Goal: Task Accomplishment & Management: Manage account settings

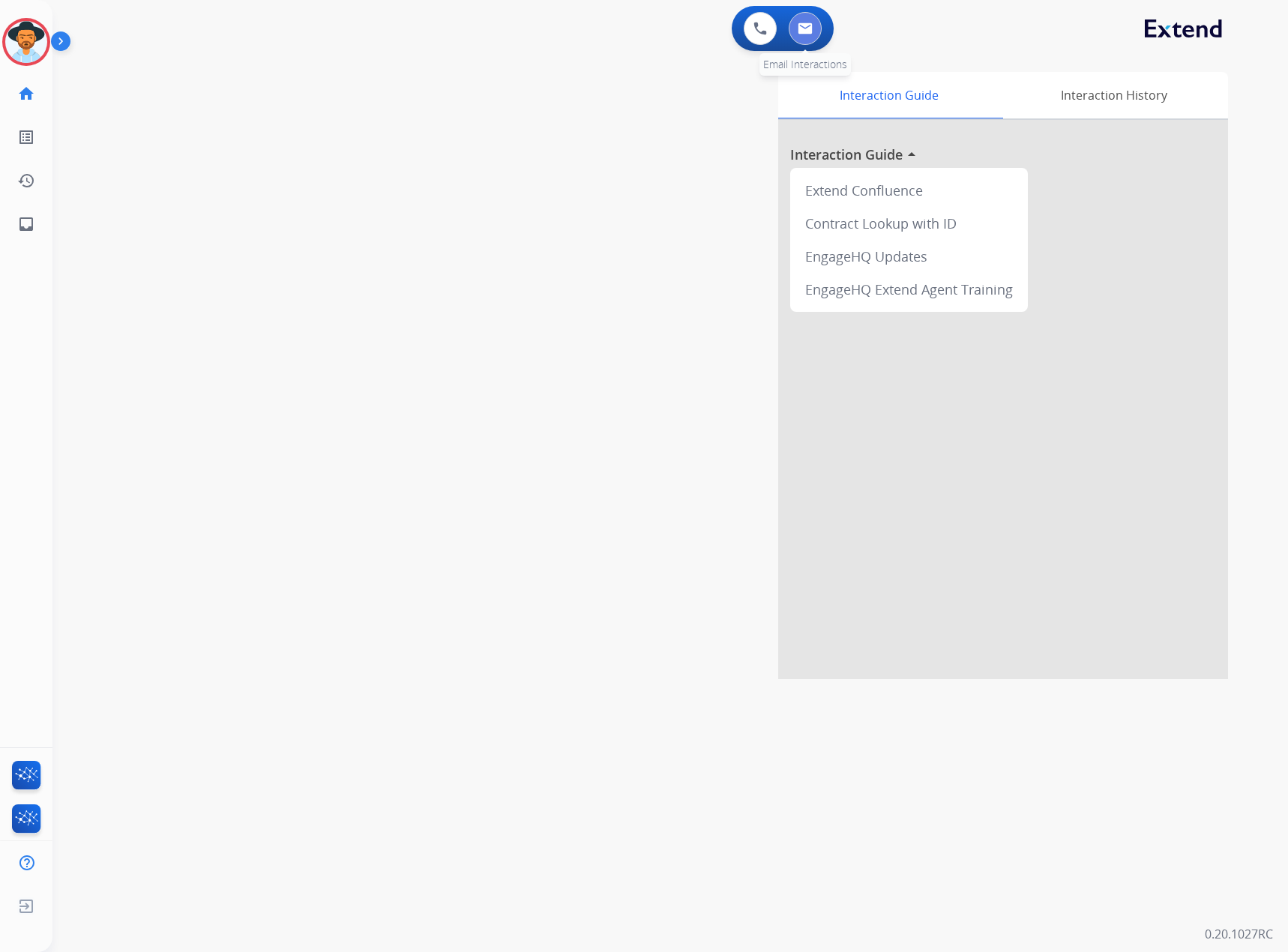
click at [817, 30] on button at bounding box center [804, 28] width 33 height 33
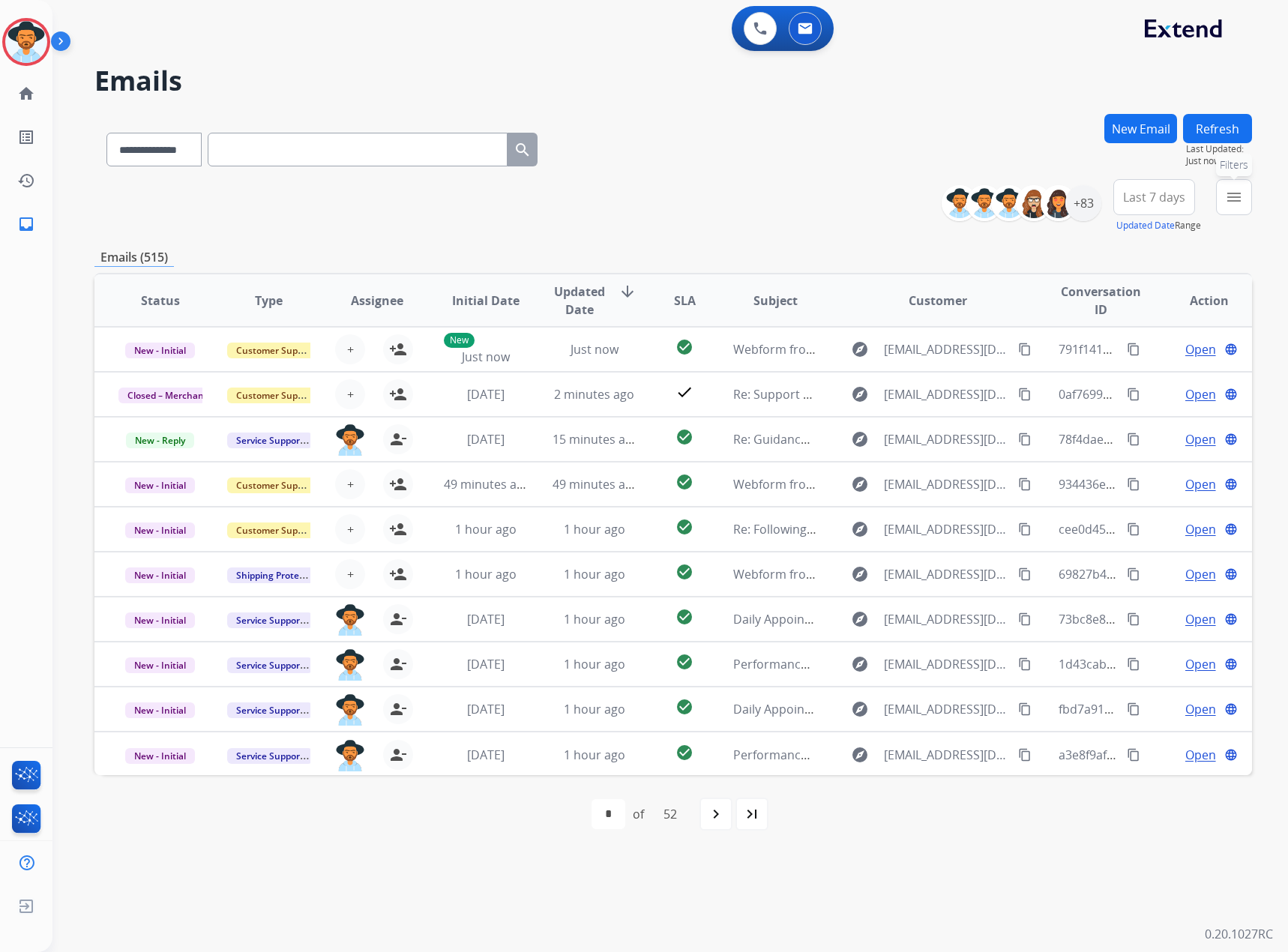
click at [854, 200] on button "menu Filters" at bounding box center [1233, 197] width 36 height 36
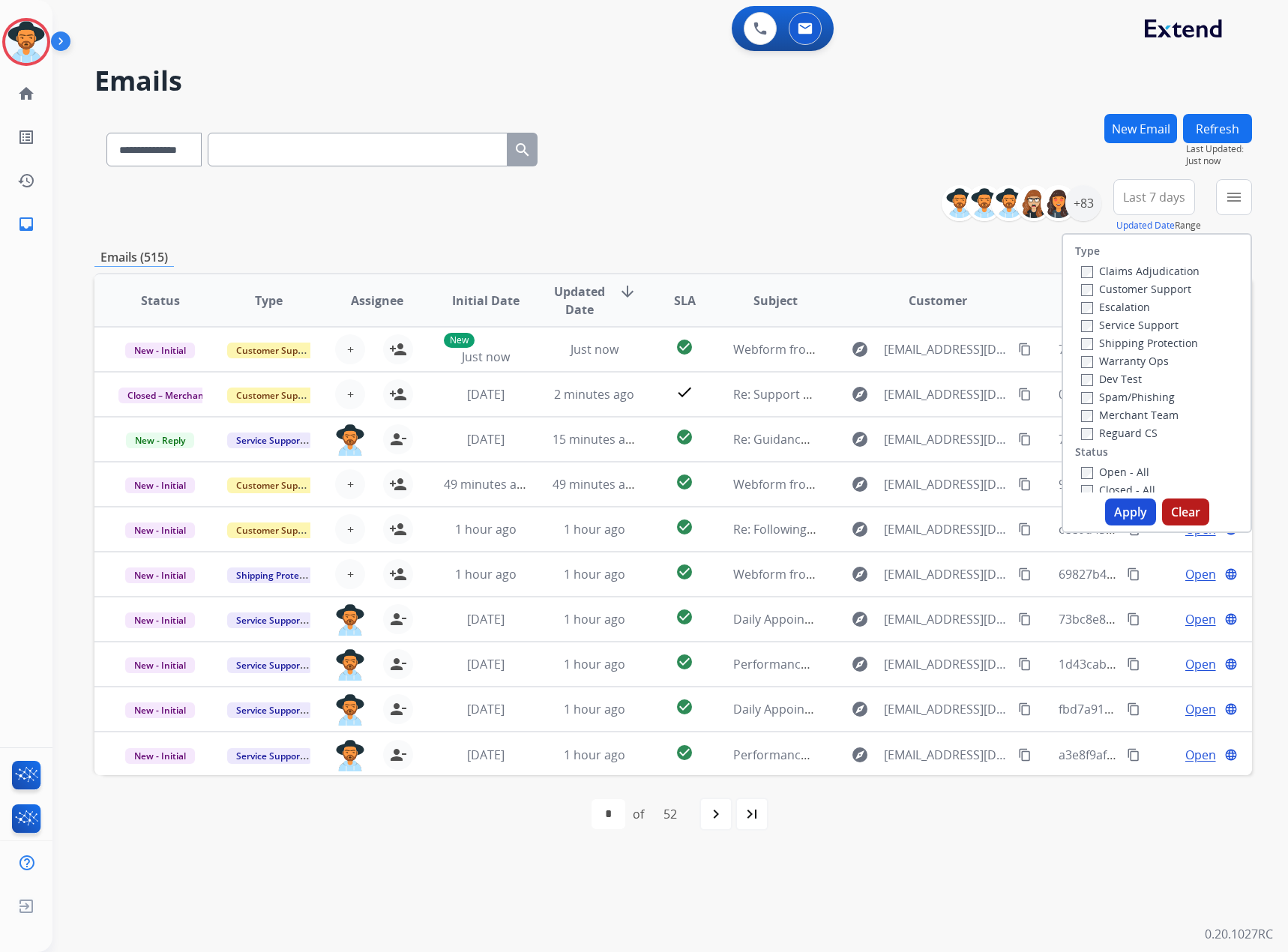
click at [854, 329] on label "Service Support" at bounding box center [1129, 325] width 97 height 14
click at [854, 288] on label "New - Initial" at bounding box center [1119, 283] width 79 height 14
click at [854, 303] on label "New - Reply" at bounding box center [1119, 301] width 78 height 14
click at [854, 511] on button "Apply" at bounding box center [1130, 512] width 51 height 27
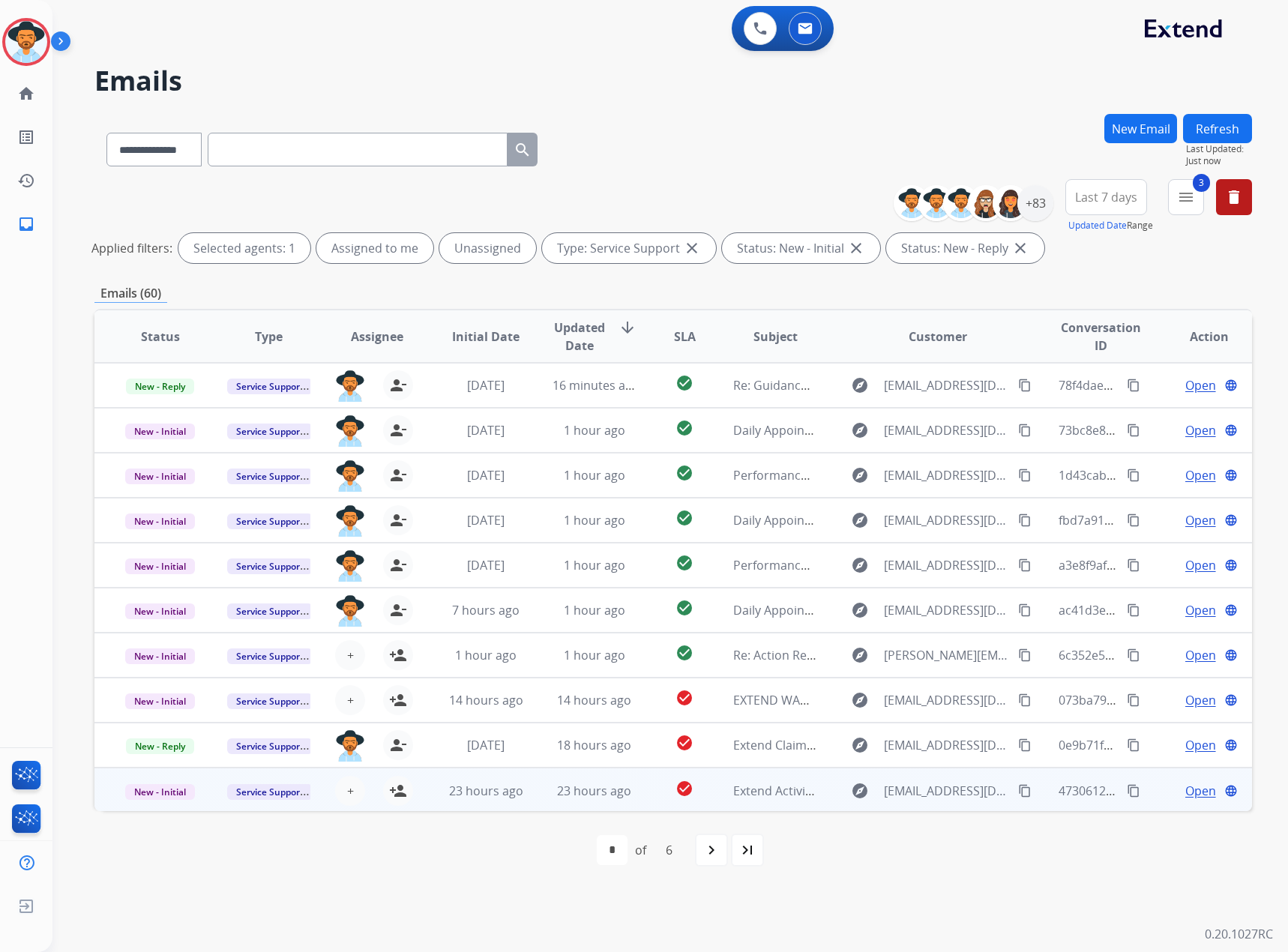
scroll to position [2, 0]
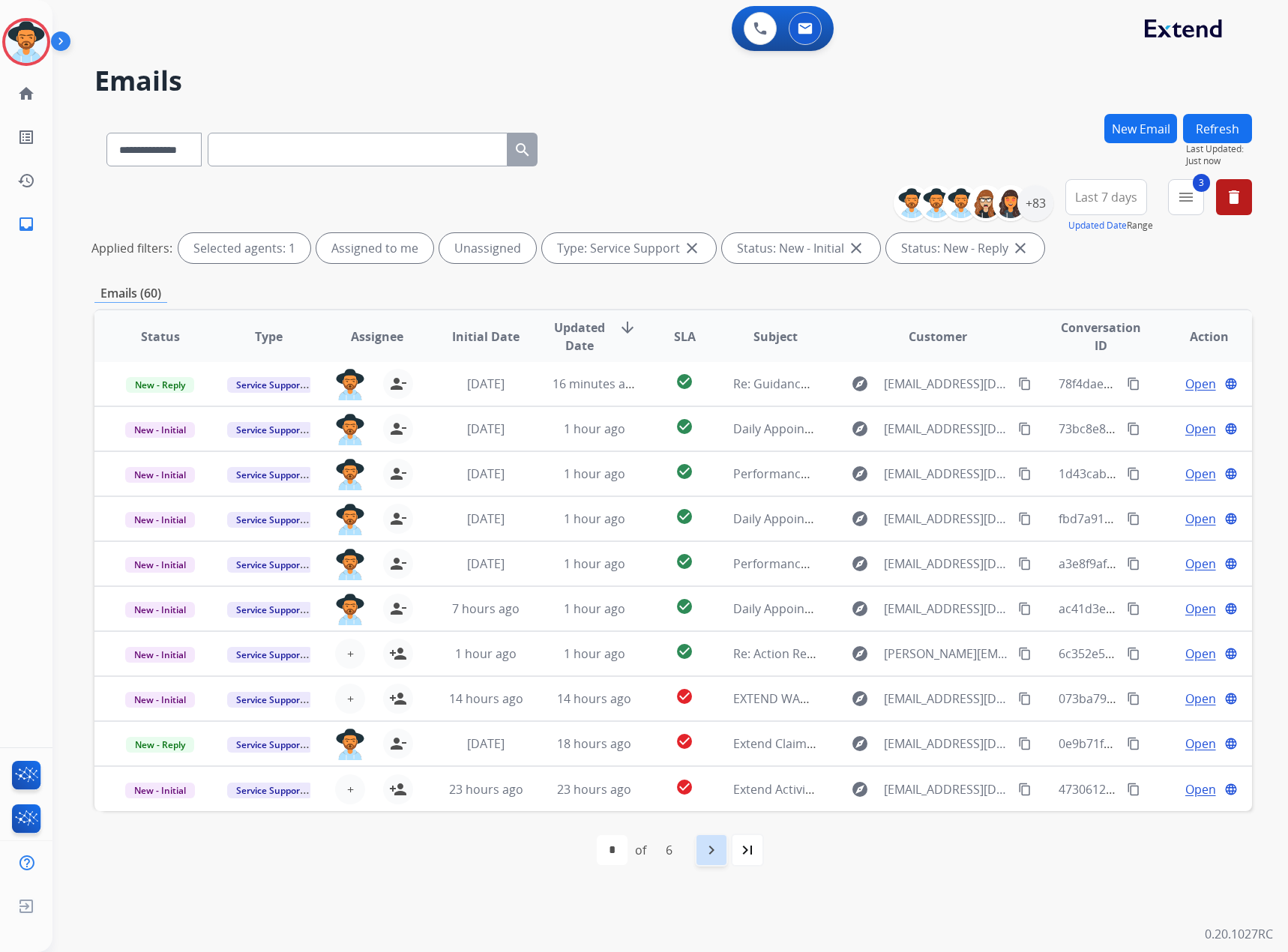
click at [712, 557] on mat-icon "navigate_next" at bounding box center [711, 850] width 18 height 18
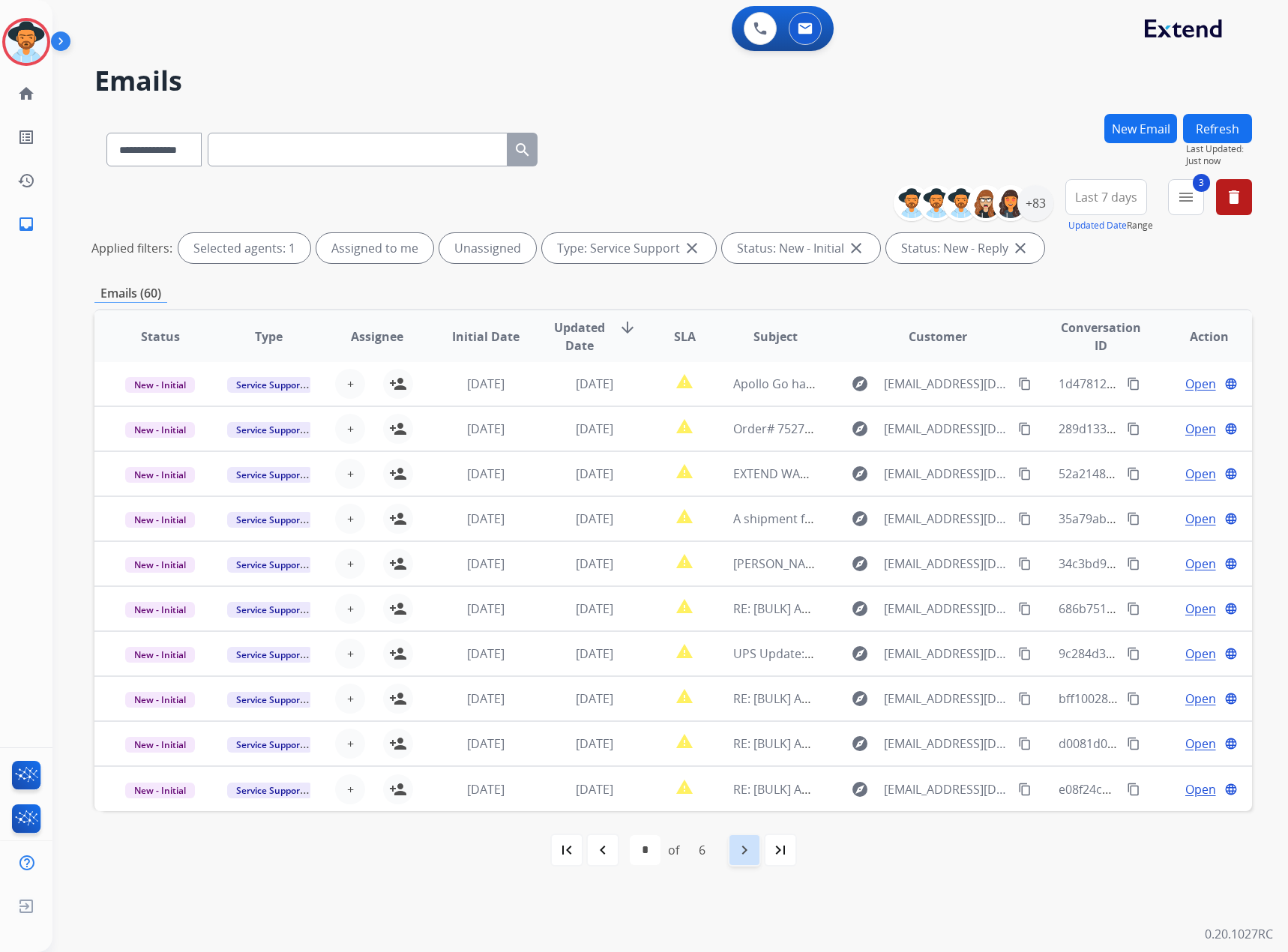
click at [712, 557] on div "6" at bounding box center [702, 850] width 31 height 30
click at [730, 557] on div "navigate_next" at bounding box center [743, 850] width 33 height 33
click at [731, 557] on div "navigate_next" at bounding box center [743, 850] width 33 height 33
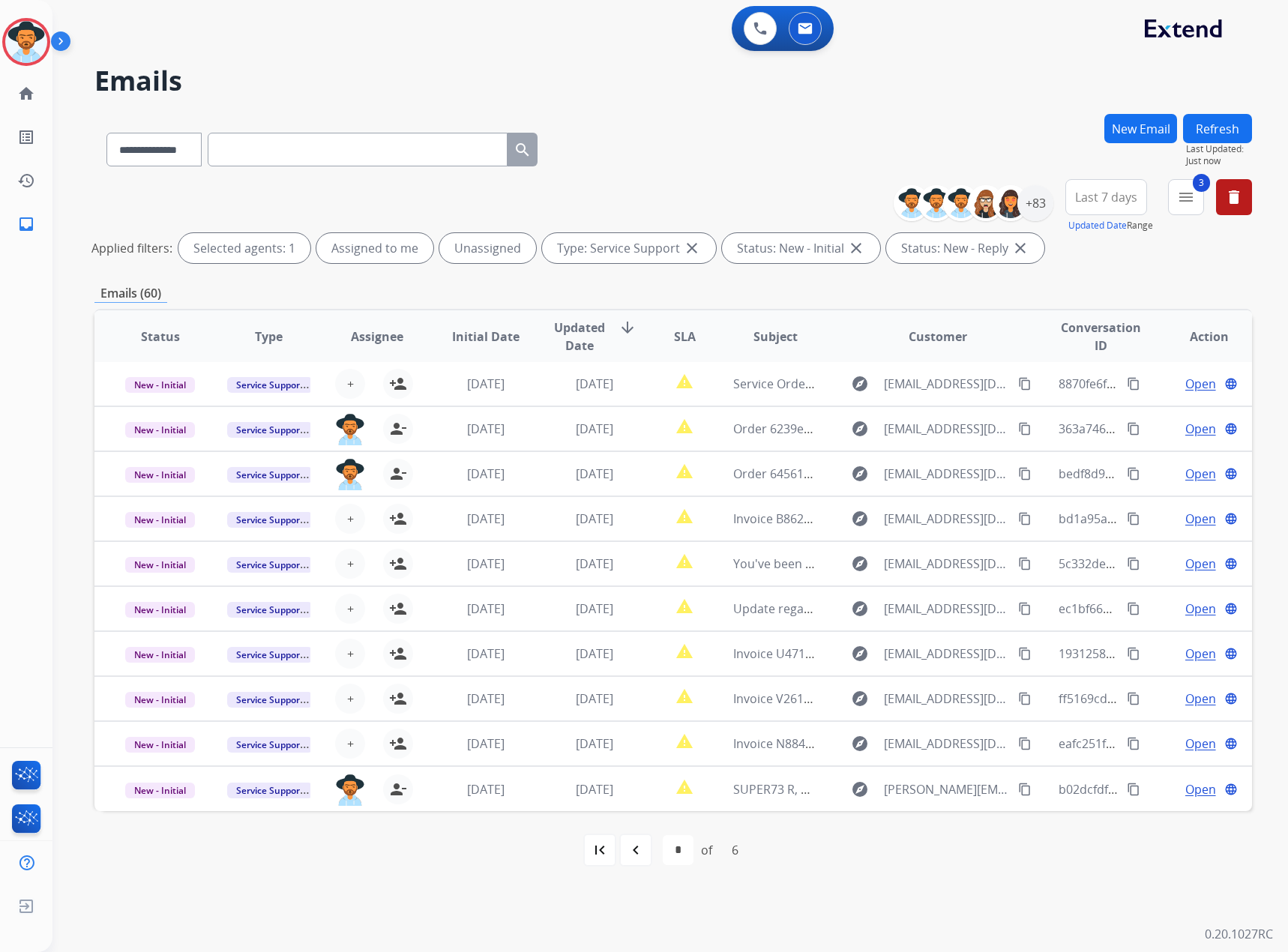
click at [731, 557] on div "6" at bounding box center [734, 850] width 31 height 30
click at [588, 557] on div "first_page" at bounding box center [599, 850] width 33 height 33
select select "*"
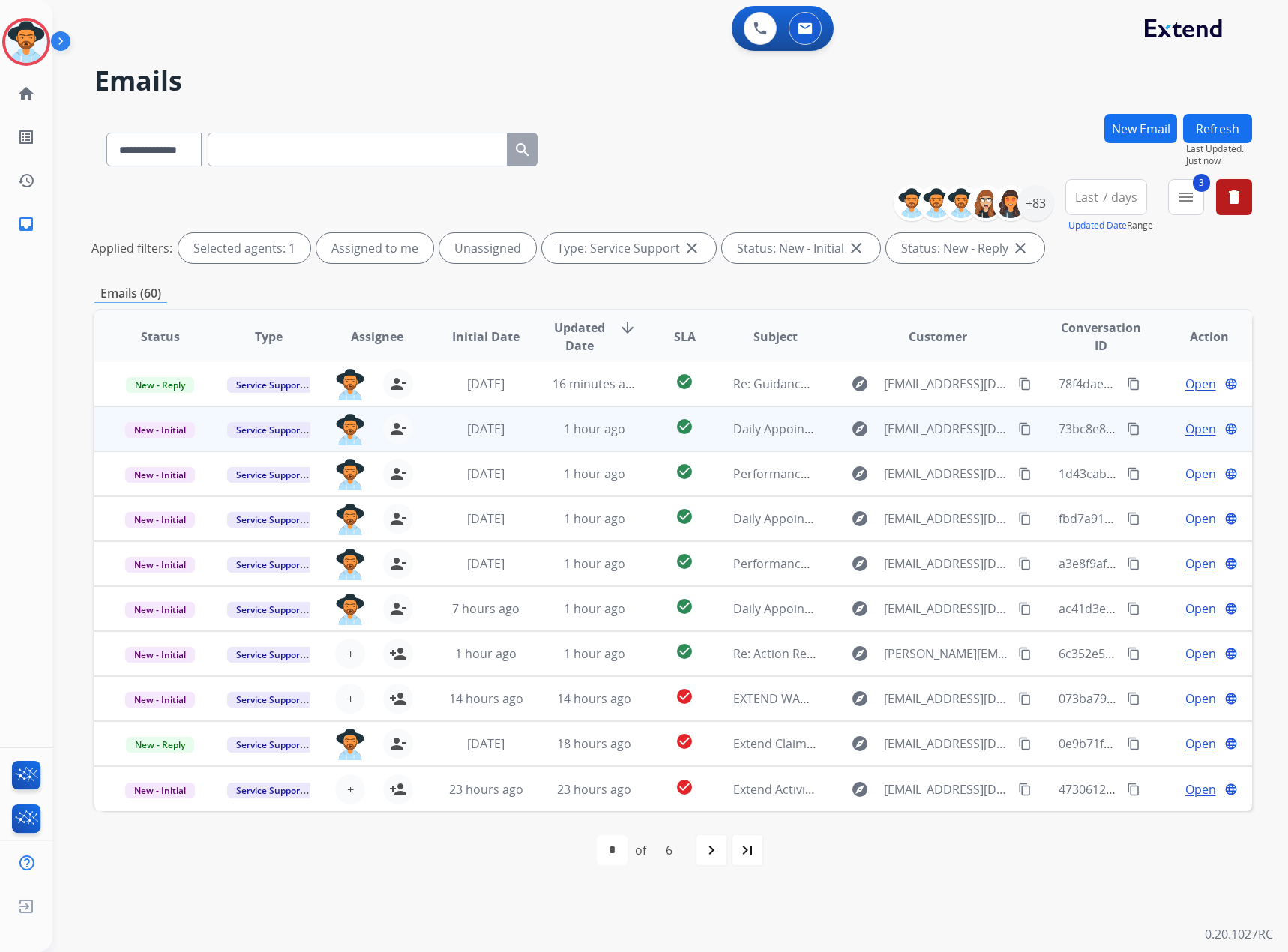
click at [854, 432] on span "Open" at bounding box center [1200, 428] width 31 height 18
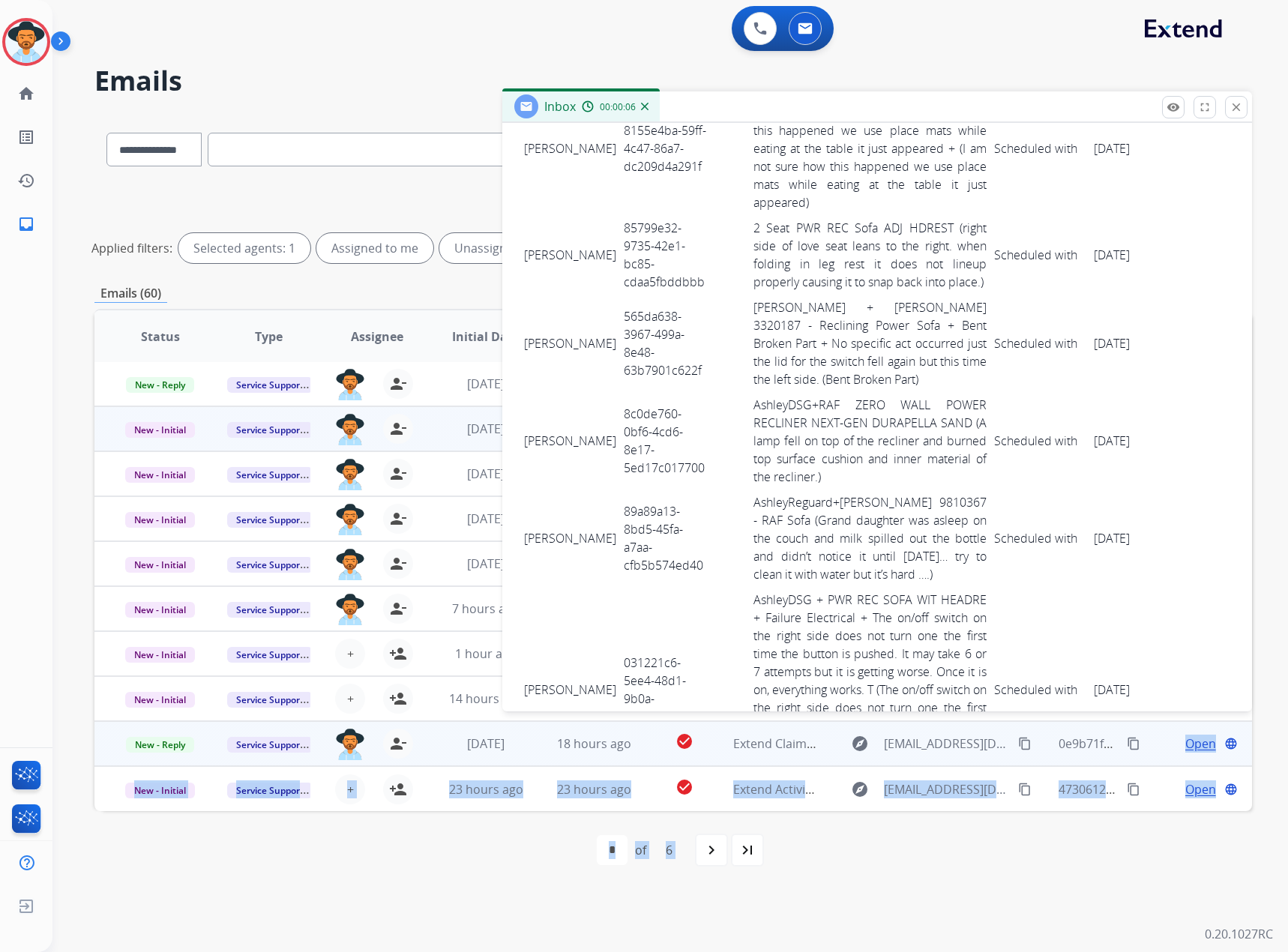
scroll to position [7092, 0]
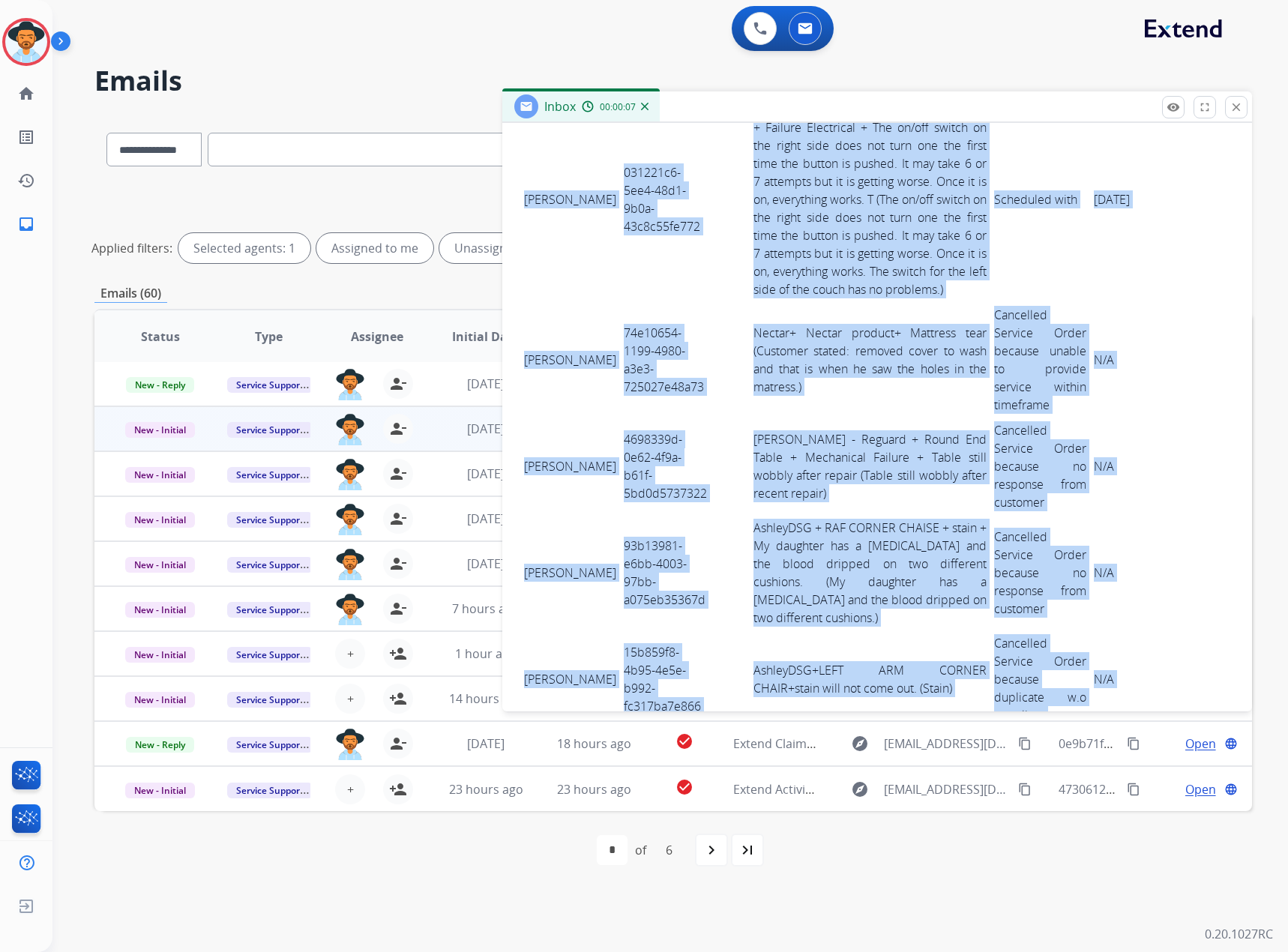
drag, startPoint x: 526, startPoint y: 500, endPoint x: 1088, endPoint y: 548, distance: 564.0
copy tbody "Loremi Dolors 4am59607-2855-0con-a0e8-7310957s4d6e Tempor - Incidid+UTL Etdolo …"
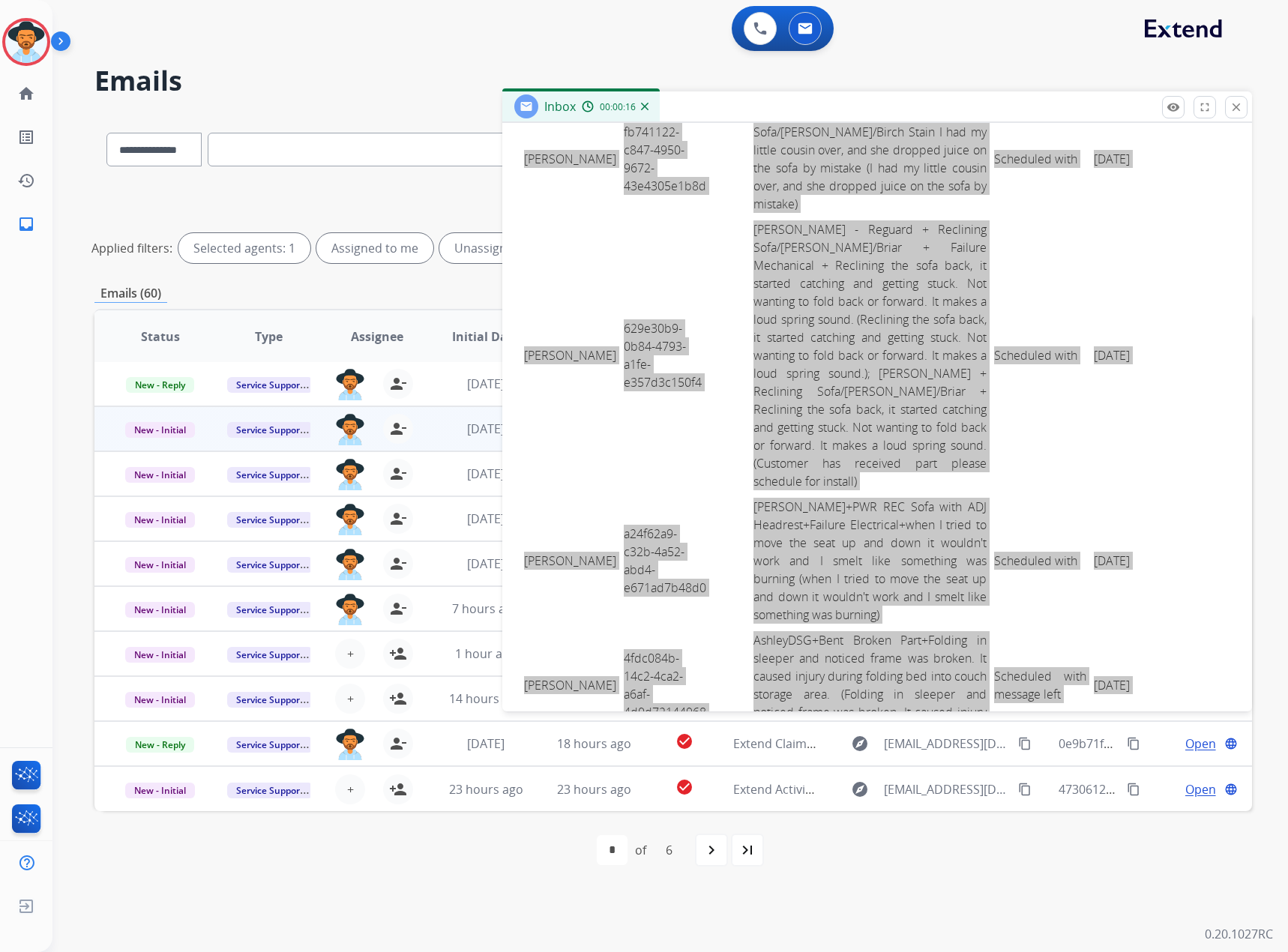
scroll to position [0, 0]
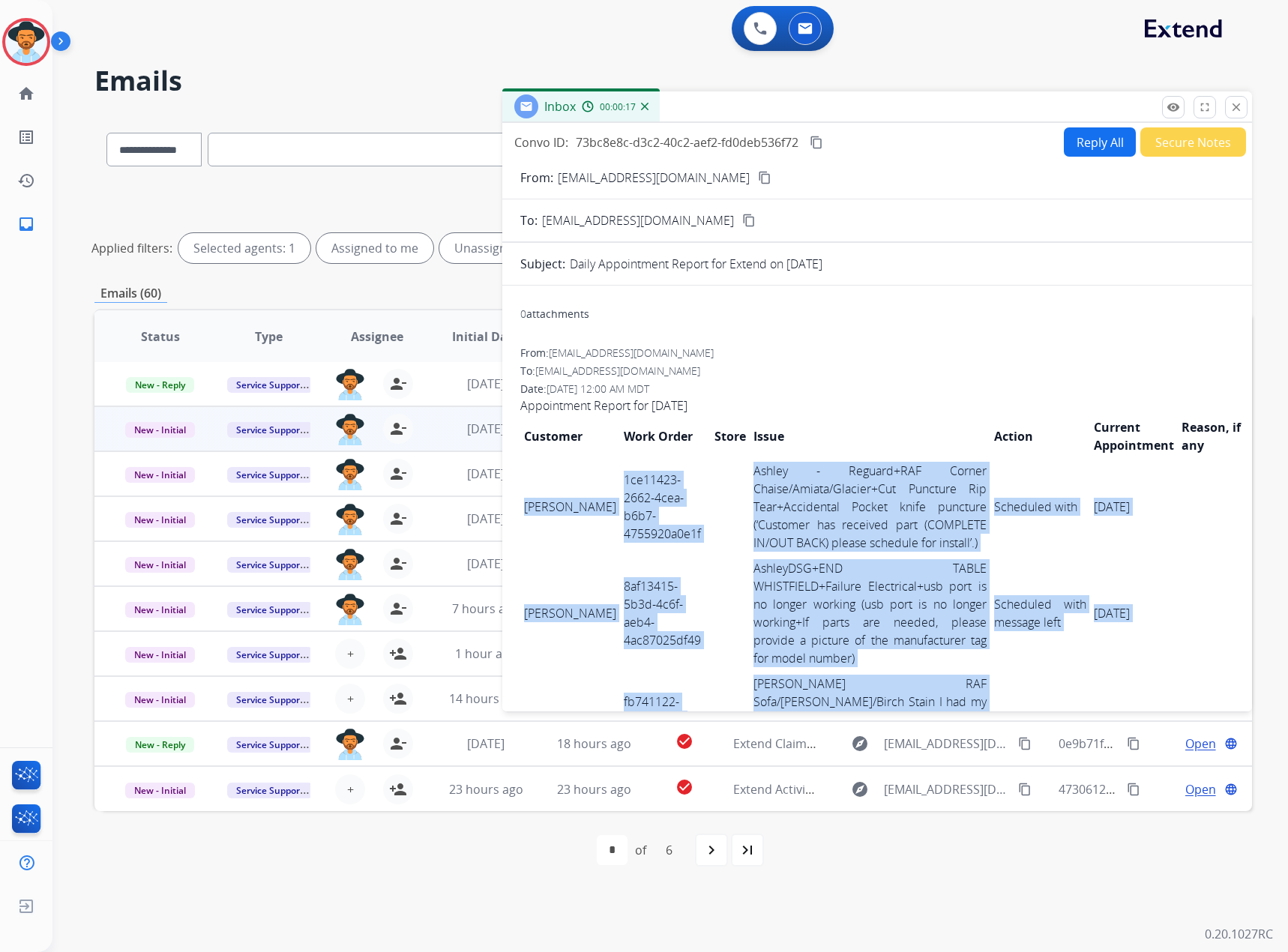
click at [820, 137] on mat-icon "content_copy" at bounding box center [816, 142] width 13 height 13
click at [854, 116] on div "remove_red_eye Logs fullscreen Expand close Close" at bounding box center [1204, 107] width 86 height 22
click at [854, 97] on button "close Close" at bounding box center [1235, 107] width 22 height 22
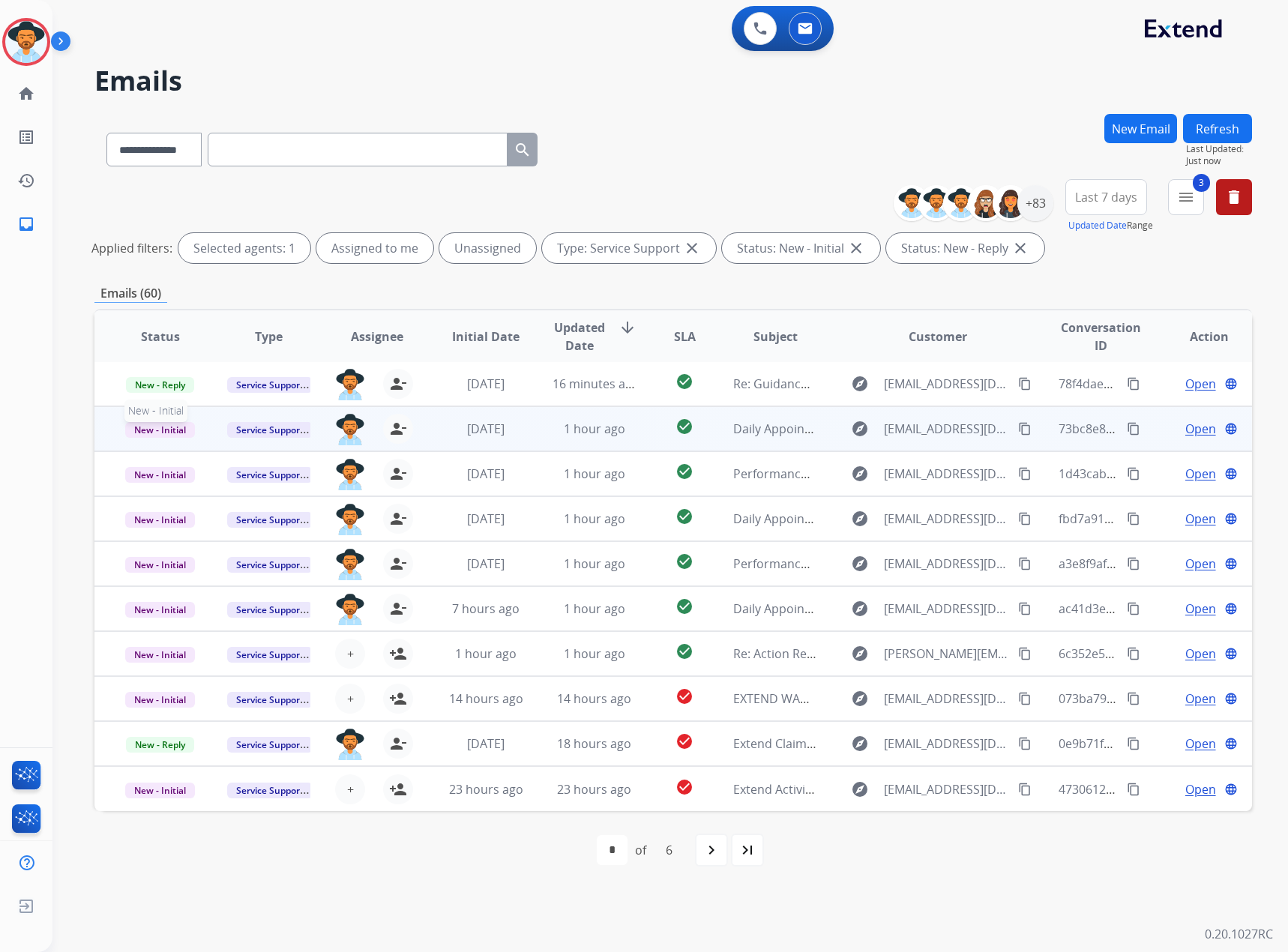
click at [152, 424] on span "New - Initial" at bounding box center [160, 430] width 70 height 16
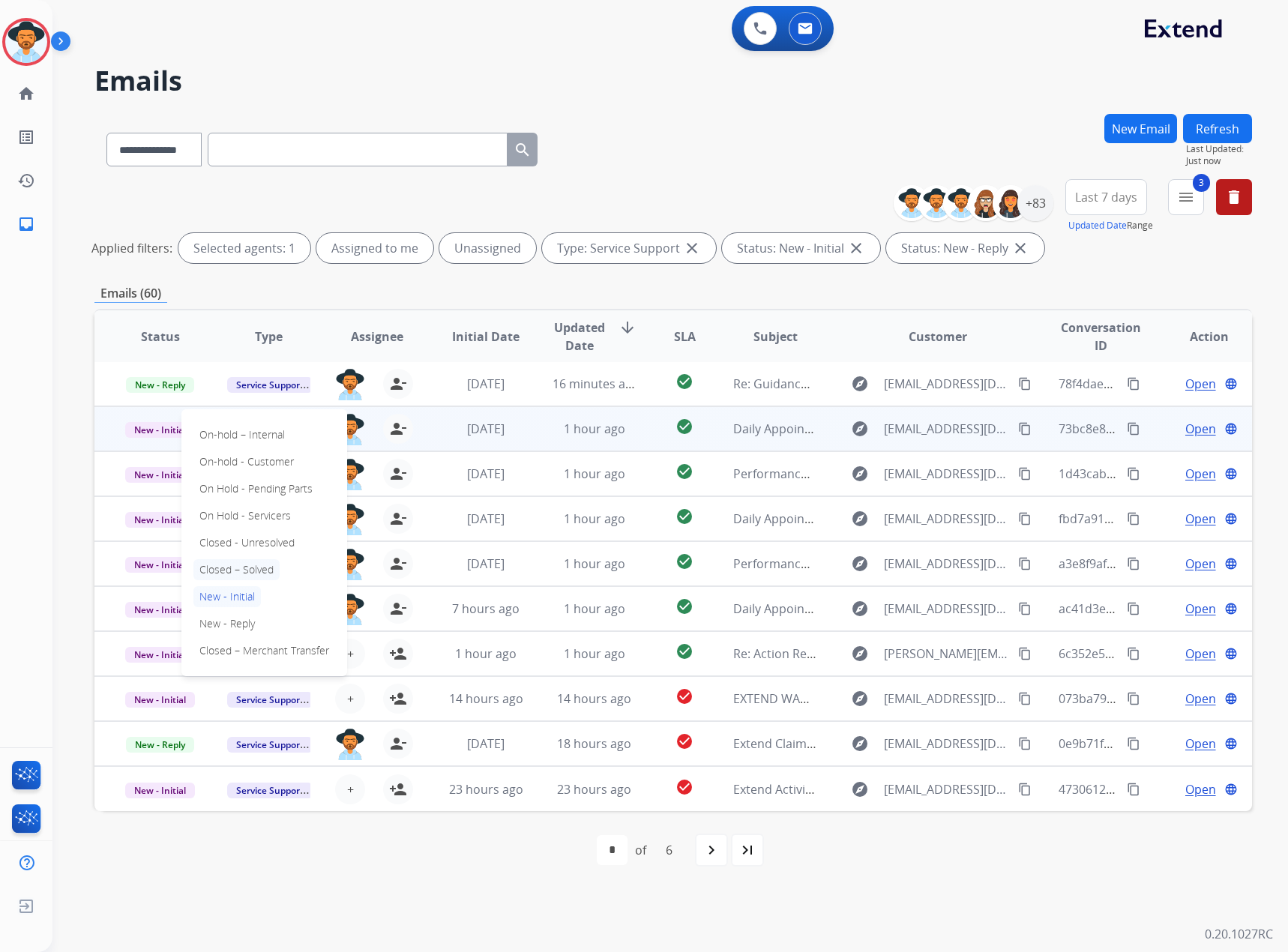
click at [221, 557] on p "Closed – Solved" at bounding box center [237, 570] width 87 height 21
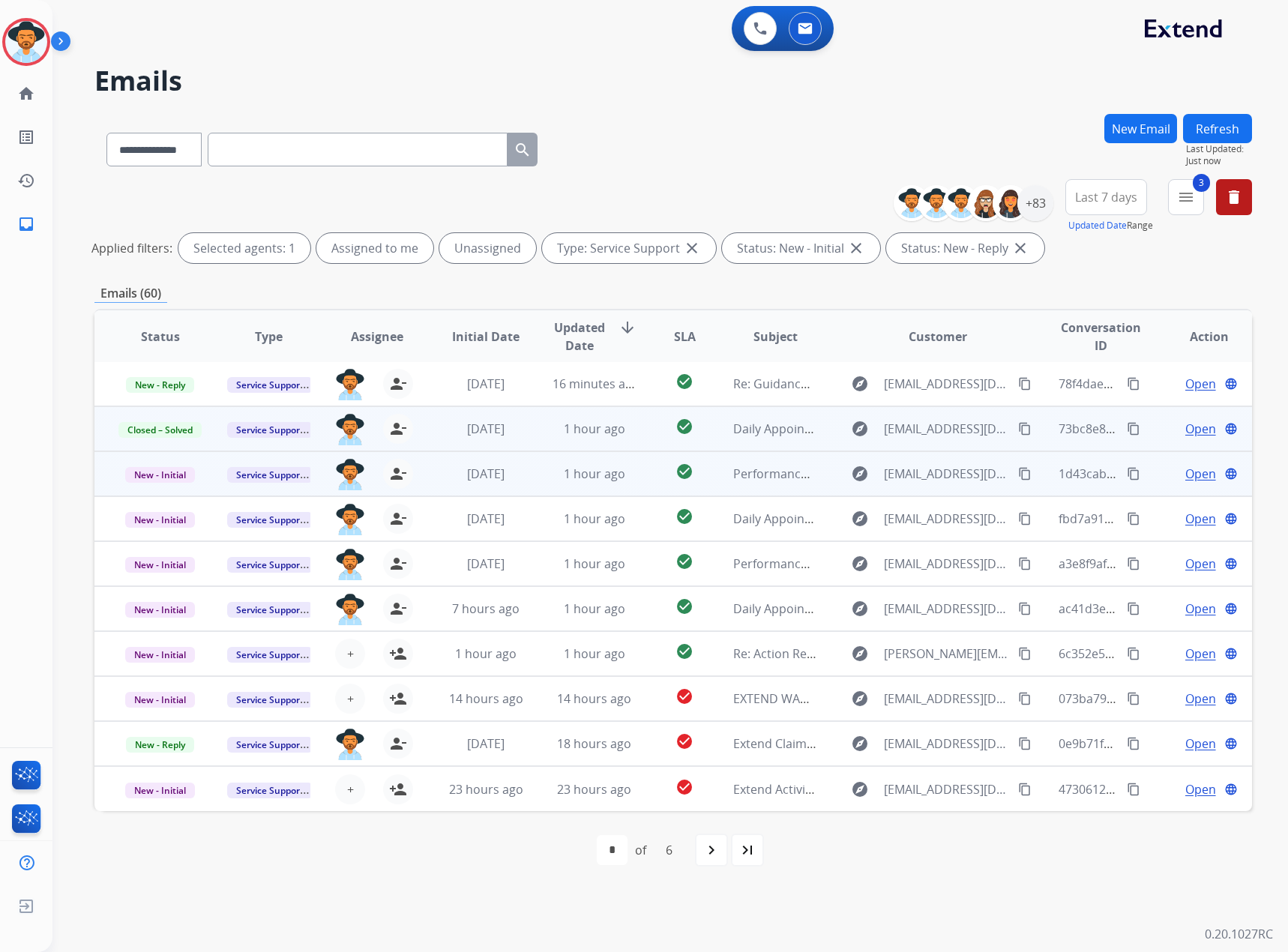
click at [854, 479] on span "Open" at bounding box center [1200, 473] width 31 height 18
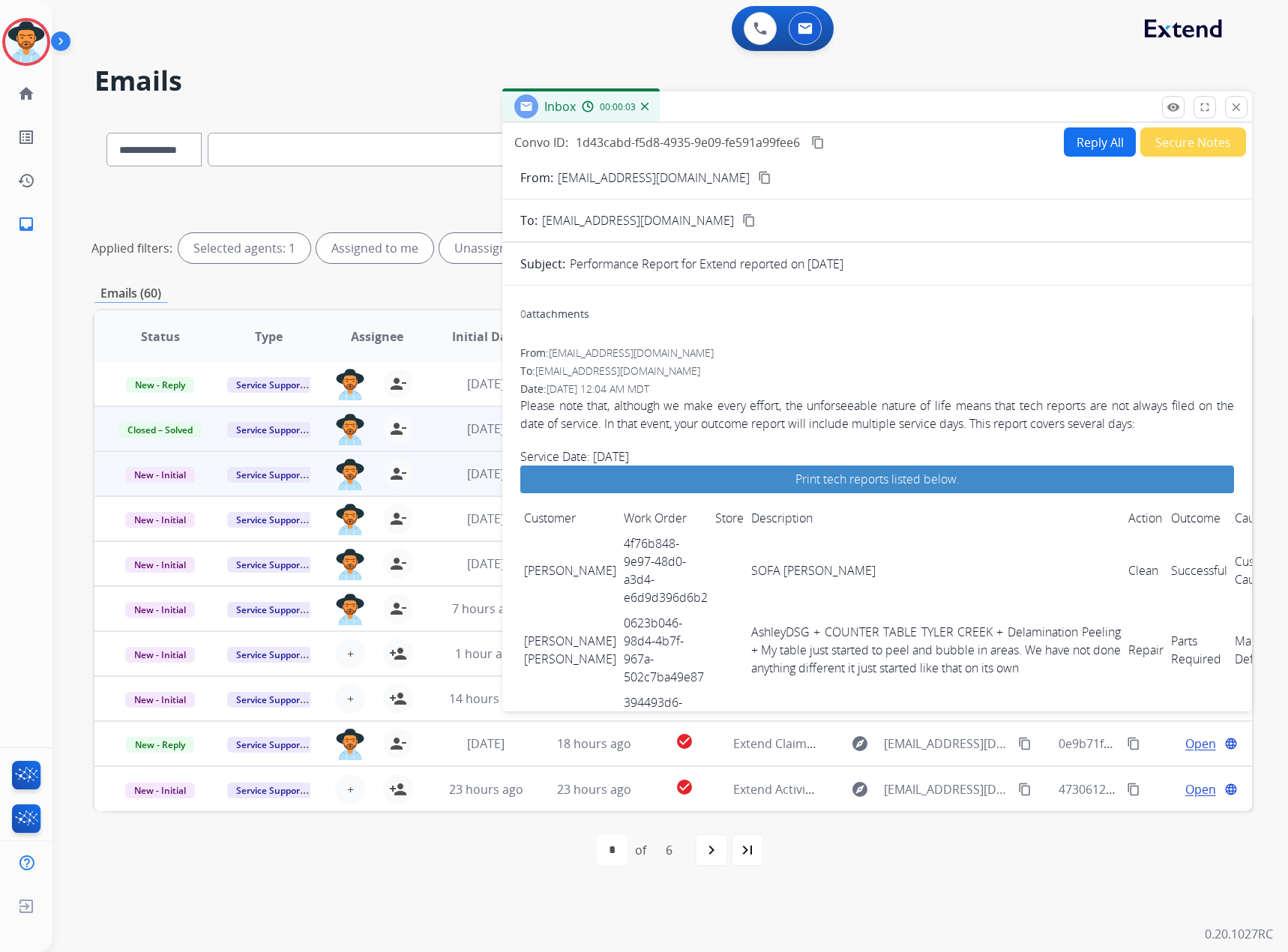
click at [818, 141] on mat-icon "content_copy" at bounding box center [817, 142] width 13 height 13
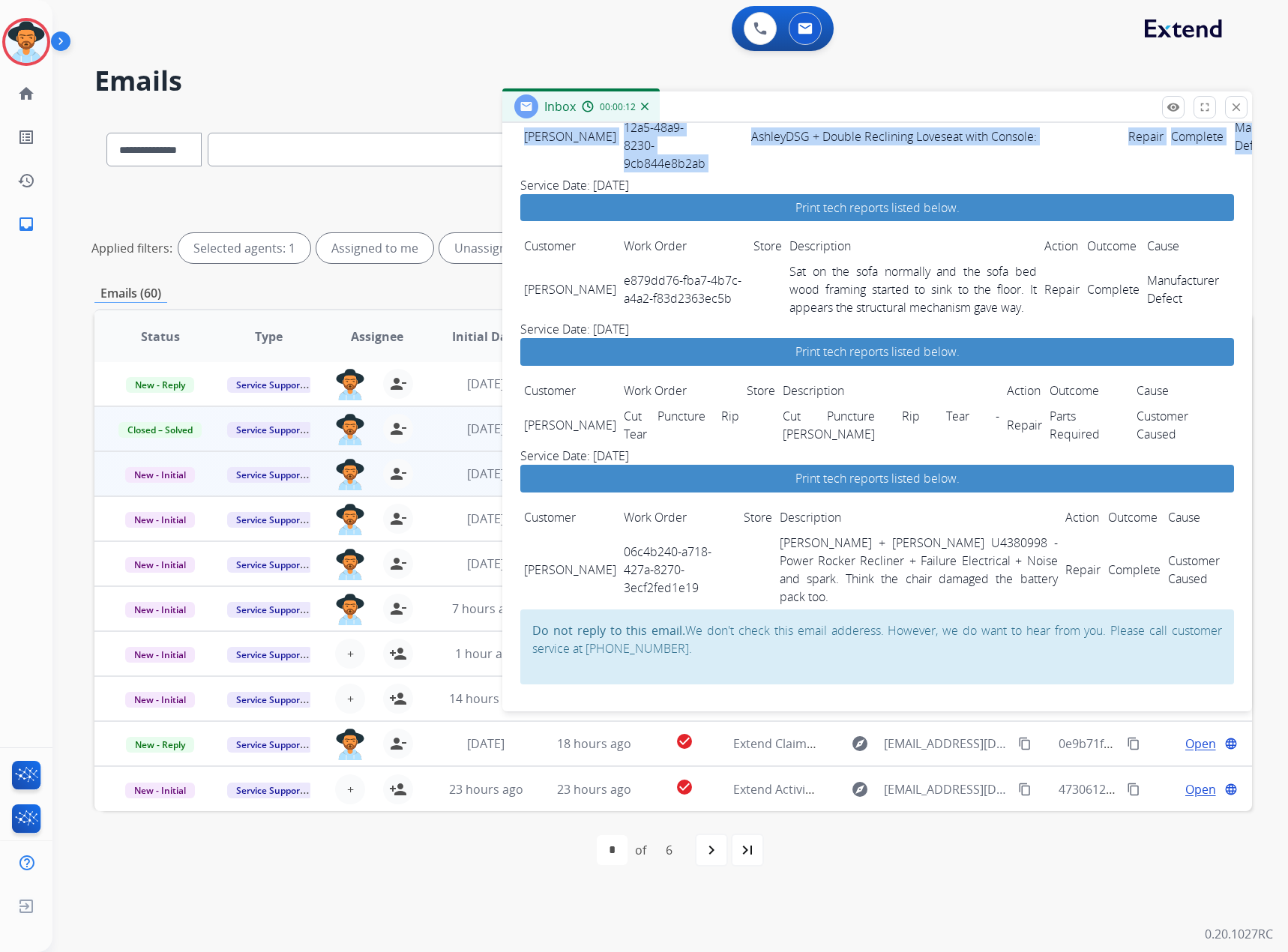
scroll to position [2618, 54]
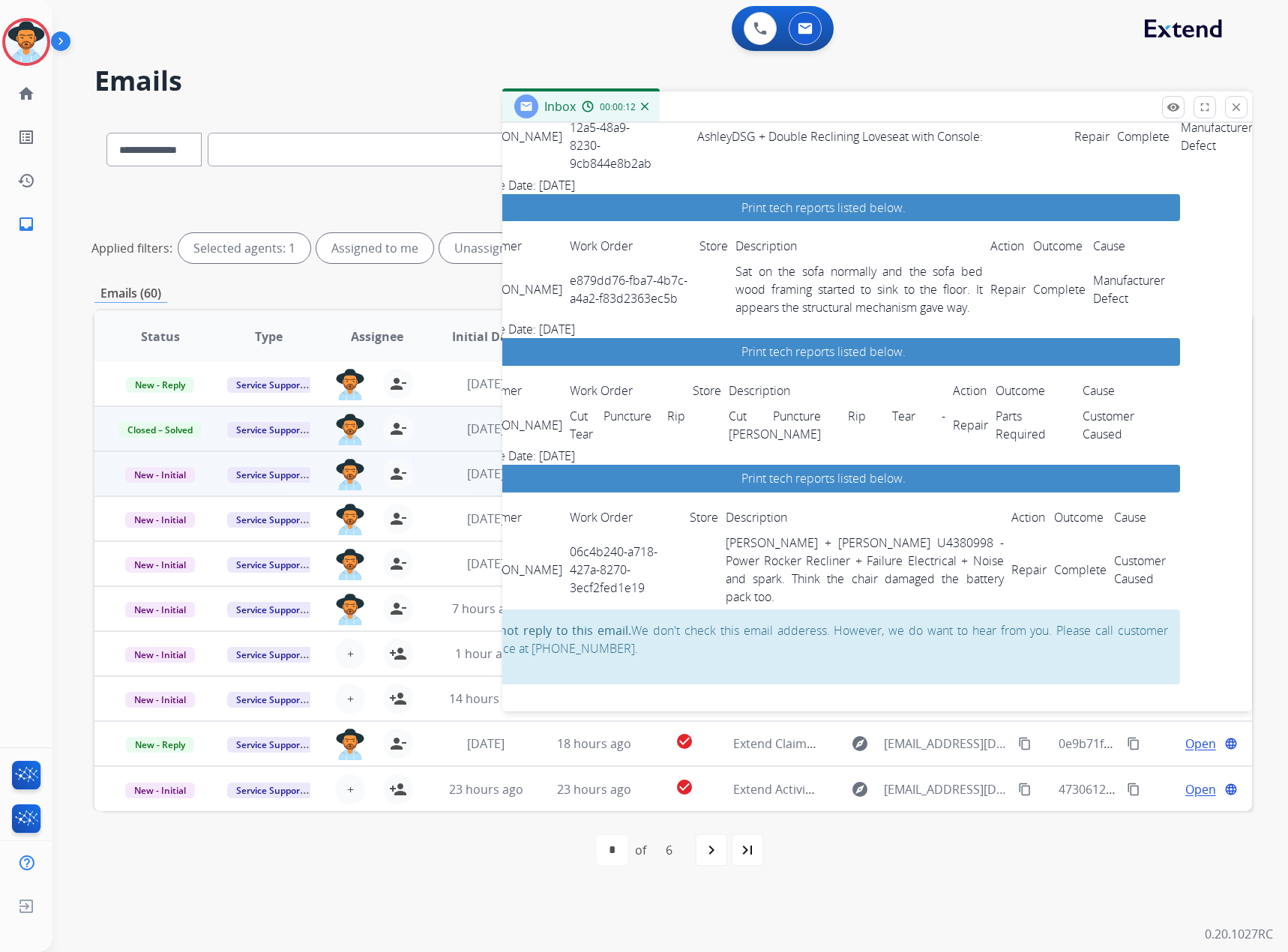
drag, startPoint x: 522, startPoint y: 572, endPoint x: 1247, endPoint y: 151, distance: 838.4
click at [854, 151] on div "Convo ID: 1d43cabd-f5d8-4935-9e09-fe591a99fee6 content_copy Reply All Secure No…" at bounding box center [877, 417] width 749 height 588
copy table "Customer Work Order Store Description Action Outcome Cause"
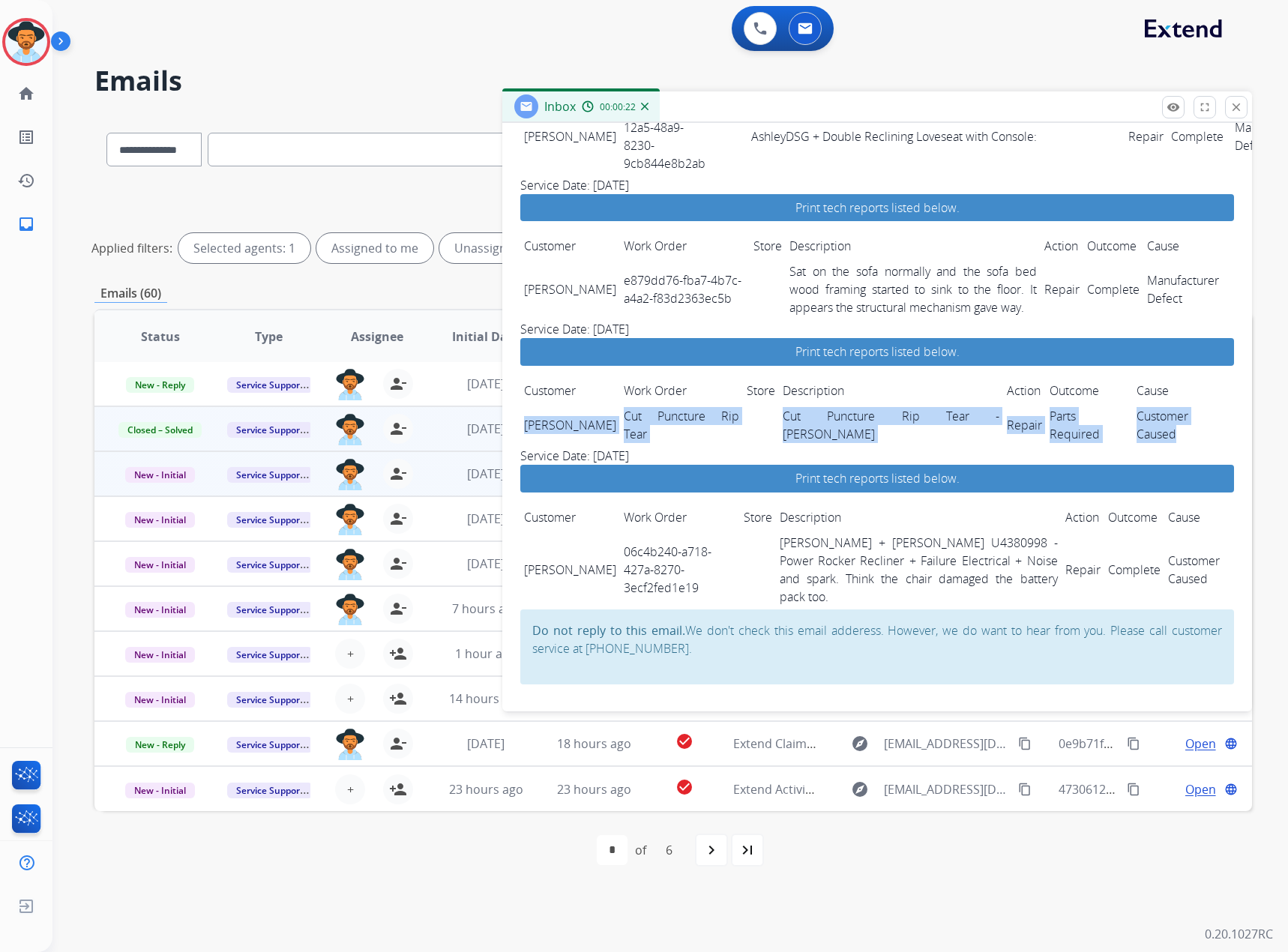
drag, startPoint x: 523, startPoint y: 419, endPoint x: 1188, endPoint y: 442, distance: 665.4
click at [854, 442] on tr "[PERSON_NAME] Cut Puncture Rip Tear Cut Puncture Rip Tear - Ashley Reguard Repa…" at bounding box center [877, 425] width 713 height 43
copy tr "[PERSON_NAME] Cut Puncture Rip Tear Cut Puncture Rip Tear - Ashley Reguard Repa…"
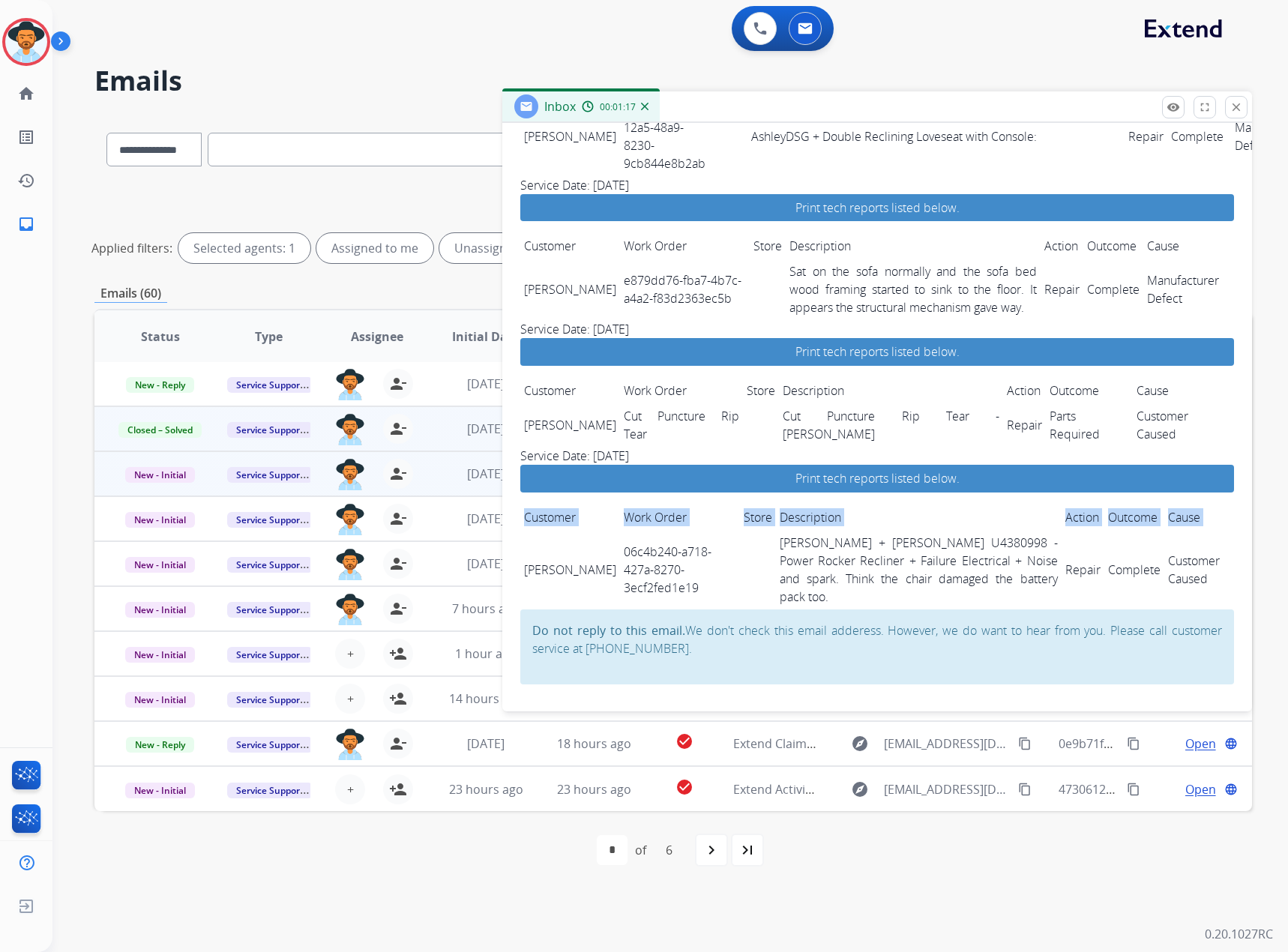
scroll to position [2618, 54]
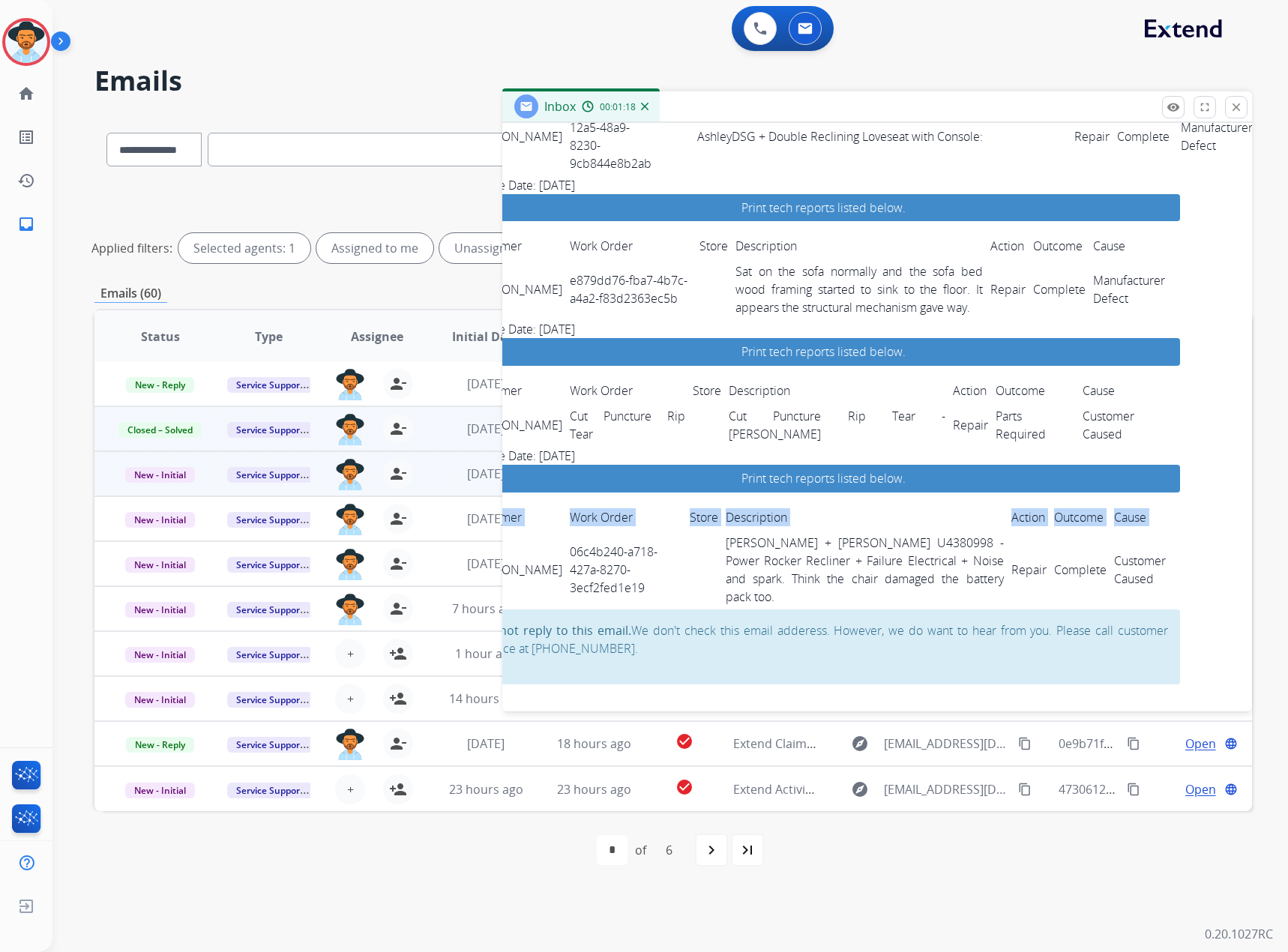
drag, startPoint x: 522, startPoint y: 554, endPoint x: 1191, endPoint y: 569, distance: 669.2
click at [854, 557] on div "Convo ID: 1d43cabd-f5d8-4935-9e09-fe591a99fee6 content_copy Reply All Secure No…" at bounding box center [877, 417] width 749 height 588
copy table "Customer Work Order Store Description Action Outcome Cause"
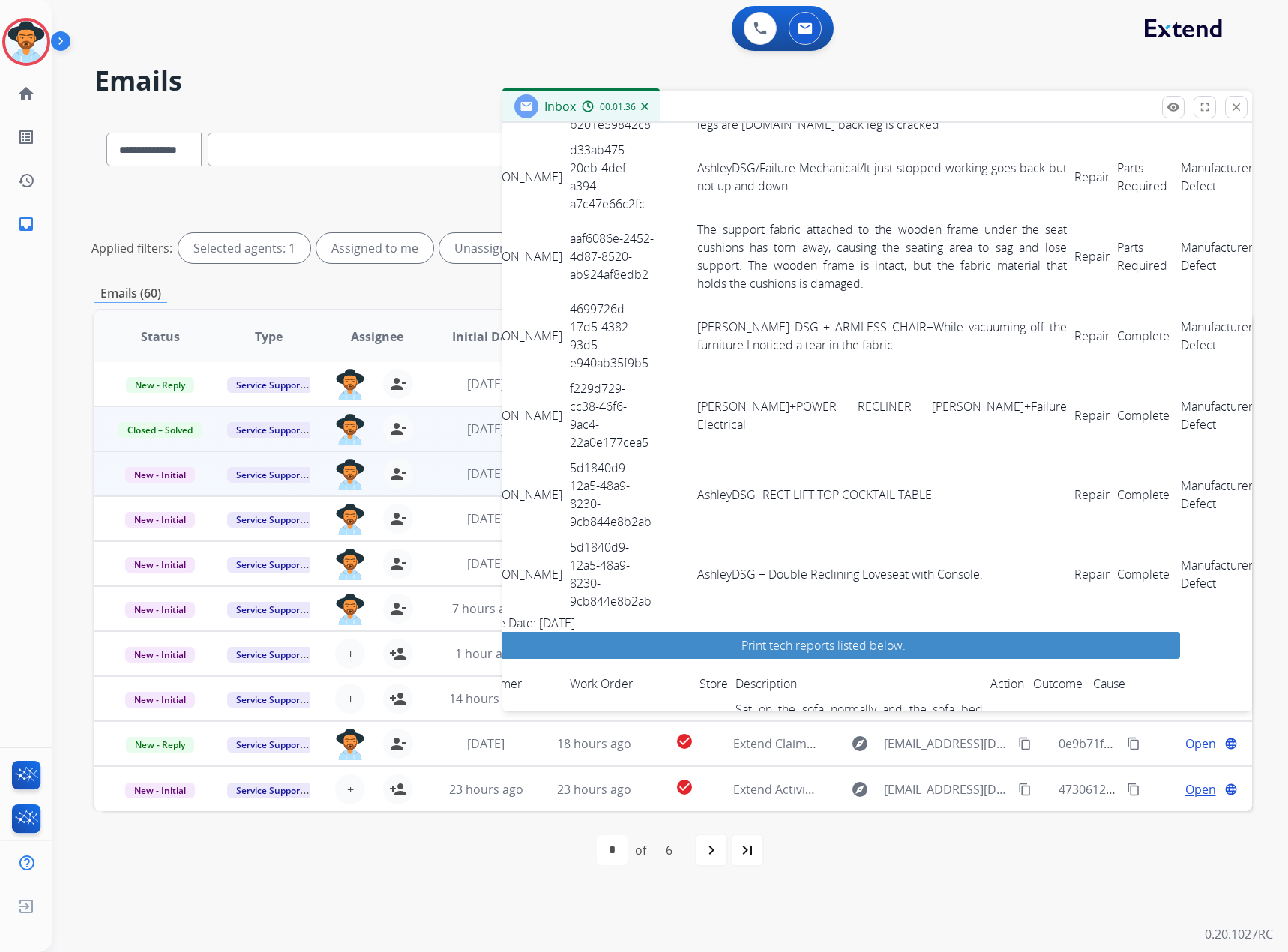
scroll to position [1643, 54]
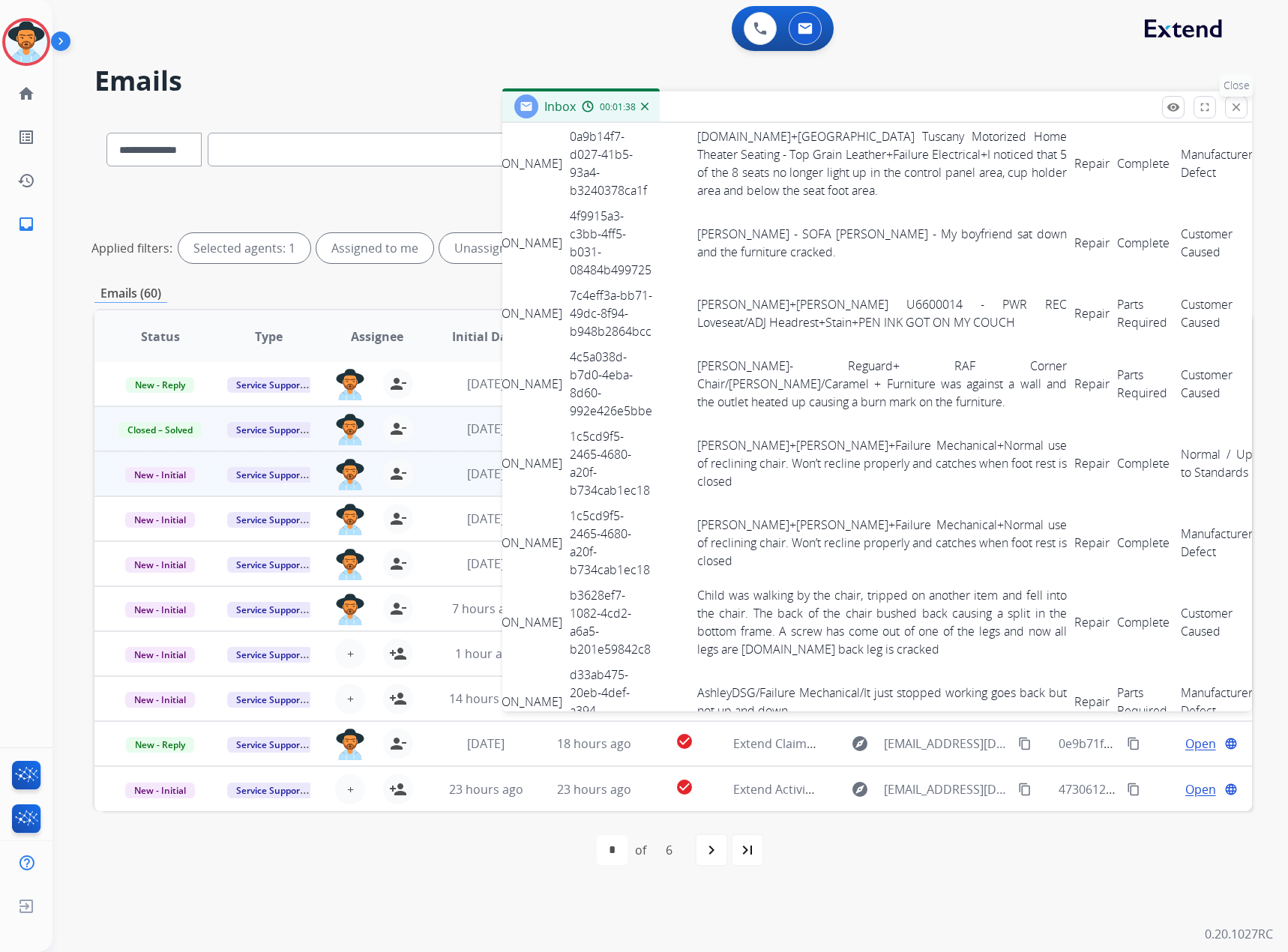
click at [854, 104] on mat-icon "close" at bounding box center [1235, 107] width 13 height 13
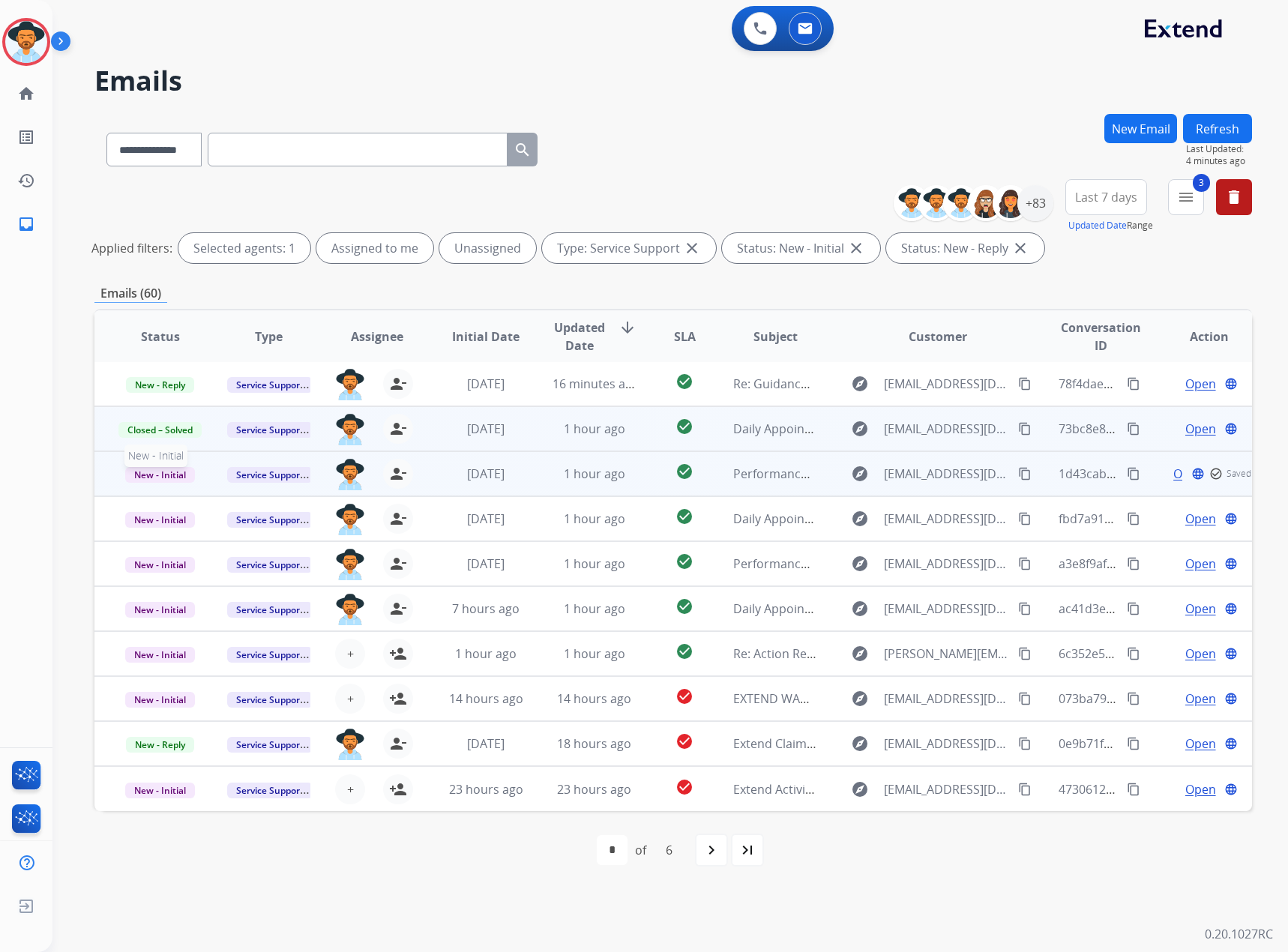
click at [148, 475] on span "New - Initial" at bounding box center [160, 475] width 70 height 16
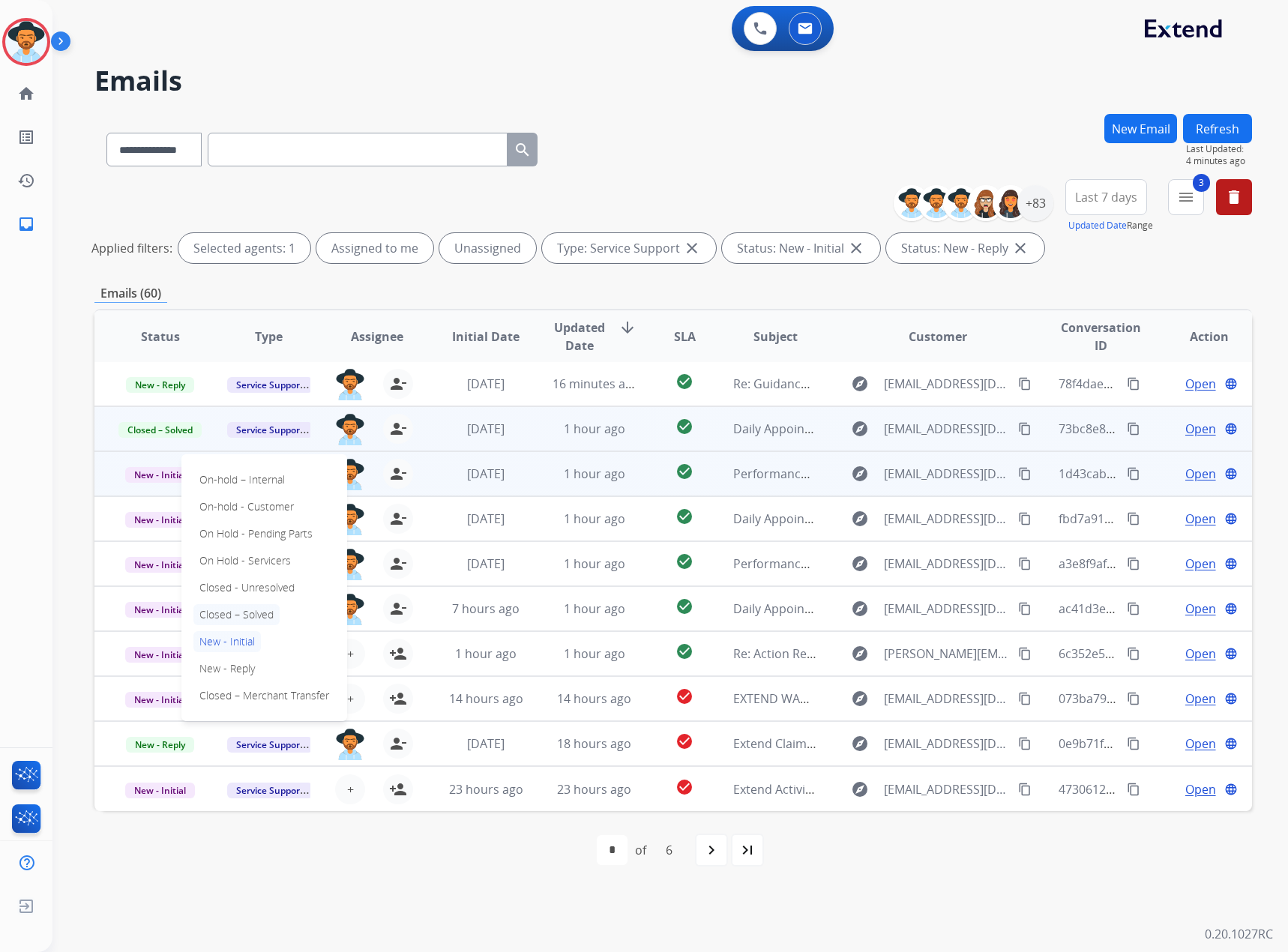
click at [239, 557] on p "Closed – Solved" at bounding box center [237, 615] width 87 height 21
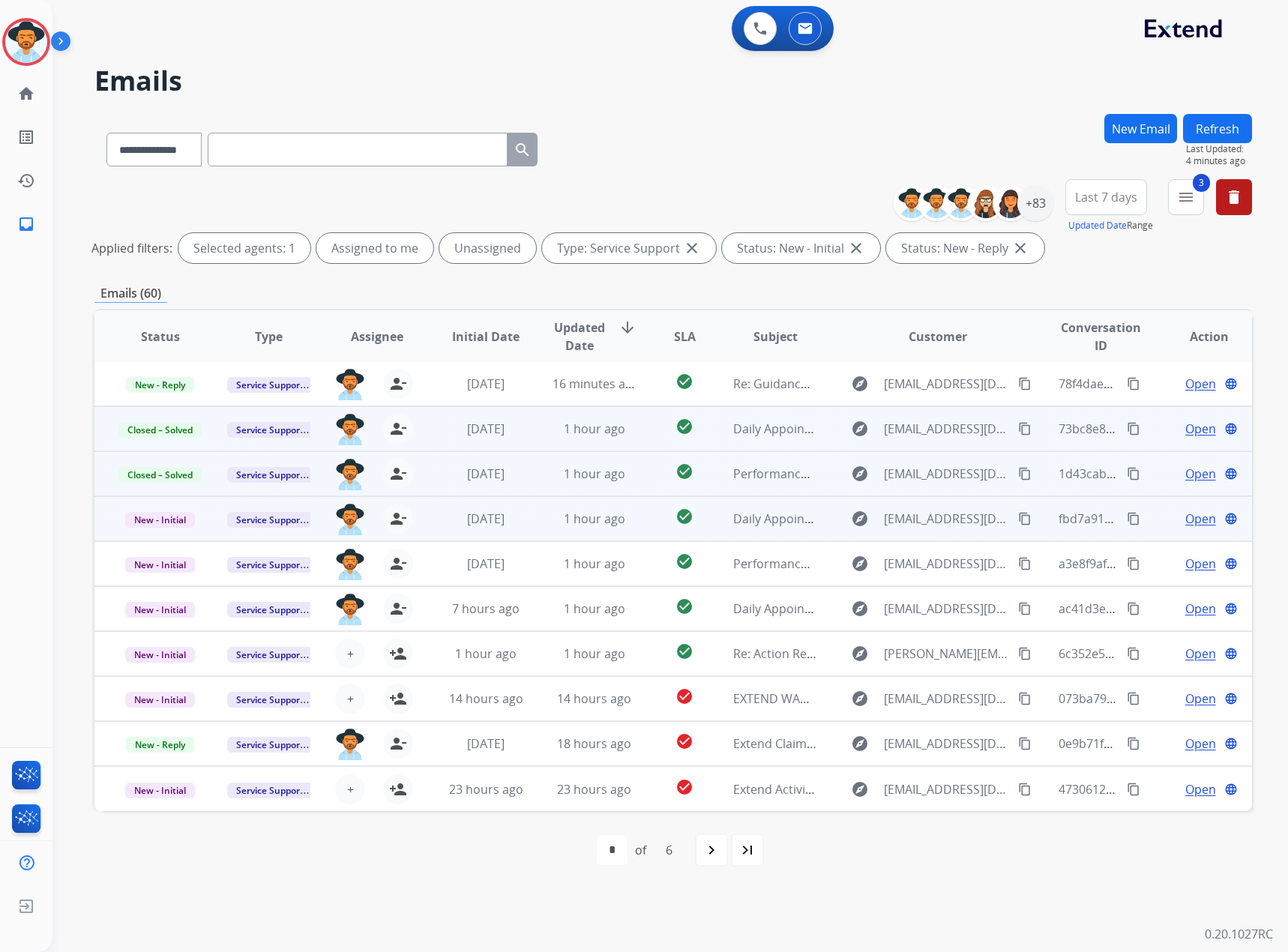
click at [854, 521] on span "Open" at bounding box center [1200, 518] width 31 height 18
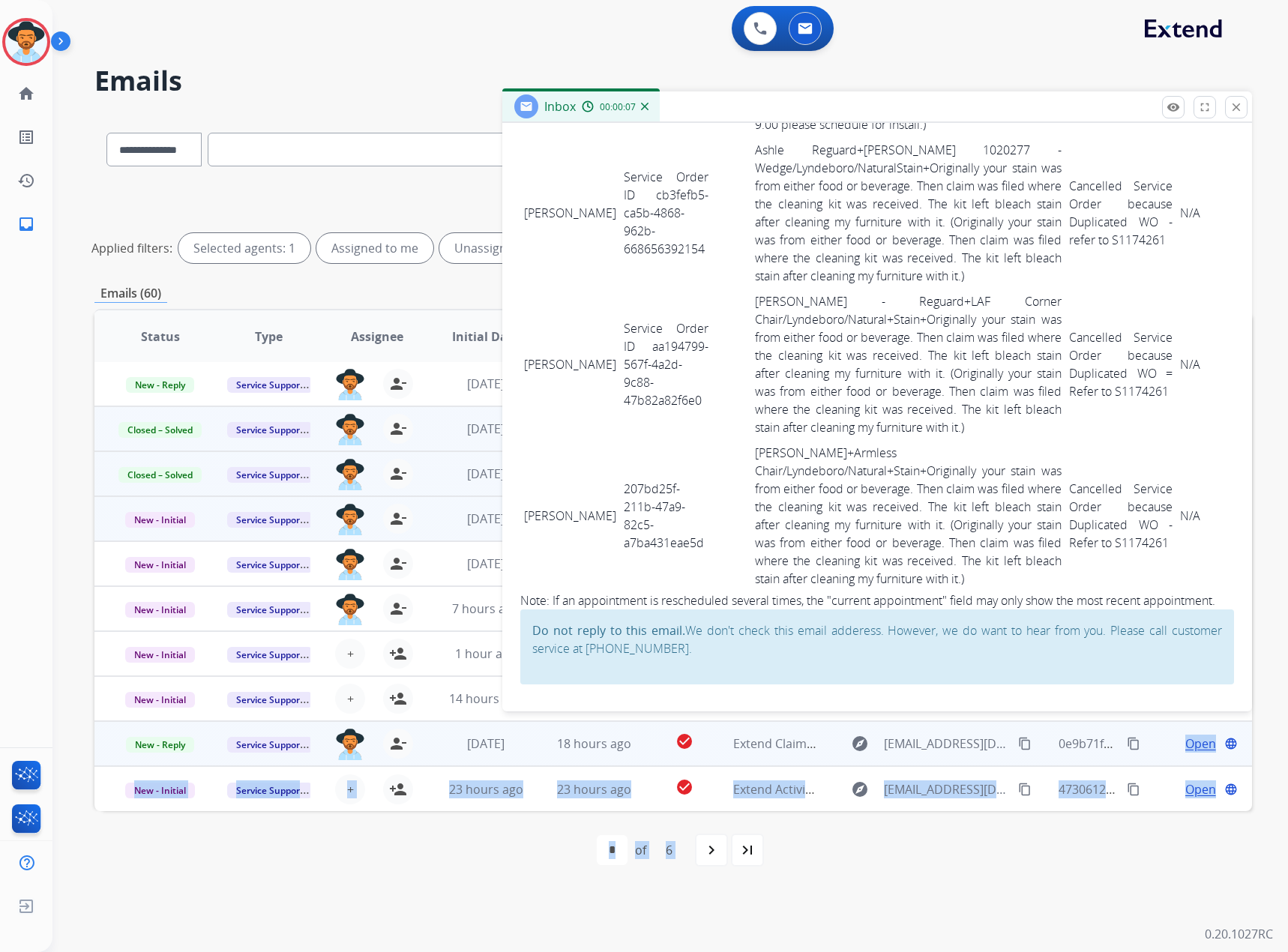
scroll to position [5508, 0]
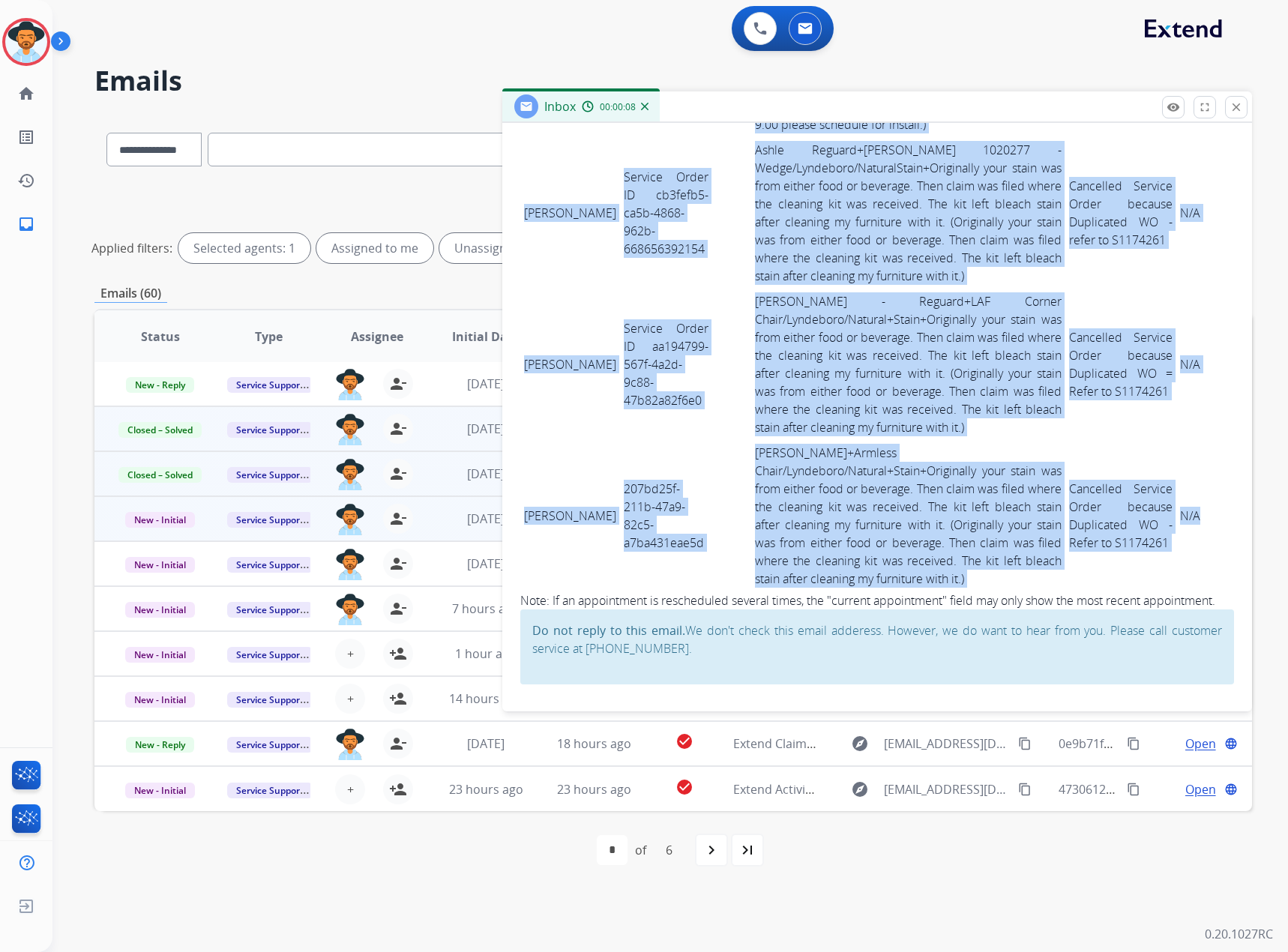
drag, startPoint x: 522, startPoint y: 515, endPoint x: 1139, endPoint y: 539, distance: 617.5
copy tbody "[PERSON_NAME] add5c04c-e62a-483b-b91d-d9155be11050 AshleyDSG+POWER SOFA W/ ADJ …"
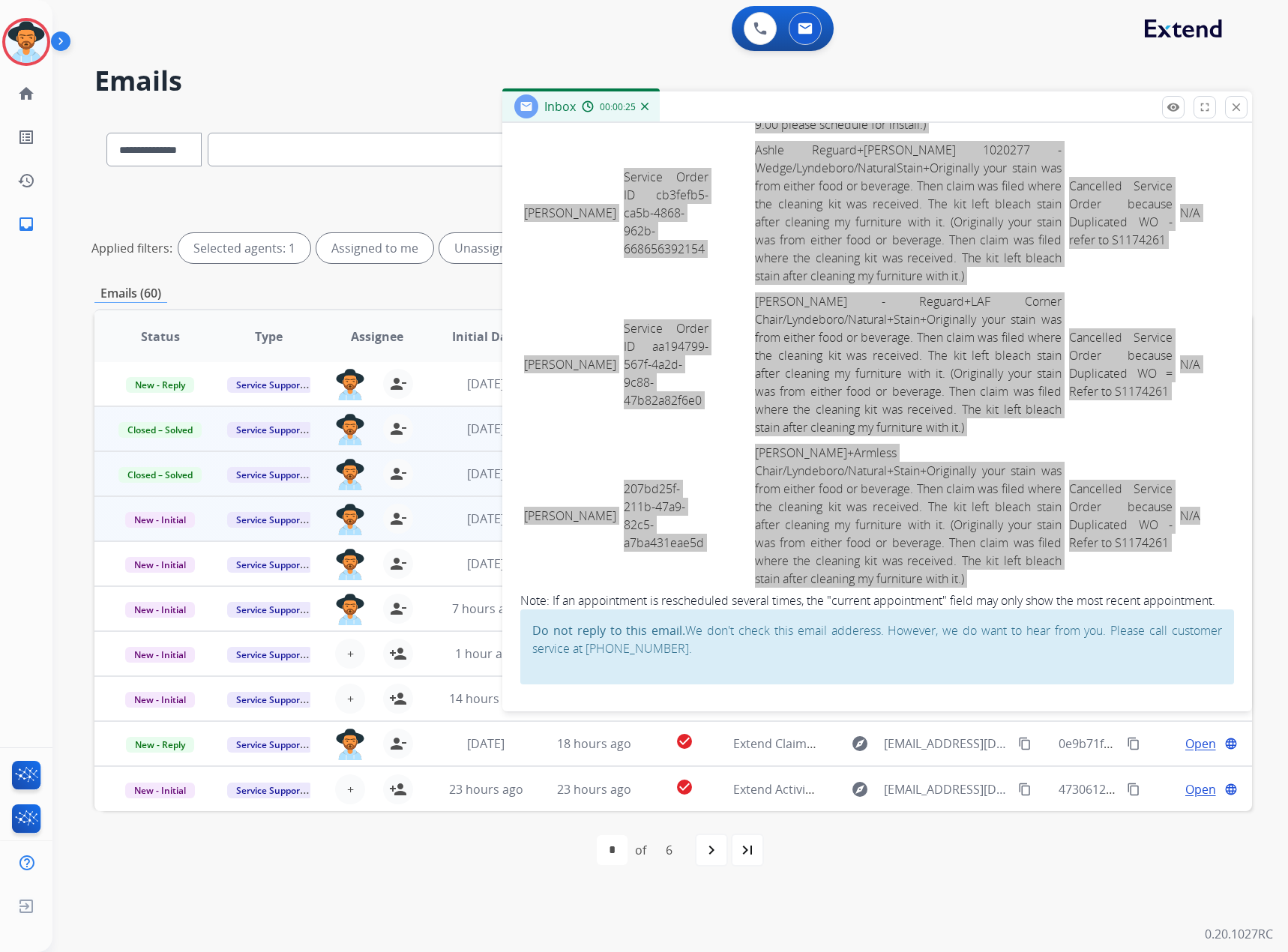
scroll to position [4458, 0]
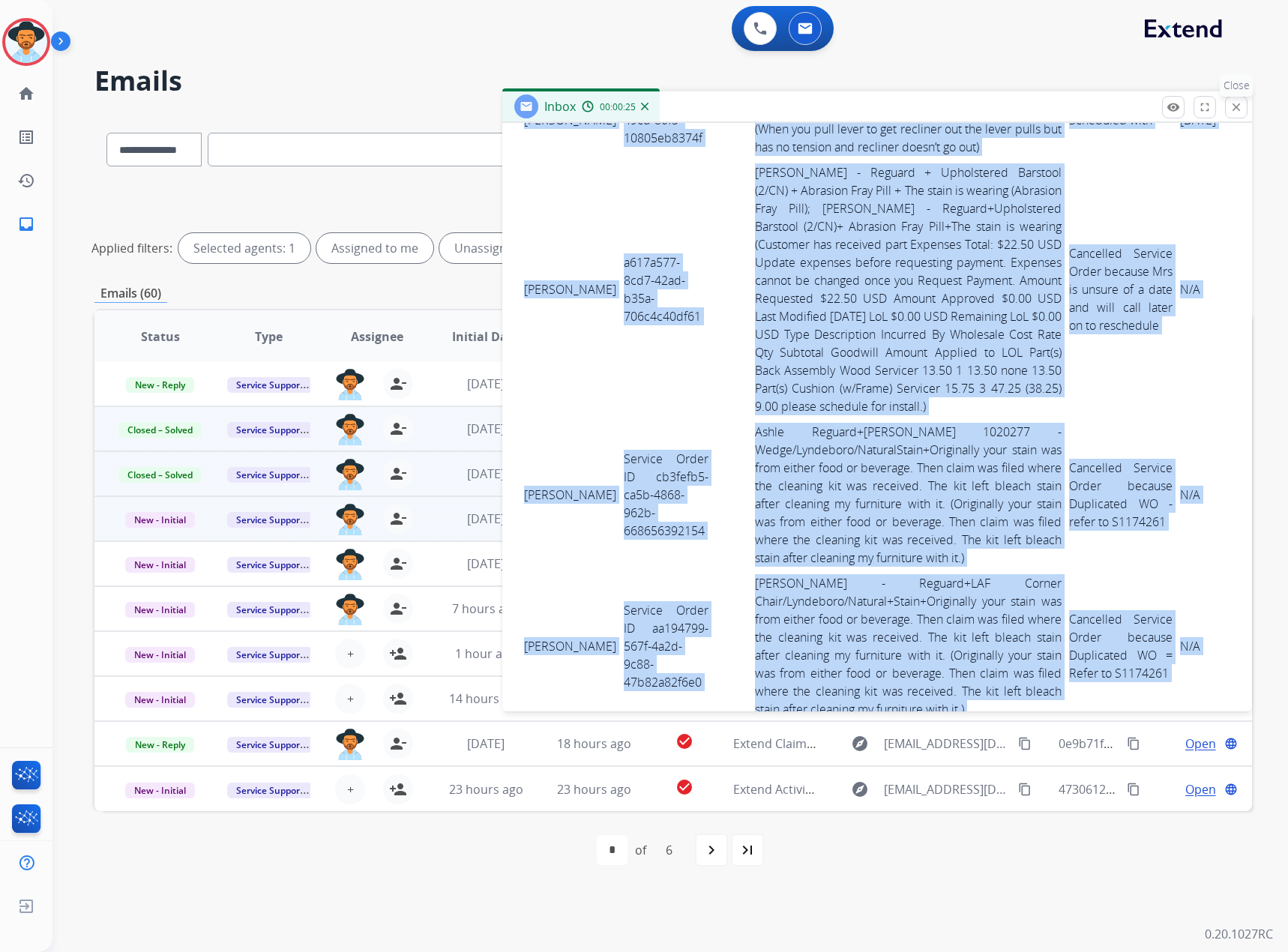
click at [854, 108] on mat-icon "close" at bounding box center [1235, 107] width 13 height 13
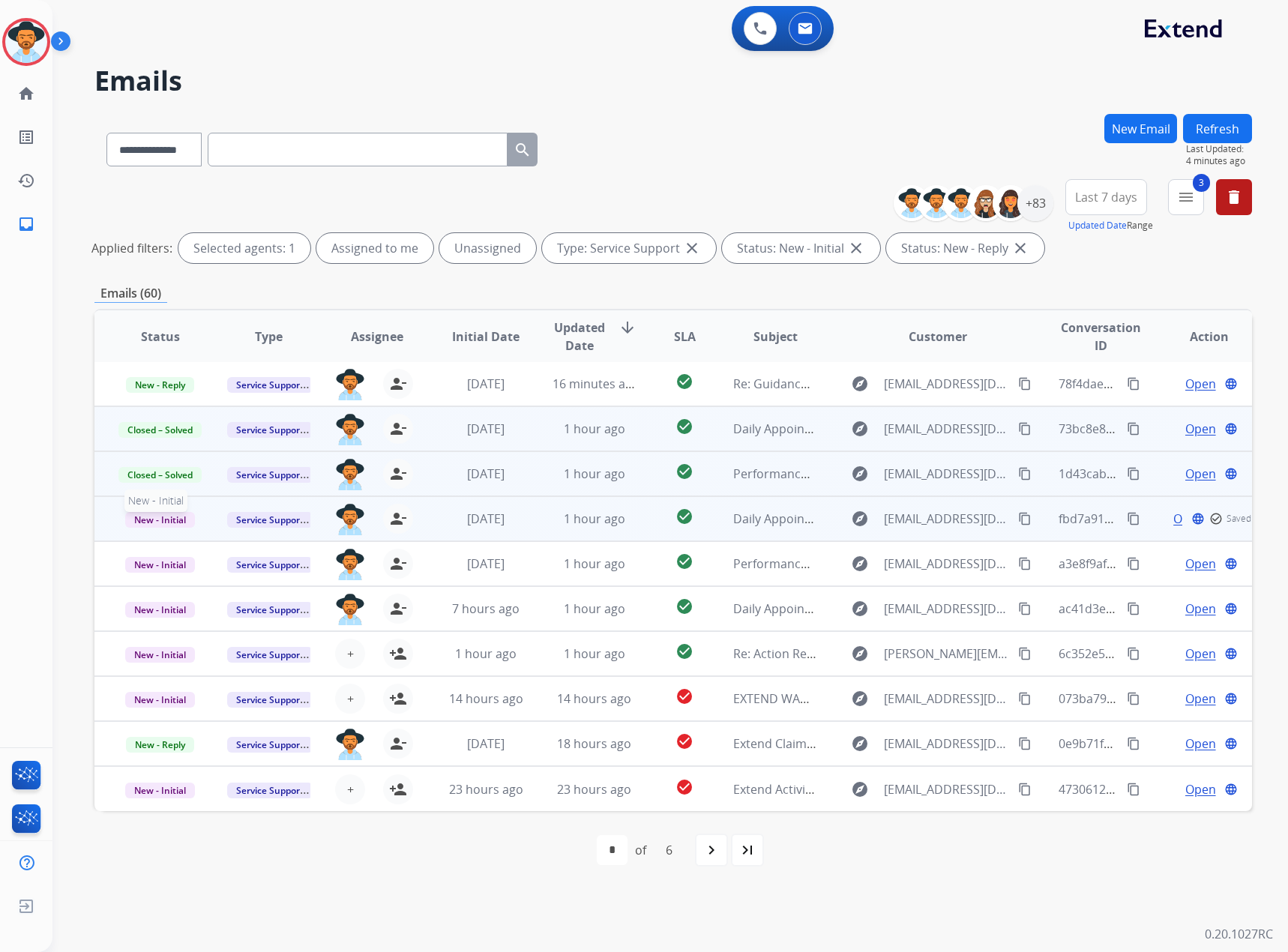
click at [149, 520] on span "New - Initial" at bounding box center [160, 520] width 70 height 16
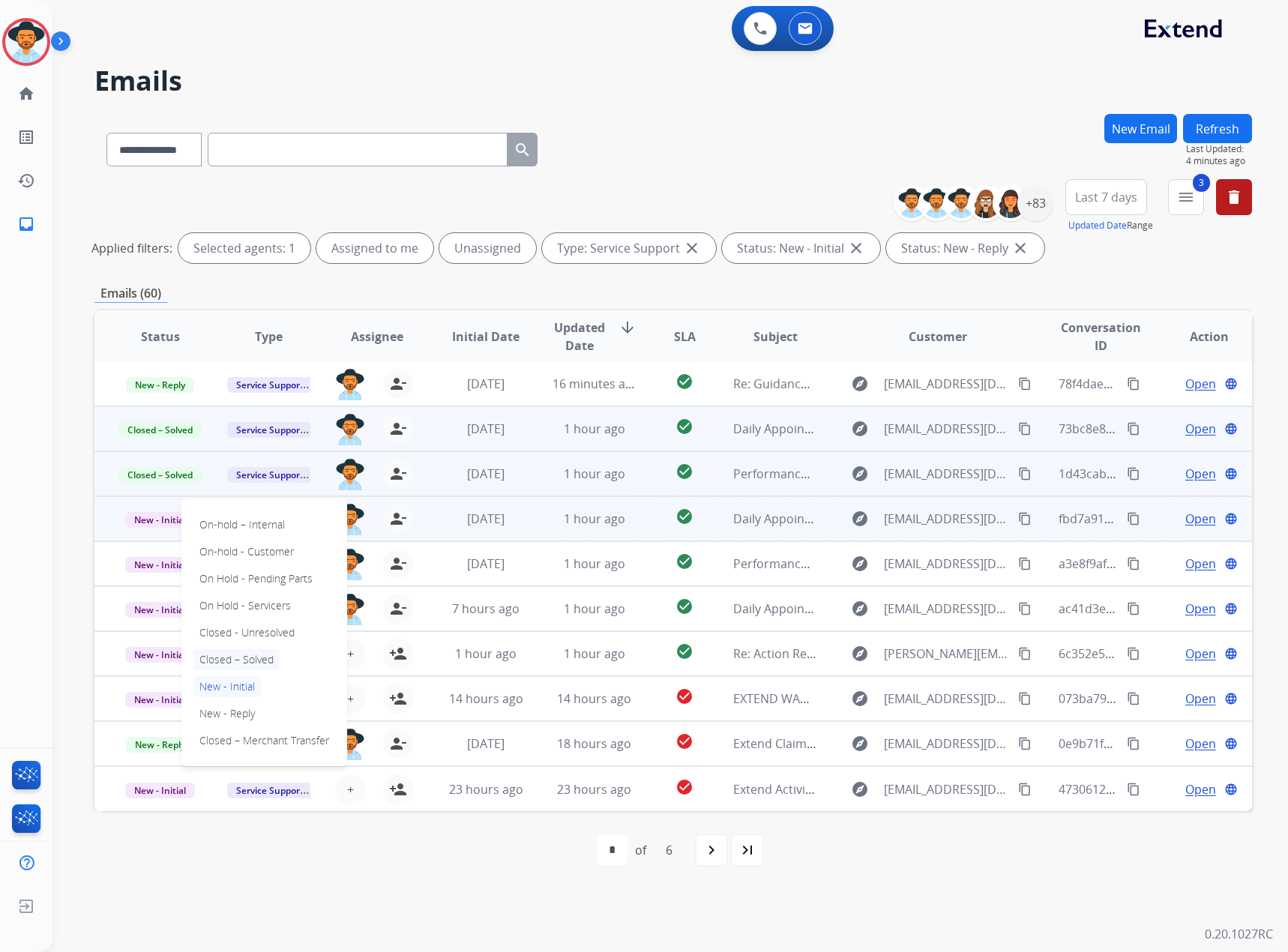
click at [249, 557] on p "Closed – Solved" at bounding box center [237, 660] width 87 height 21
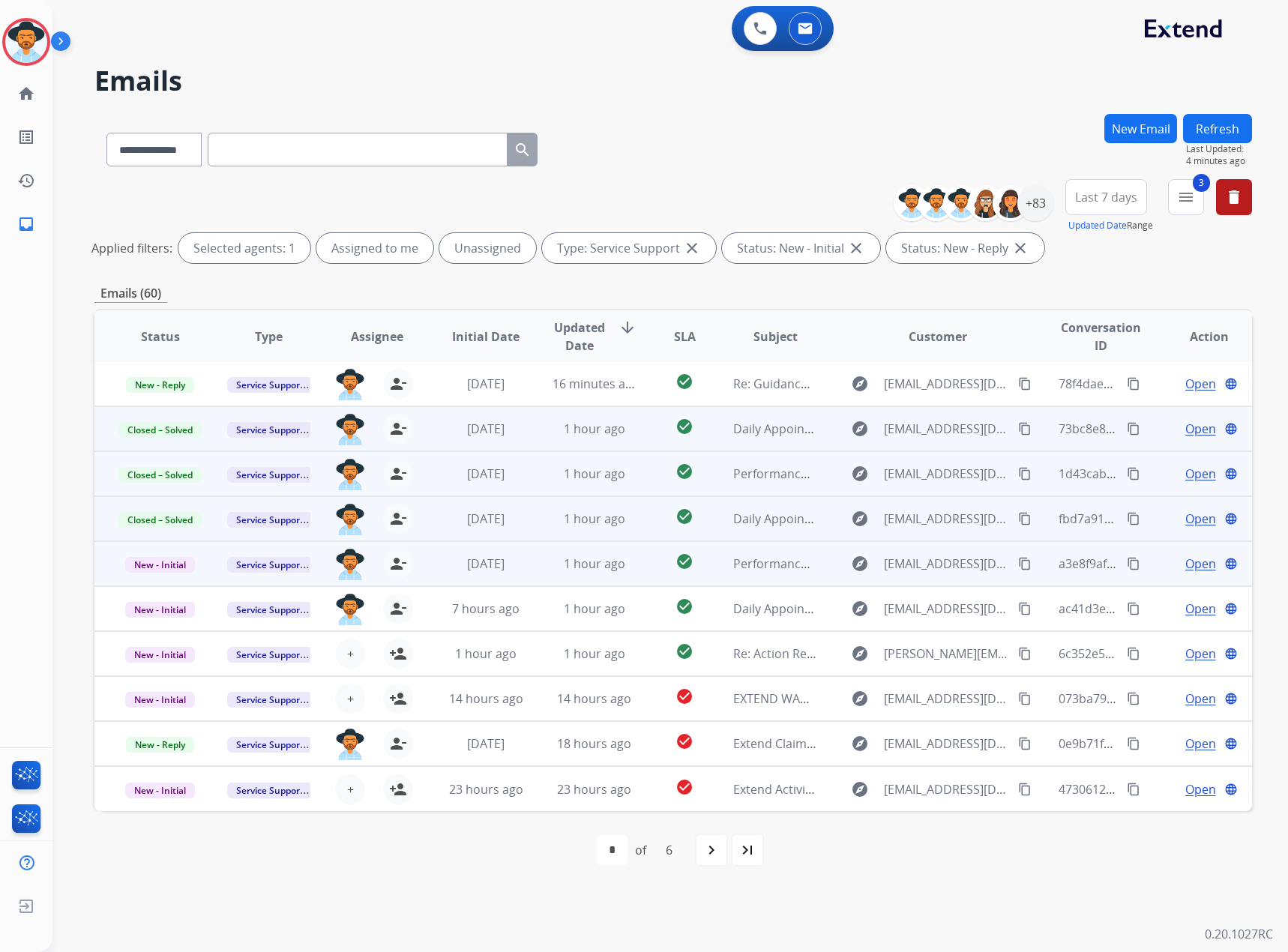
click at [854, 557] on span "Open" at bounding box center [1200, 563] width 31 height 18
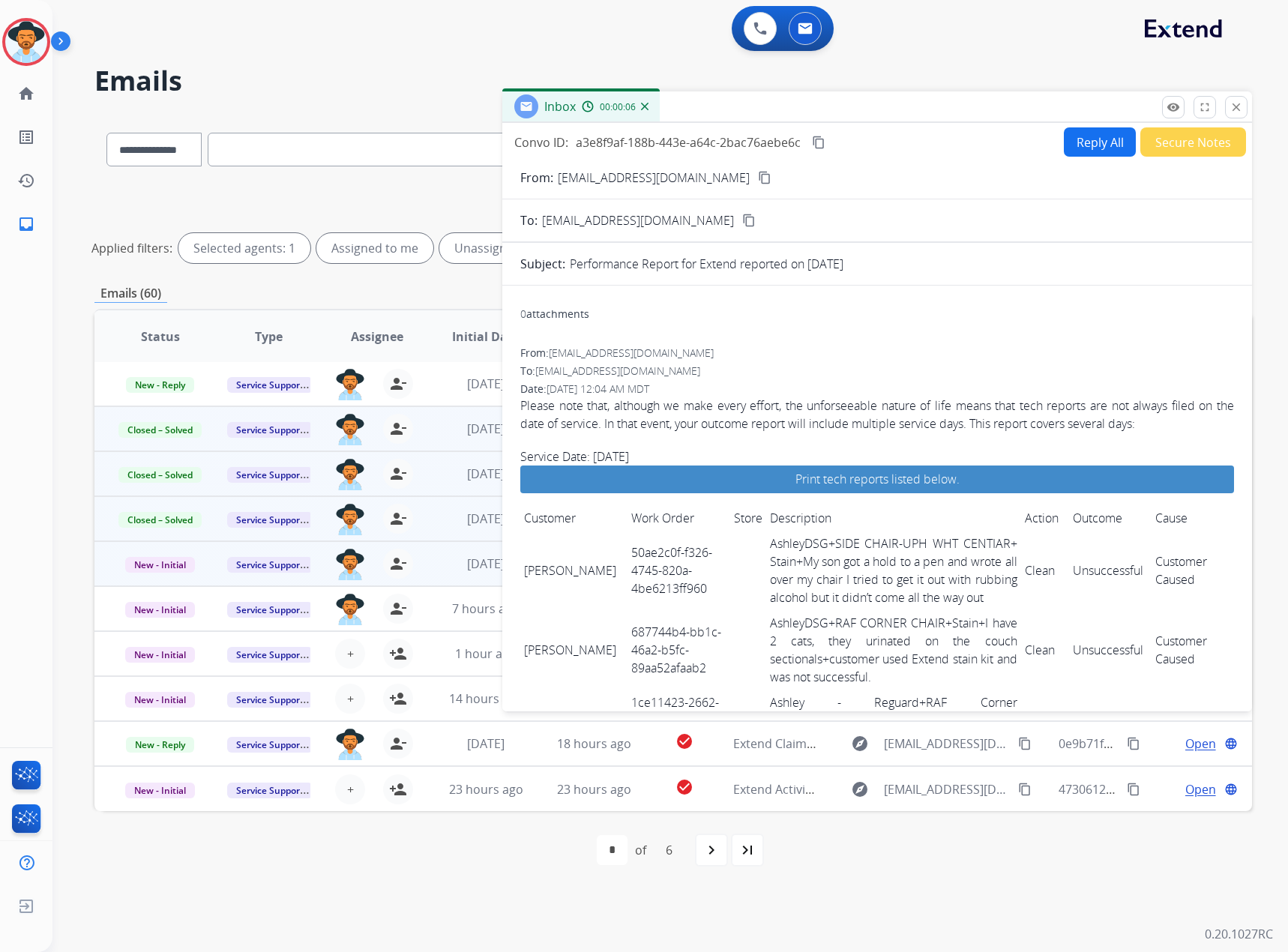
click at [801, 143] on span "a3e8f9af-188b-443e-a64c-2bac76aebe6c" at bounding box center [688, 142] width 225 height 17
click at [816, 140] on mat-icon "content_copy" at bounding box center [817, 142] width 13 height 13
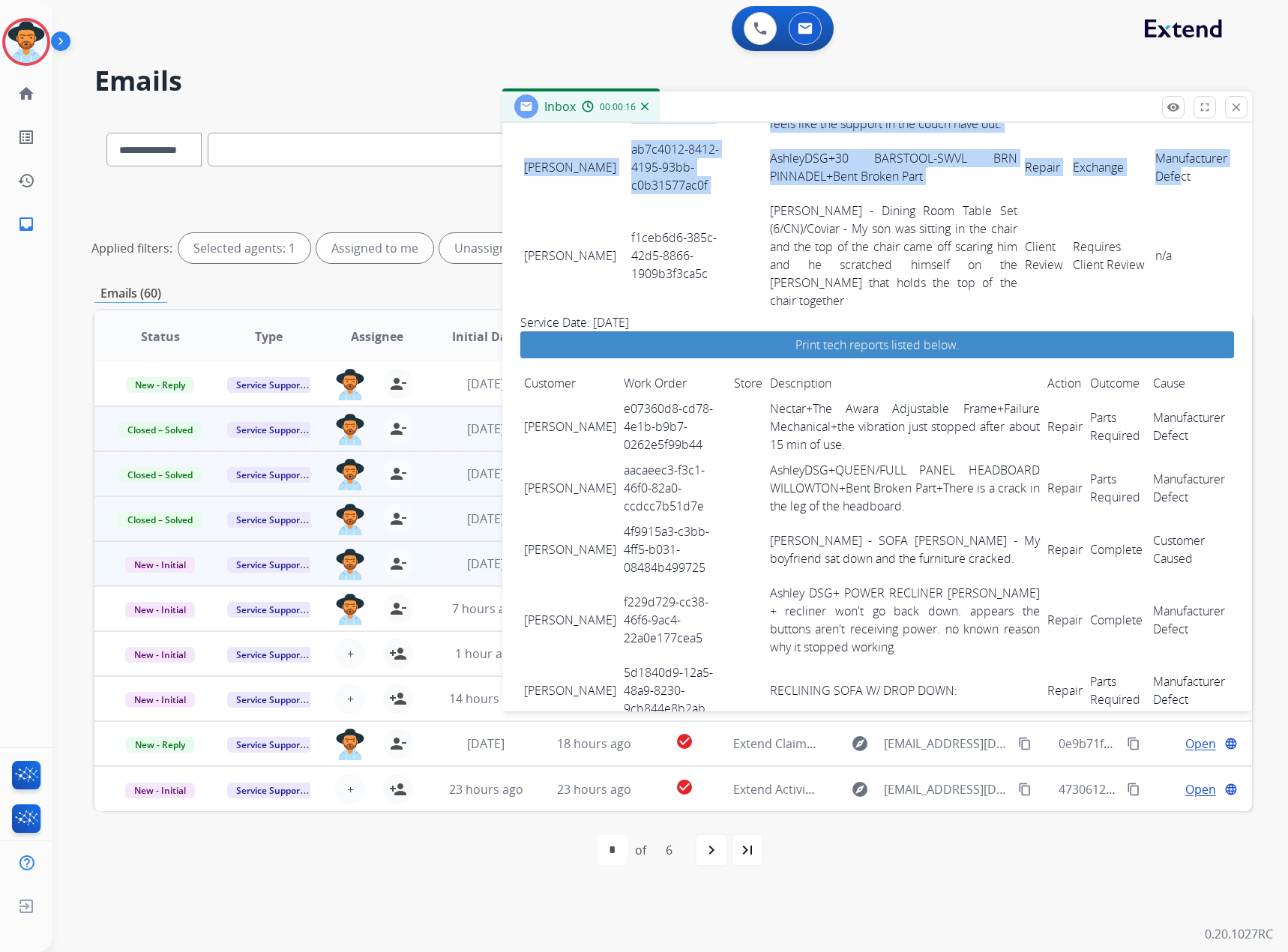
scroll to position [2187, 0]
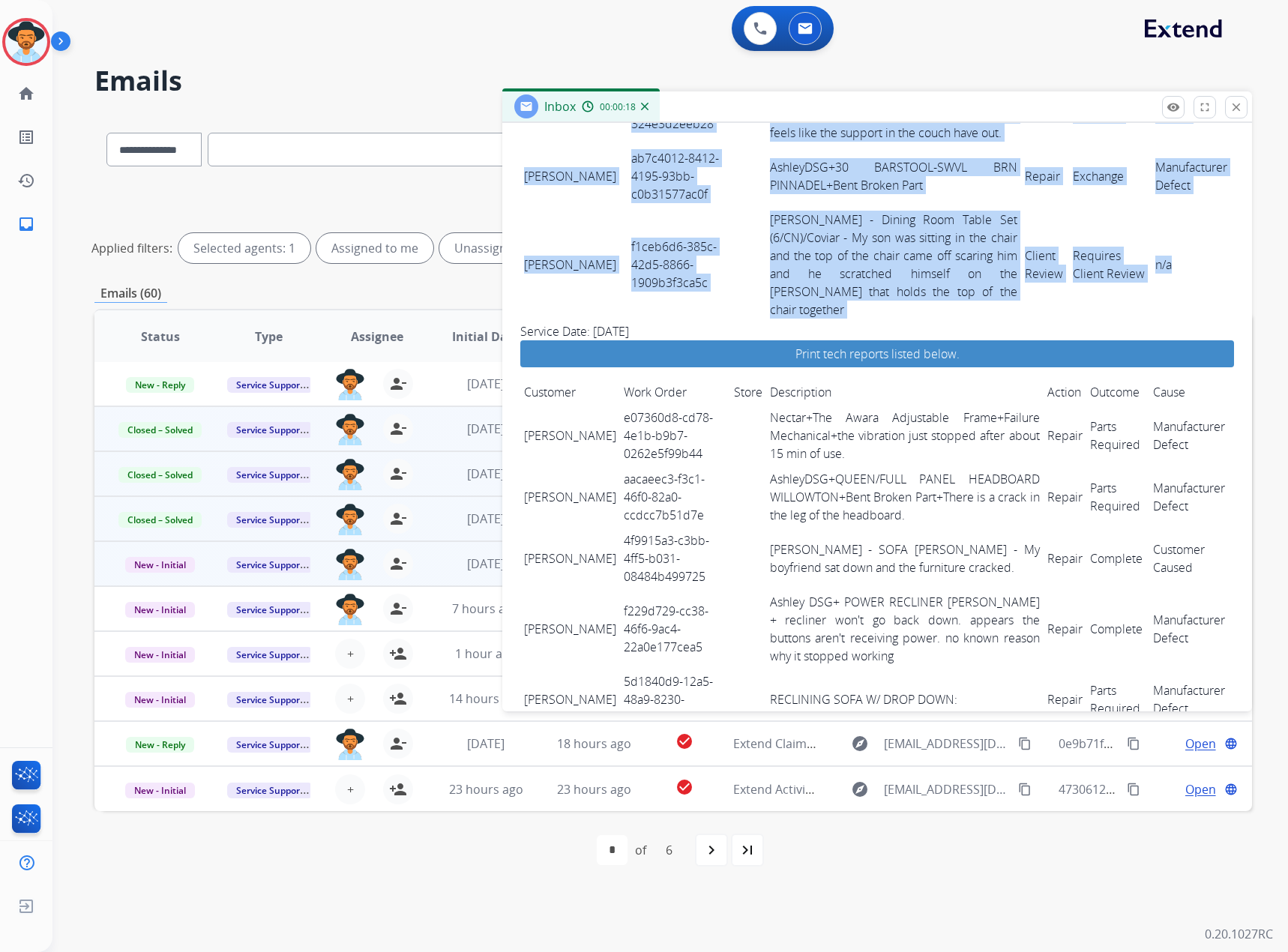
drag, startPoint x: 523, startPoint y: 561, endPoint x: 1192, endPoint y: 238, distance: 742.9
copy tbody "Loremi Dolorsita 52co2a2e-s190-0791-897d-1ei6478te919 IncidiDUN+UTLA ETDOL-MAG …"
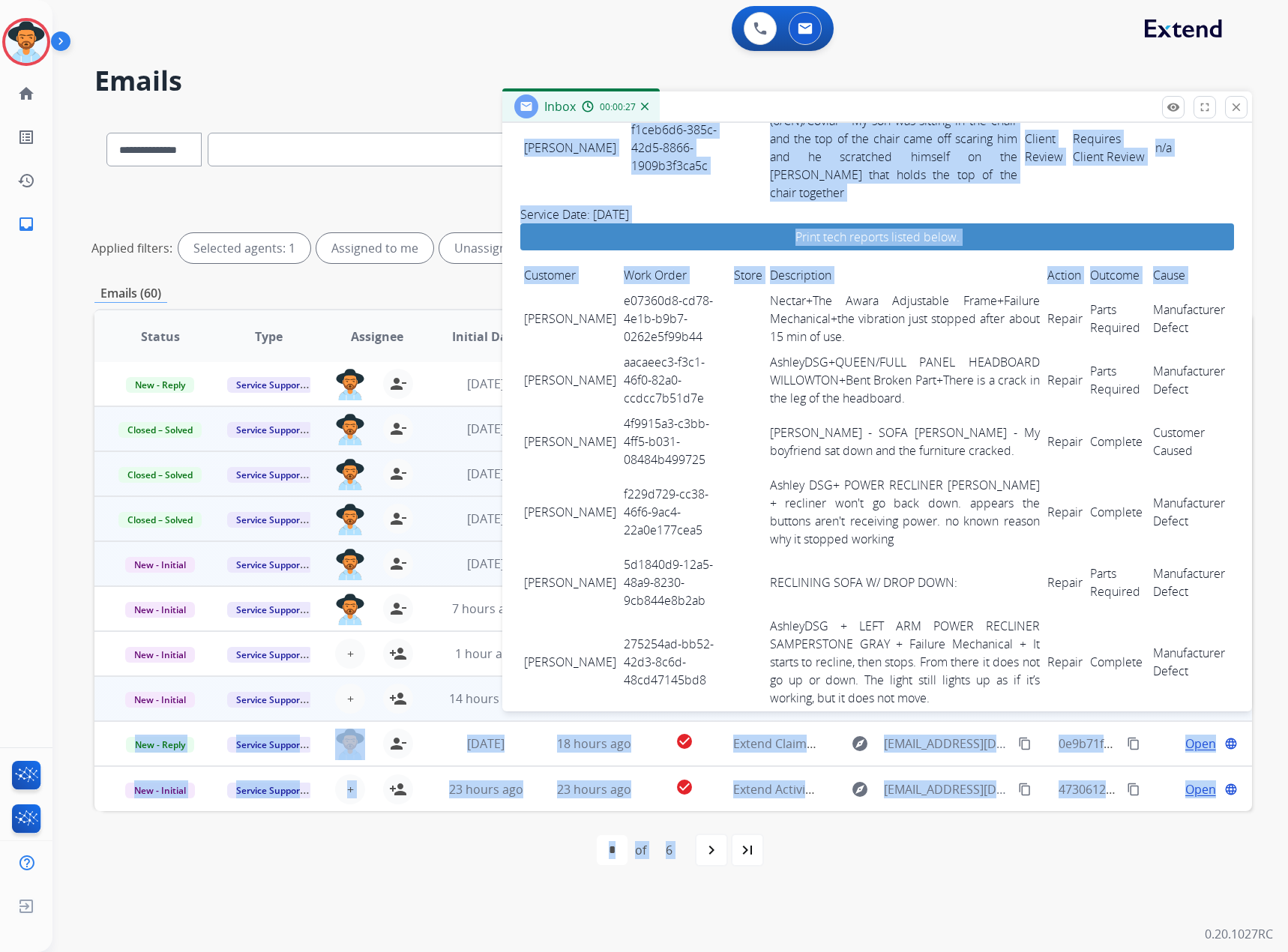
scroll to position [2414, 0]
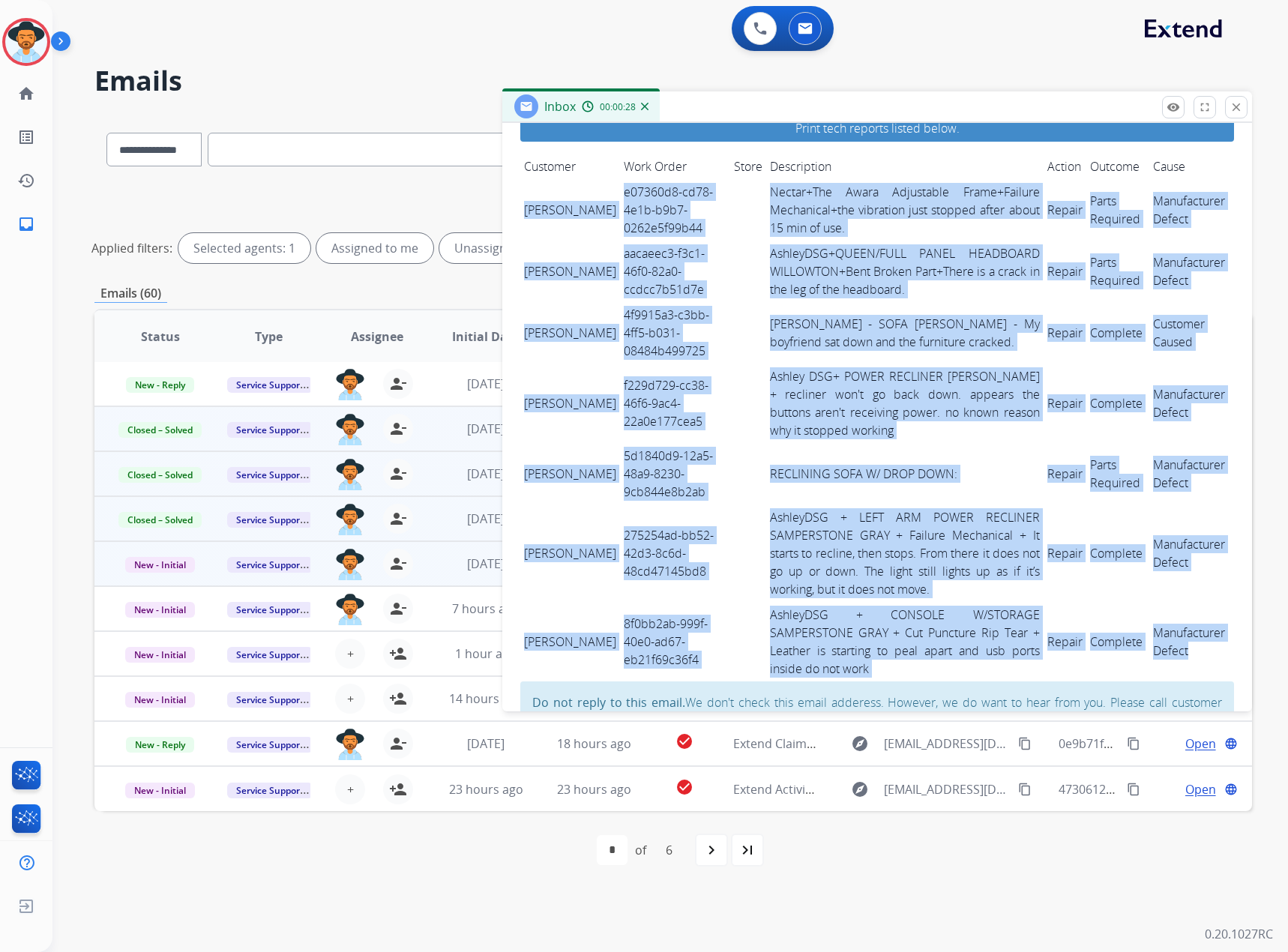
drag, startPoint x: 521, startPoint y: 362, endPoint x: 1206, endPoint y: 594, distance: 723.2
click at [854, 557] on tbody "[PERSON_NAME] e07360d8-cd78-4e1b-b9b7-0262e5f99b44 Nectar+The Awara Adjustable …" at bounding box center [877, 430] width 713 height 502
copy tbody "[PERSON_NAME] e07360d8-cd78-4e1b-b9b7-0262e5f99b44 Nectar+The Awara Adjustable …"
click at [854, 108] on mat-icon "close" at bounding box center [1235, 107] width 13 height 13
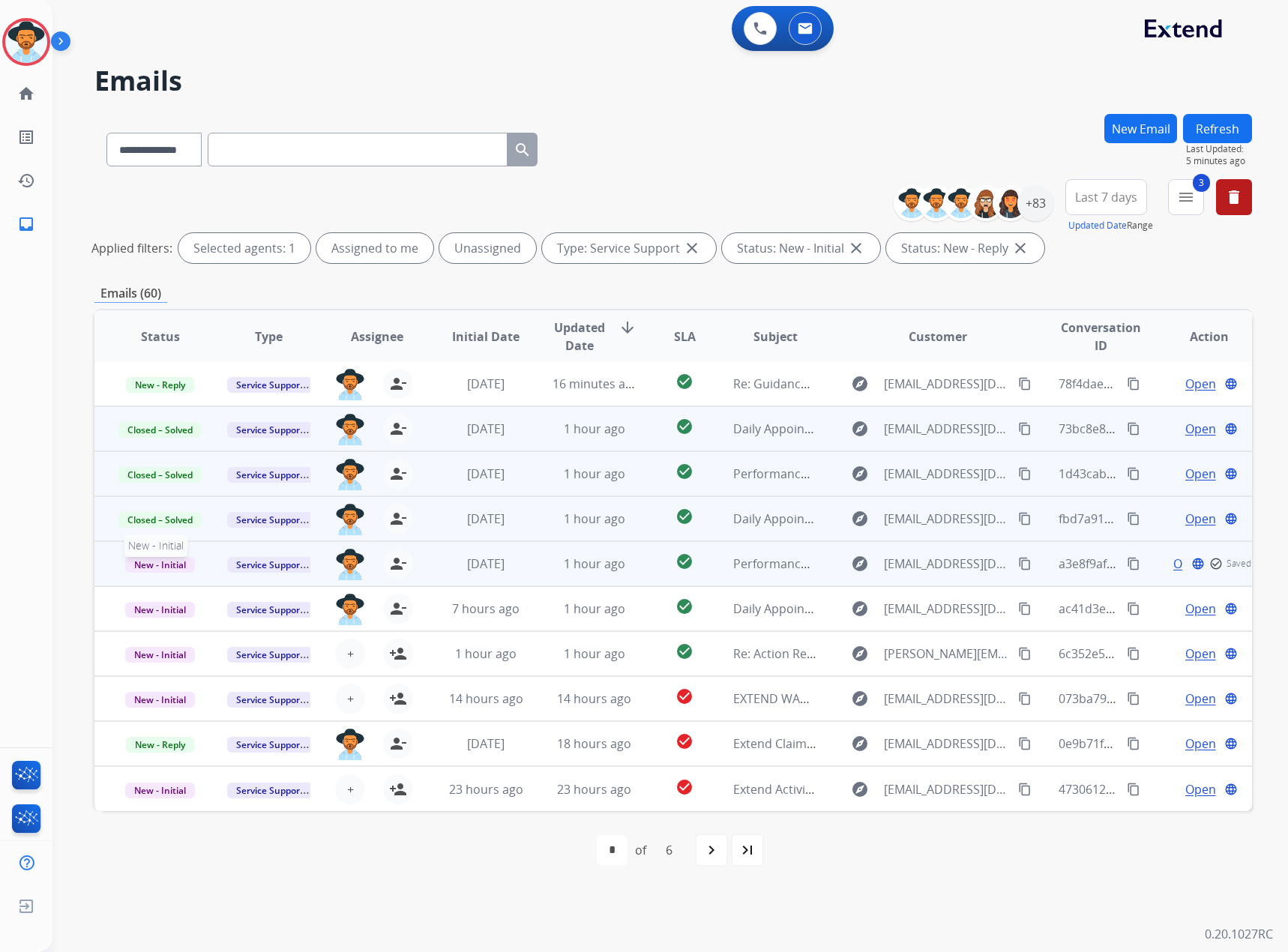
click at [169, 557] on span "New - Initial" at bounding box center [160, 565] width 70 height 16
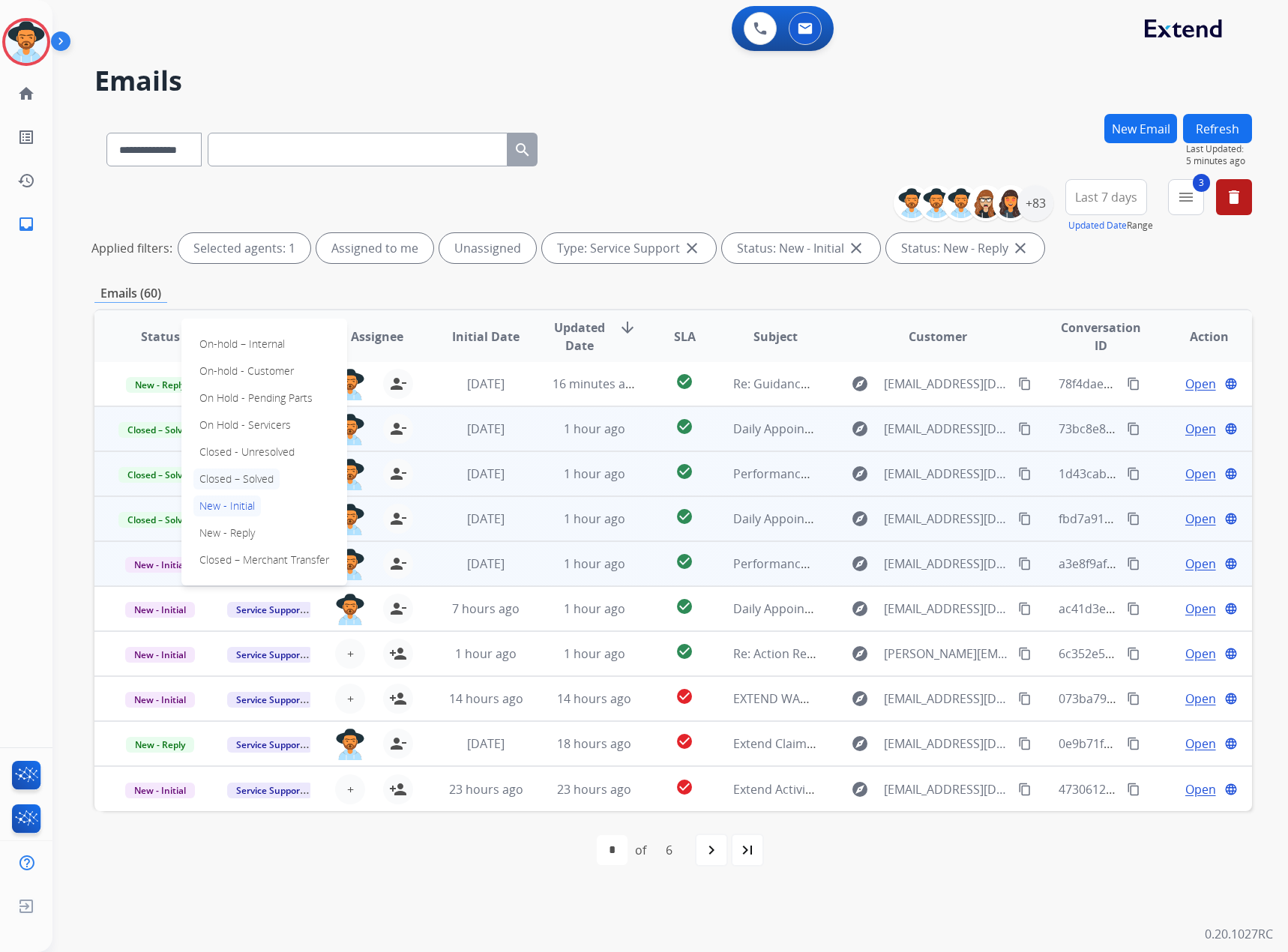
click at [231, 476] on p "Closed – Solved" at bounding box center [237, 480] width 87 height 21
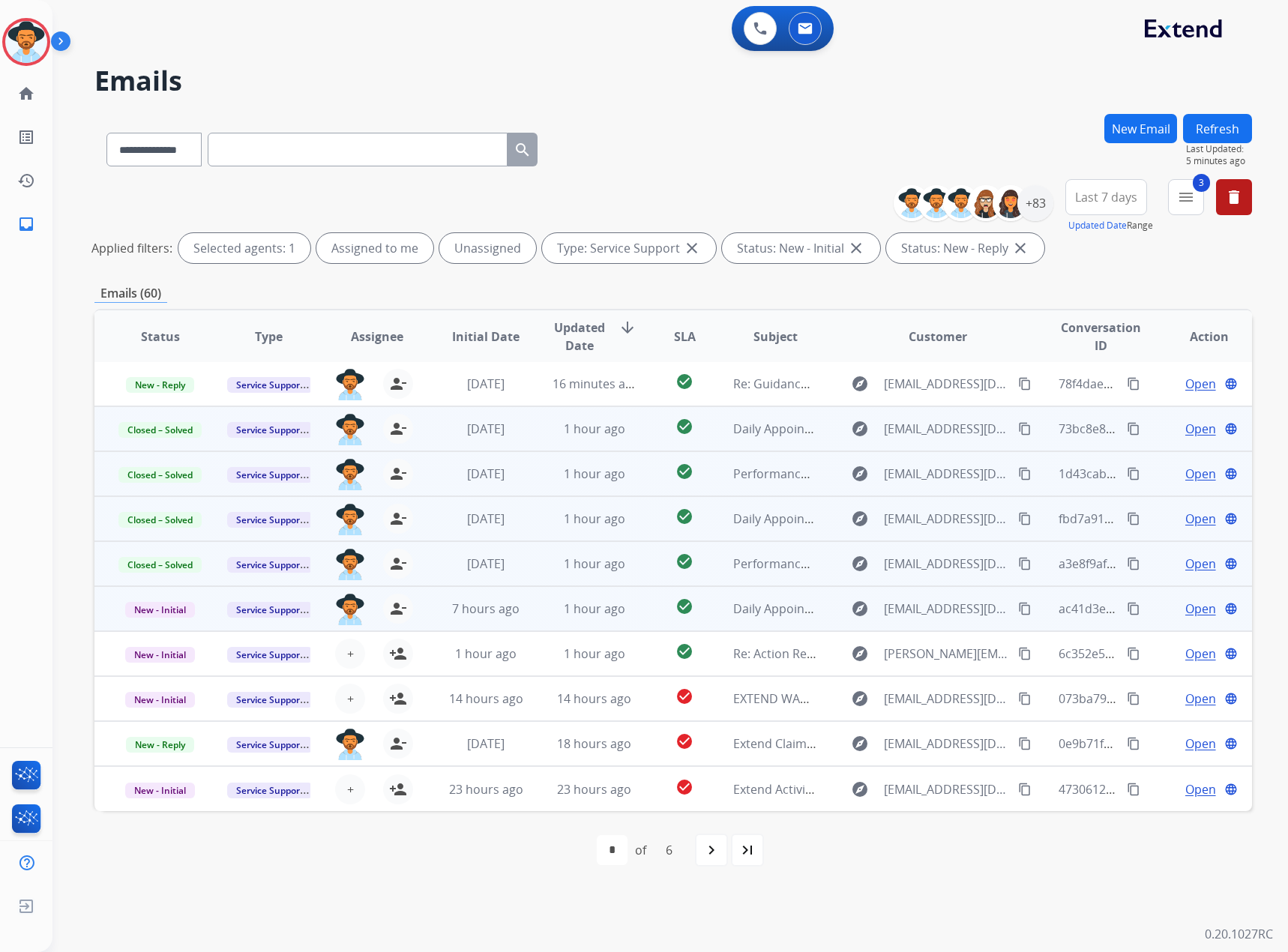
click at [854, 557] on span "Open" at bounding box center [1200, 608] width 31 height 18
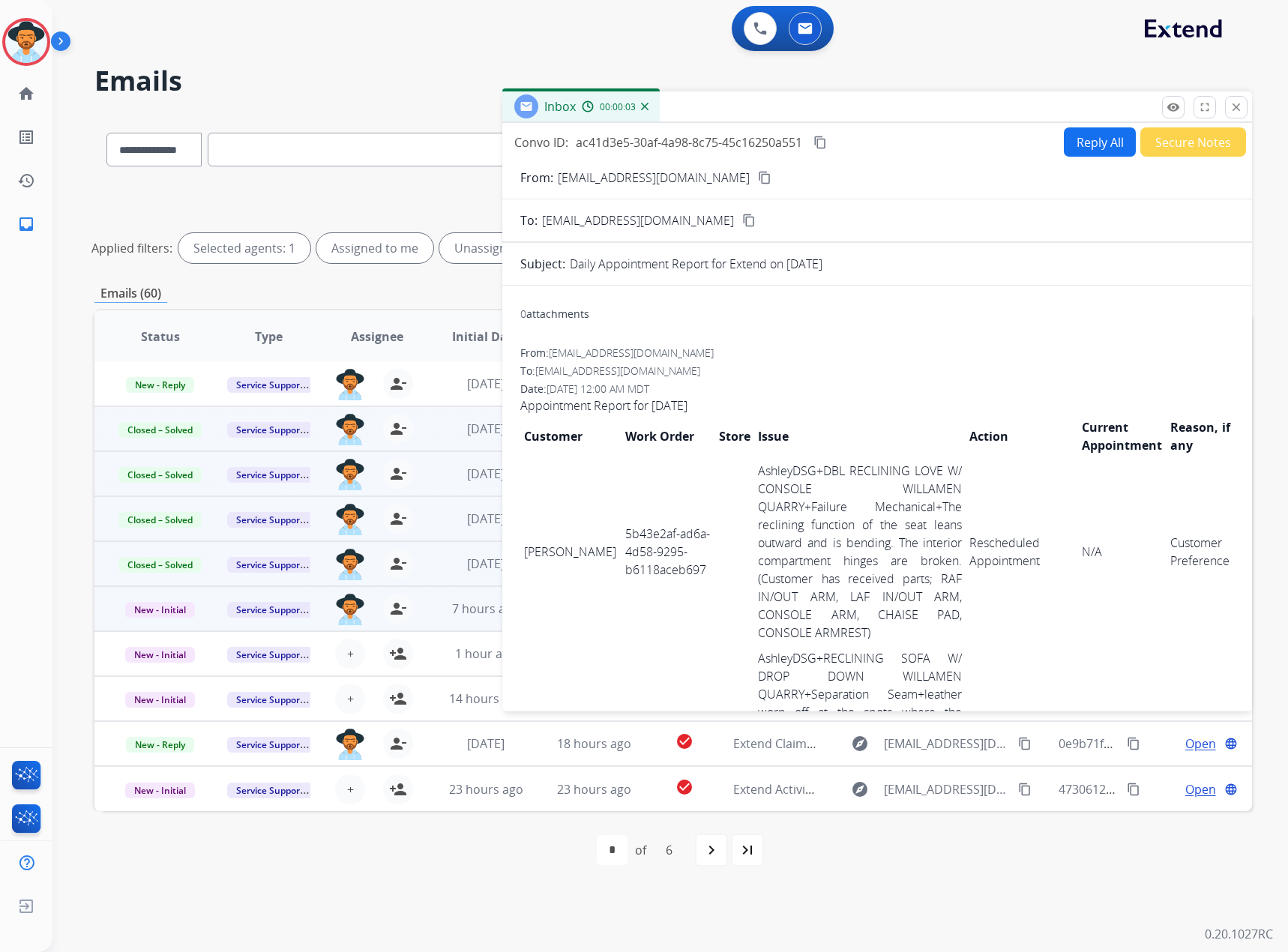
click at [826, 145] on mat-icon "content_copy" at bounding box center [819, 142] width 13 height 13
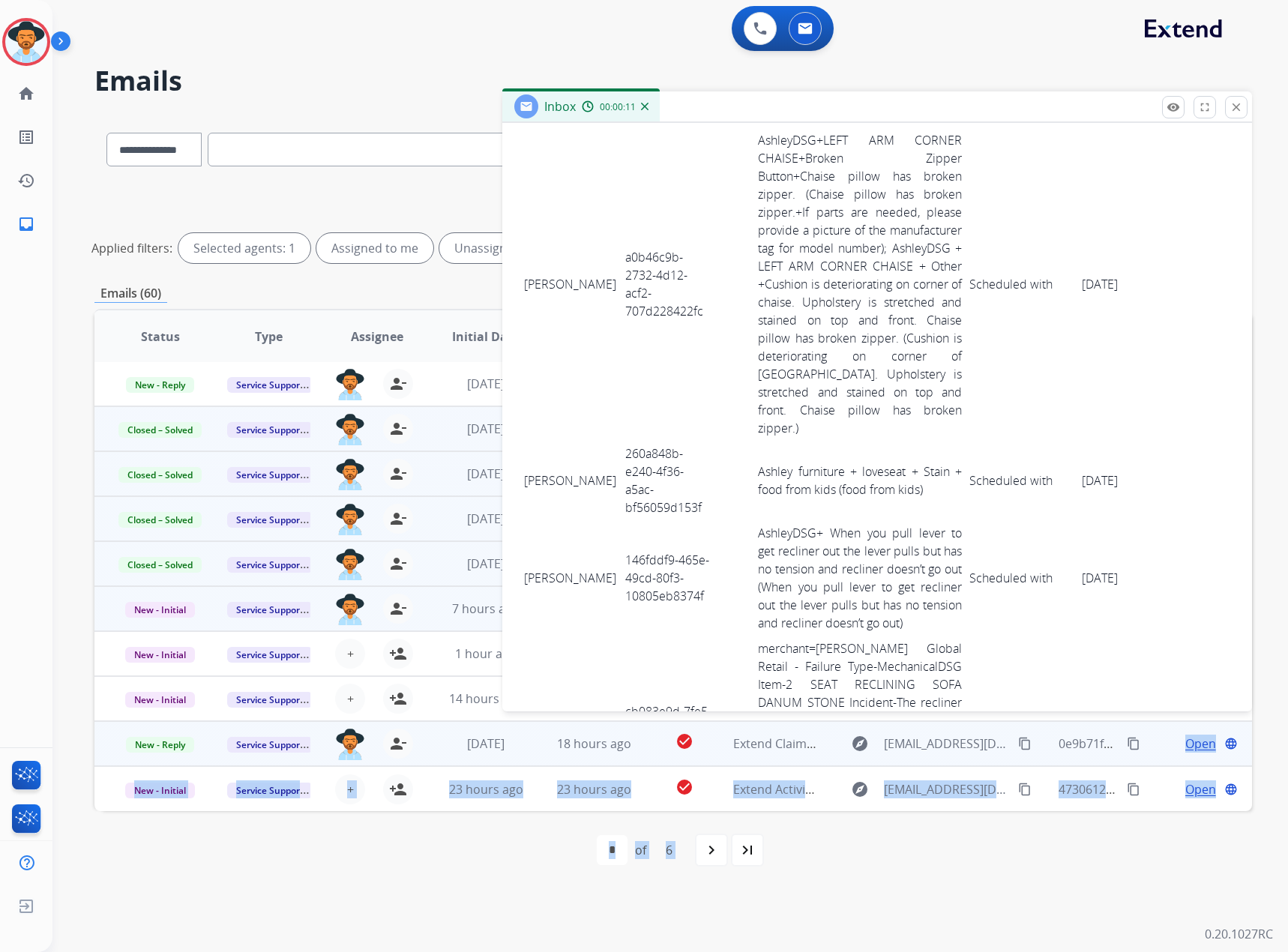
scroll to position [2882, 0]
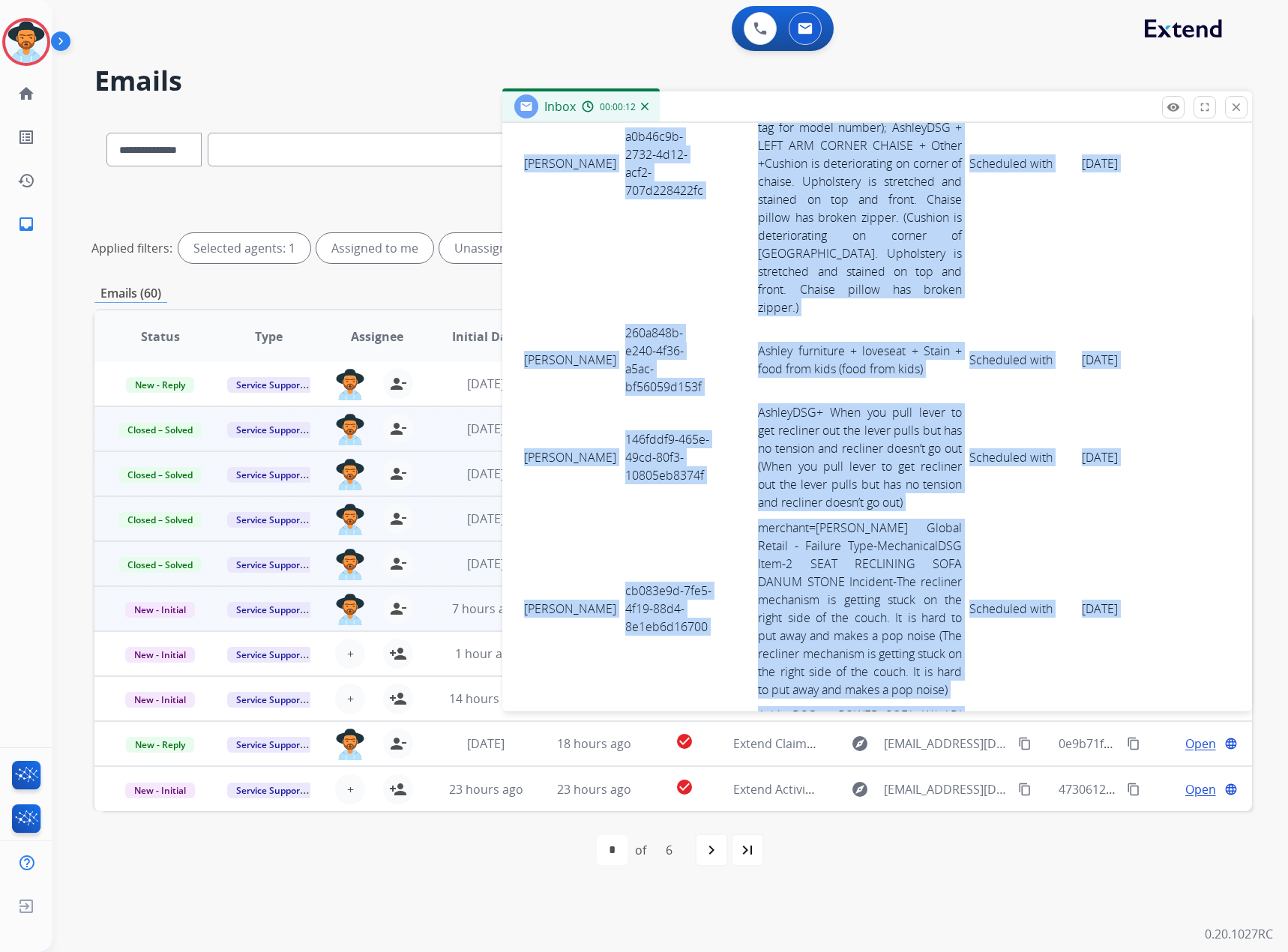
drag, startPoint x: 526, startPoint y: 522, endPoint x: 1166, endPoint y: 547, distance: 640.5
copy tbody "[PERSON_NAME] 5b43e2af-ad6a-4d58-9295-b6118aceb697 AshleyDSG+DBL RECLINING LOVE…"
click at [854, 106] on button "close Close" at bounding box center [1235, 107] width 22 height 22
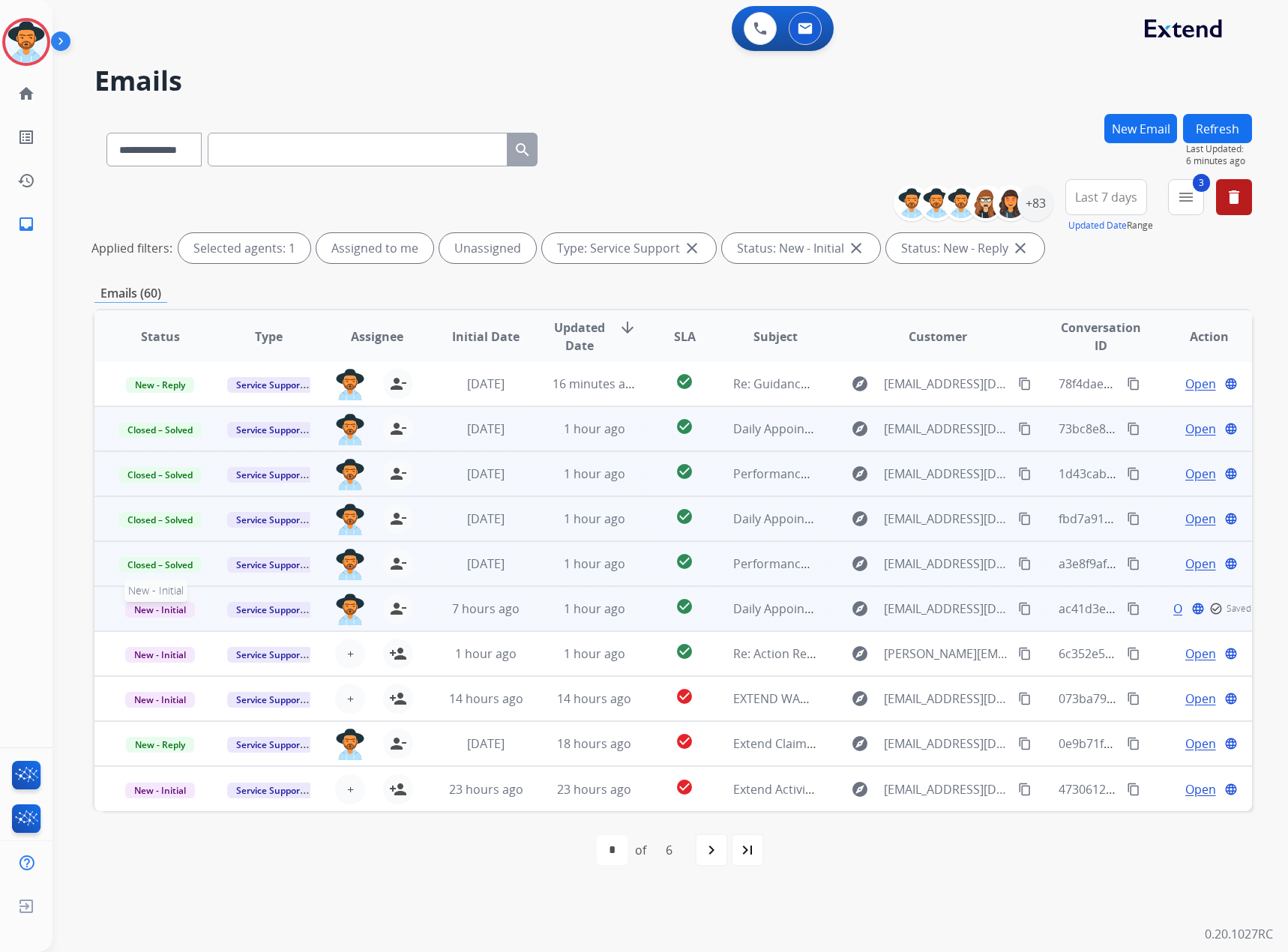
click at [156, 557] on span "New - Initial" at bounding box center [160, 610] width 70 height 16
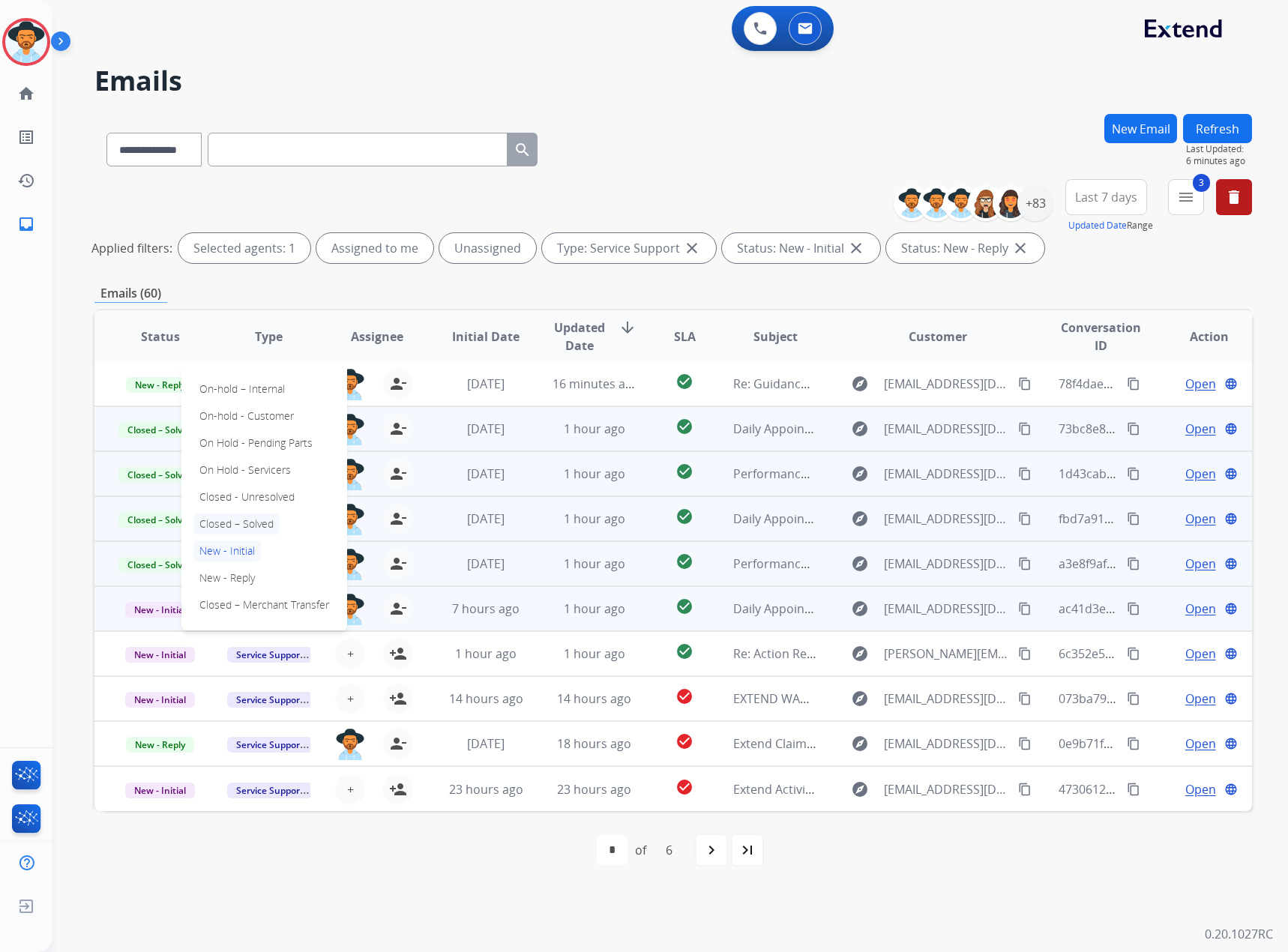
click at [245, 524] on p "Closed – Solved" at bounding box center [237, 525] width 87 height 21
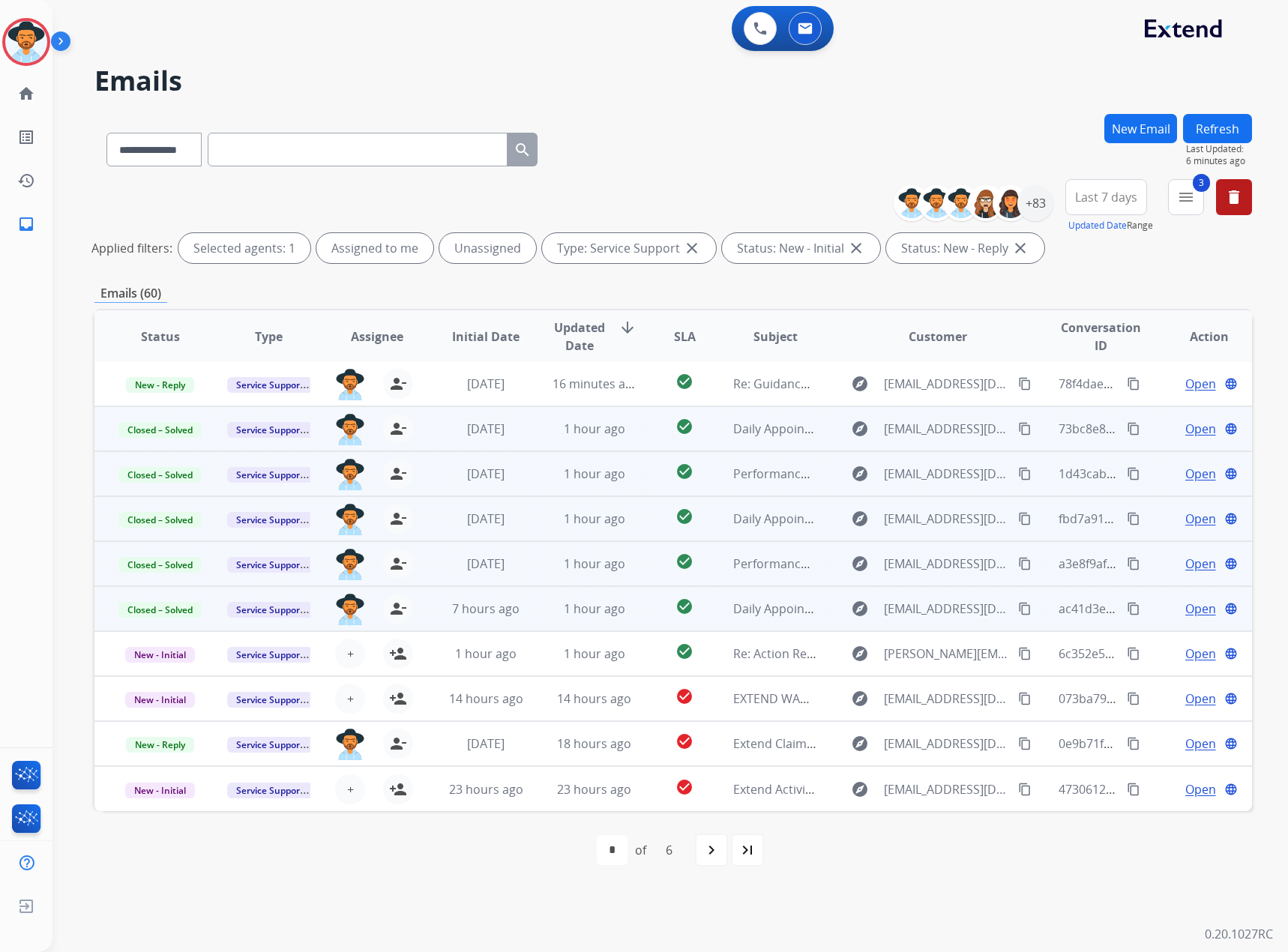
click at [854, 513] on mat-icon "content_copy" at bounding box center [1024, 518] width 13 height 13
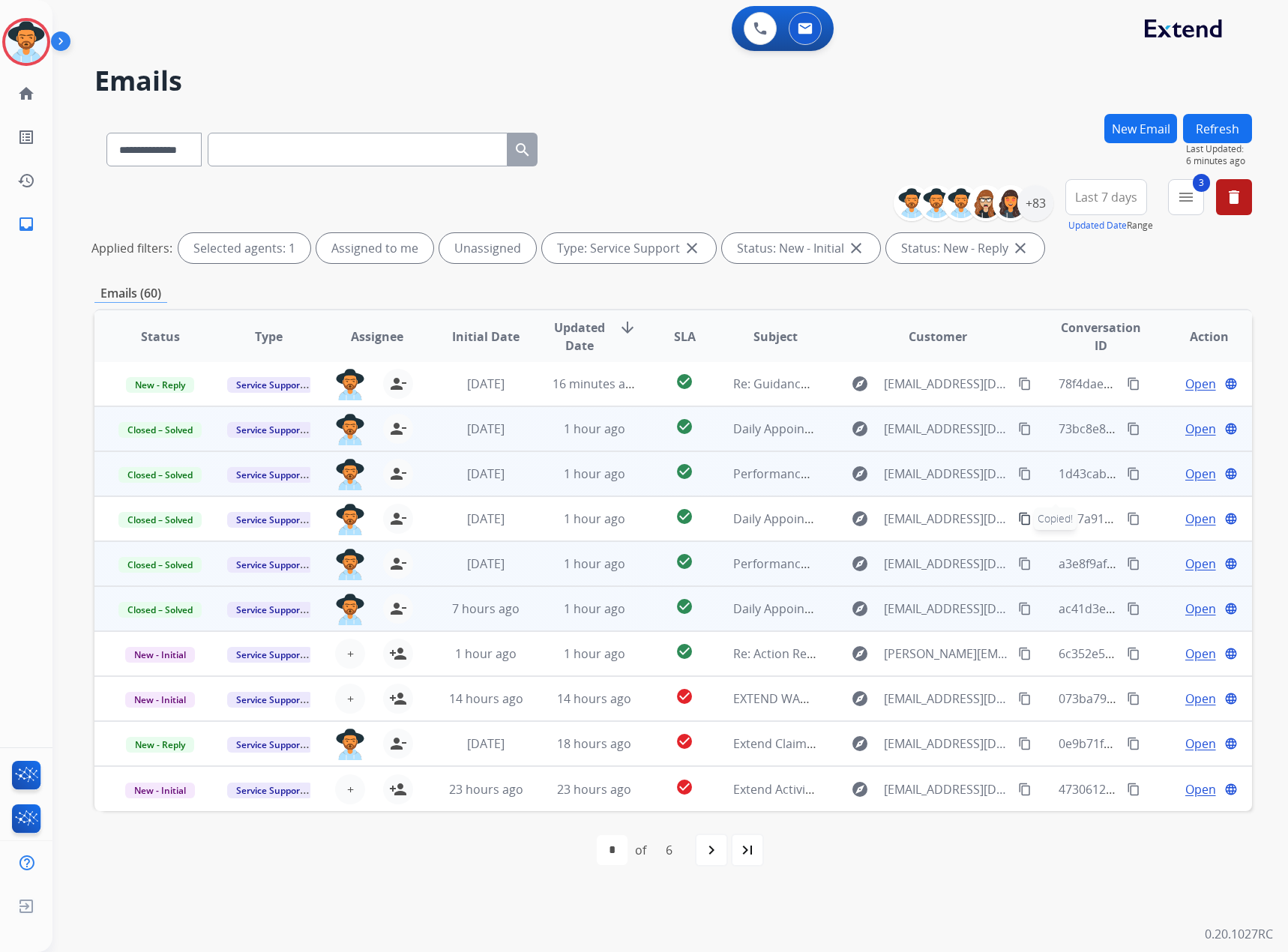
click at [854, 202] on button "delete" at bounding box center [1233, 197] width 36 height 36
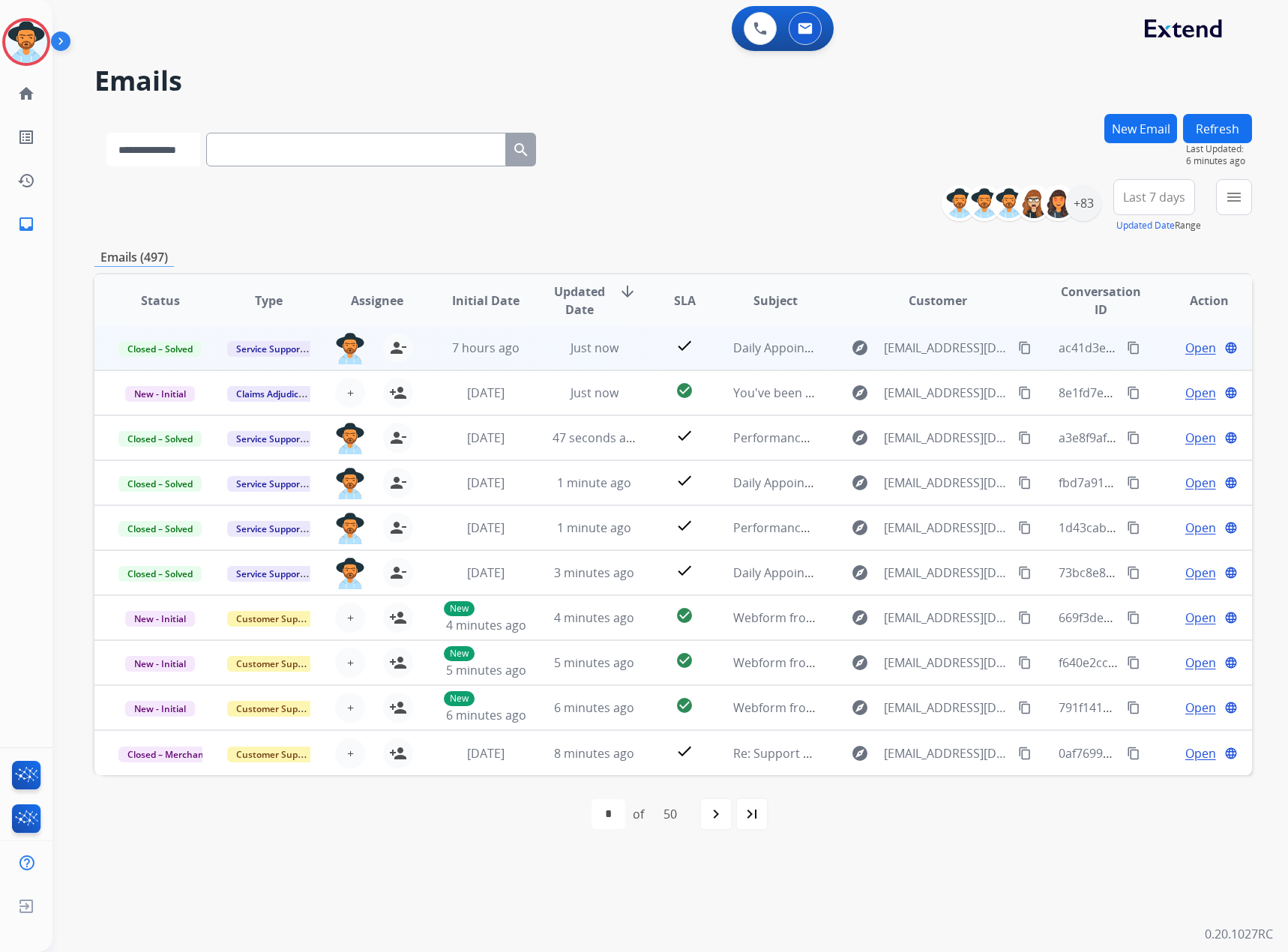
click at [166, 149] on select "**********" at bounding box center [154, 149] width 94 height 34
select select "**********"
click at [107, 132] on select "**********" at bounding box center [154, 149] width 94 height 34
paste input "**********"
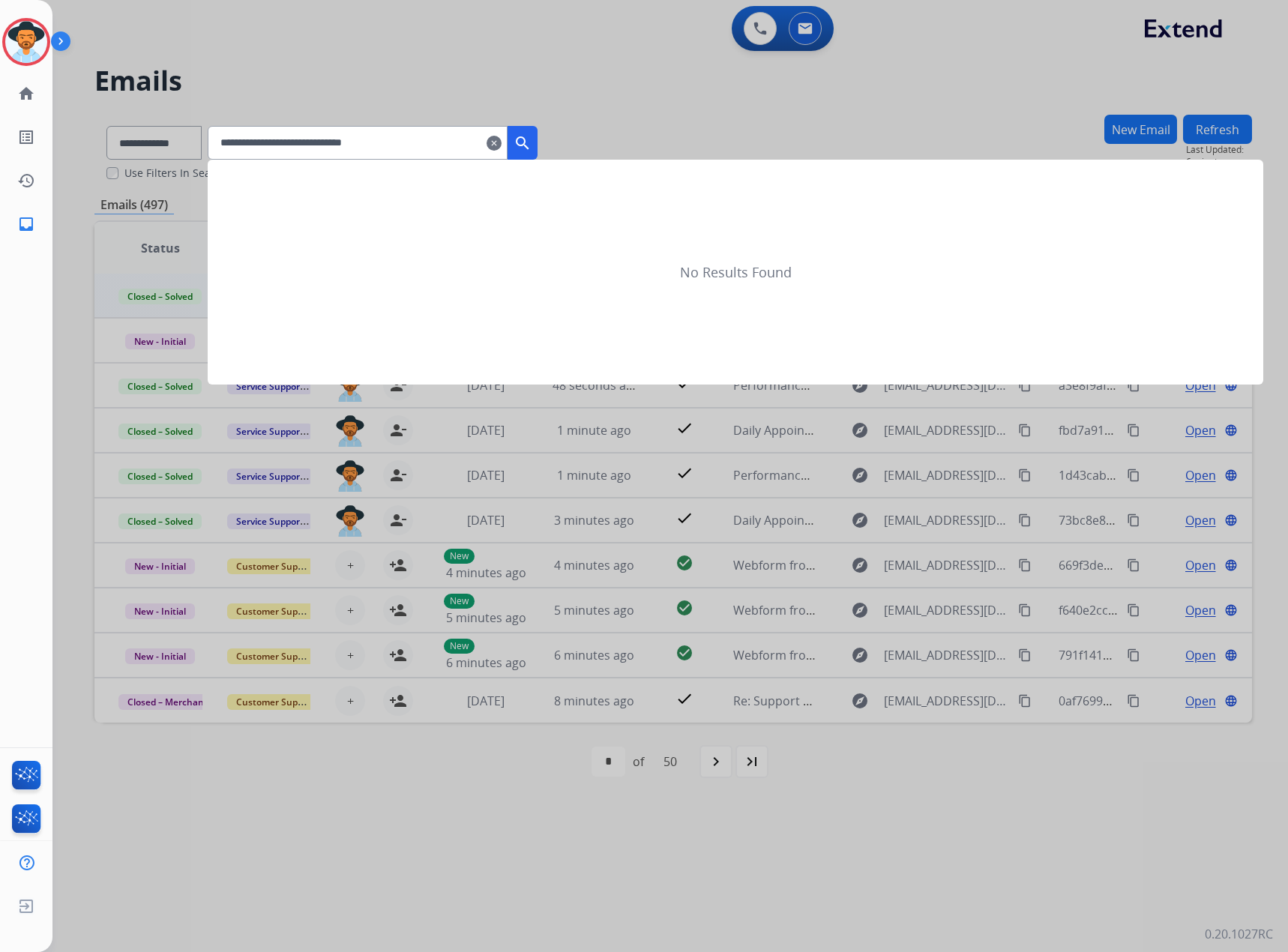
type input "**********"
click at [531, 143] on mat-icon "search" at bounding box center [523, 143] width 18 height 18
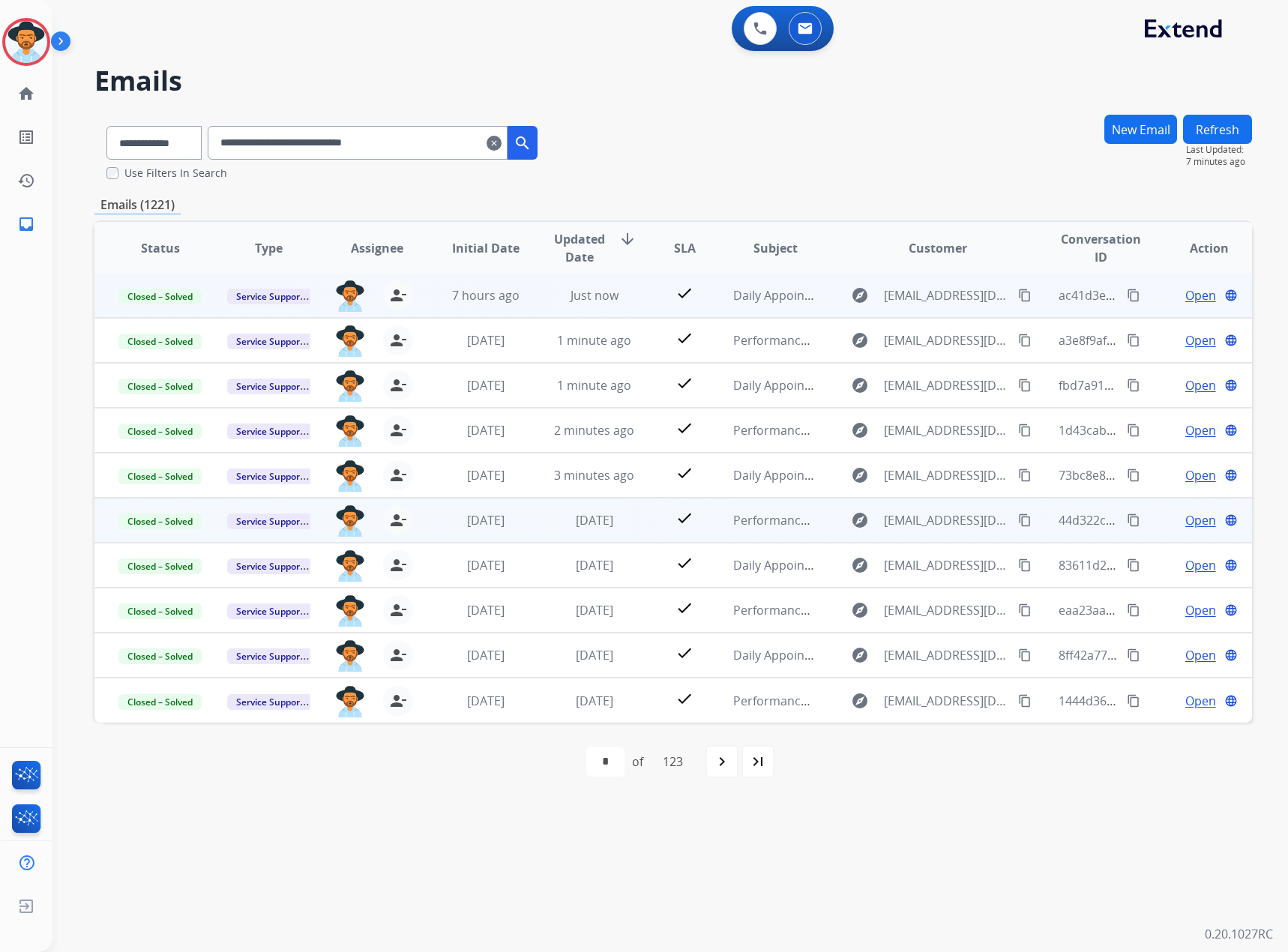
click at [854, 515] on span "Open" at bounding box center [1200, 520] width 31 height 18
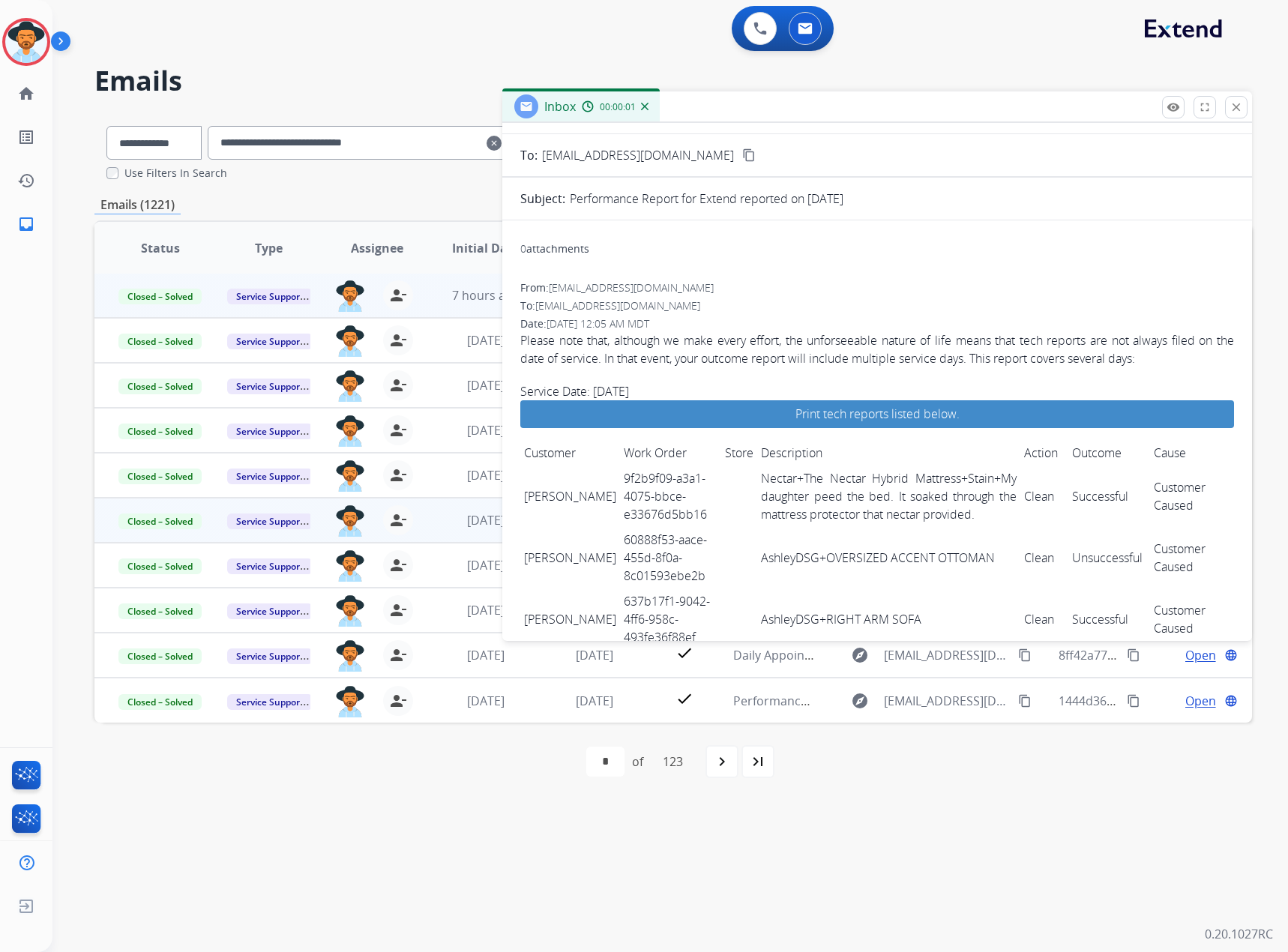
scroll to position [150, 0]
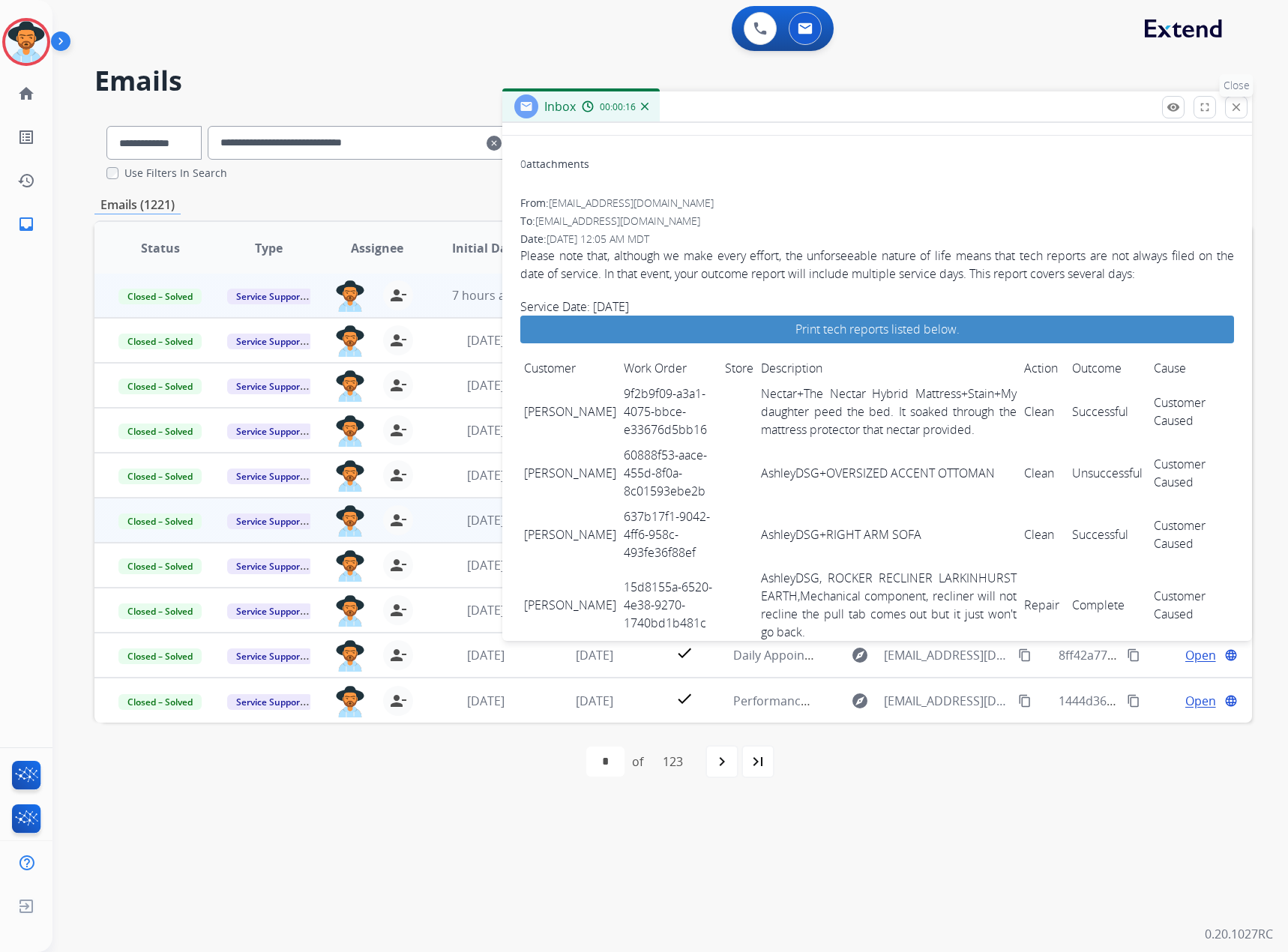
click at [854, 102] on mat-icon "close" at bounding box center [1235, 107] width 13 height 13
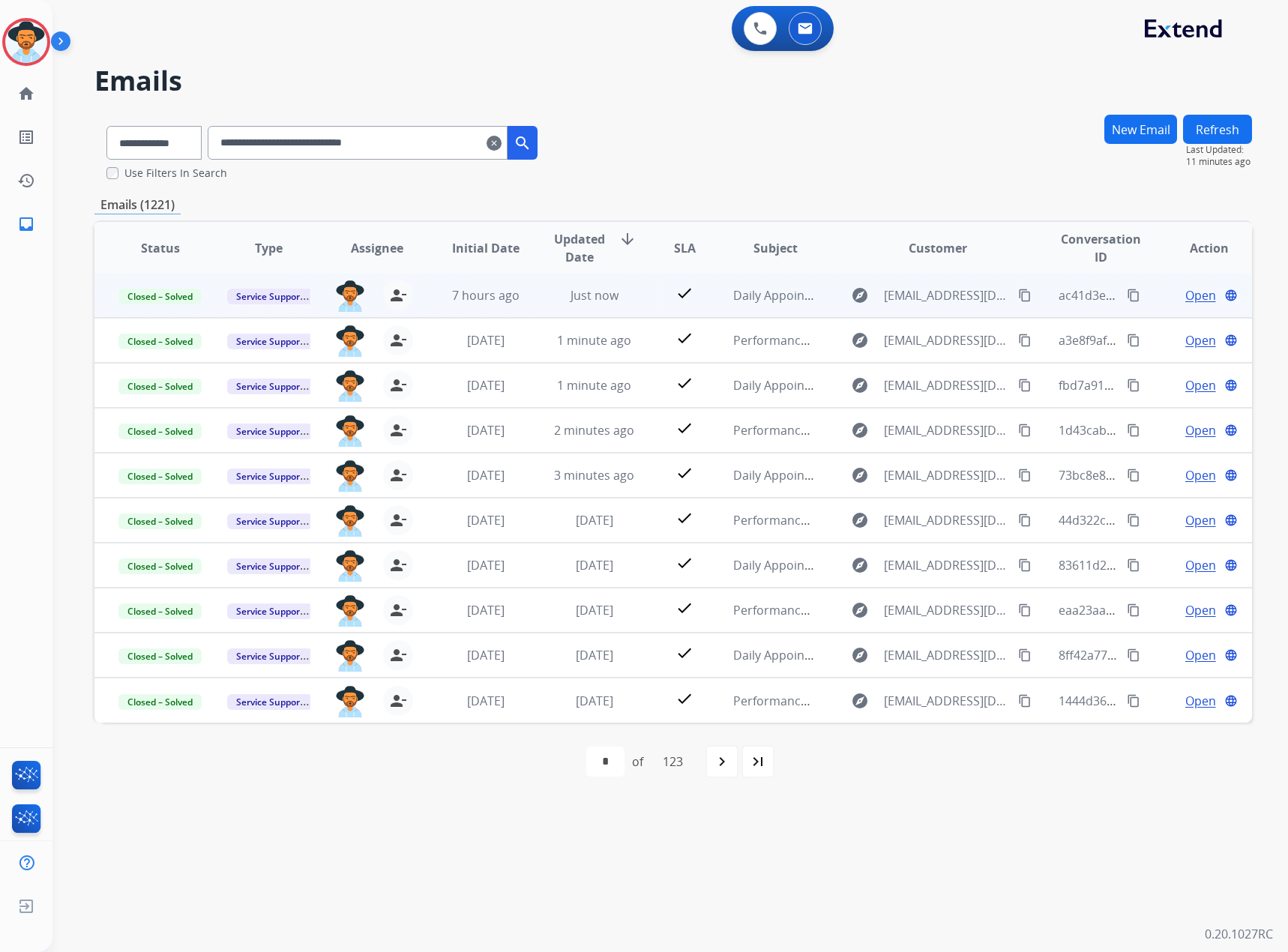
click at [854, 131] on button "Refresh" at bounding box center [1217, 129] width 69 height 29
click at [501, 144] on mat-icon "clear" at bounding box center [493, 143] width 15 height 18
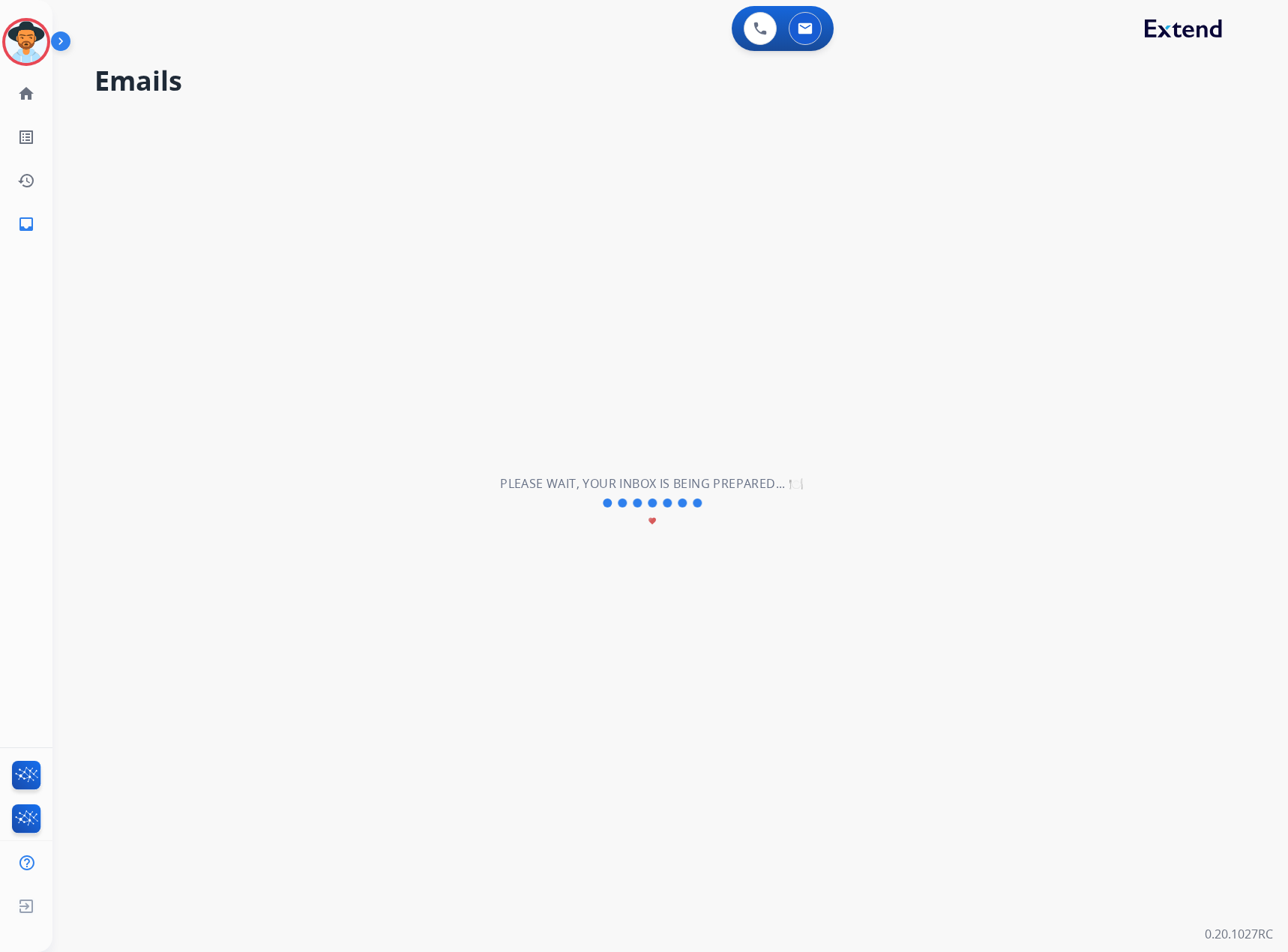
select select "**********"
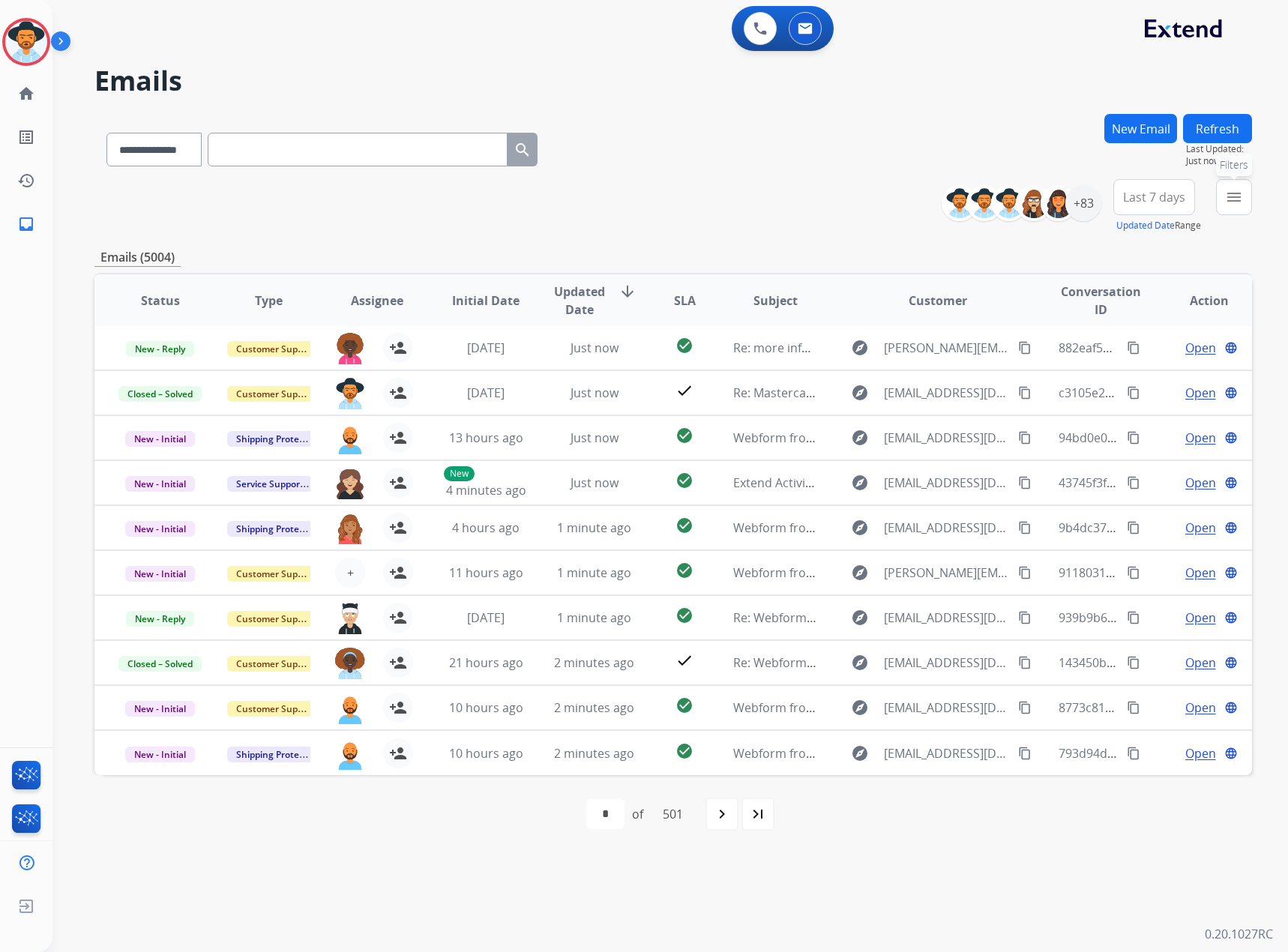
click at [854, 202] on mat-icon "menu" at bounding box center [1233, 197] width 18 height 18
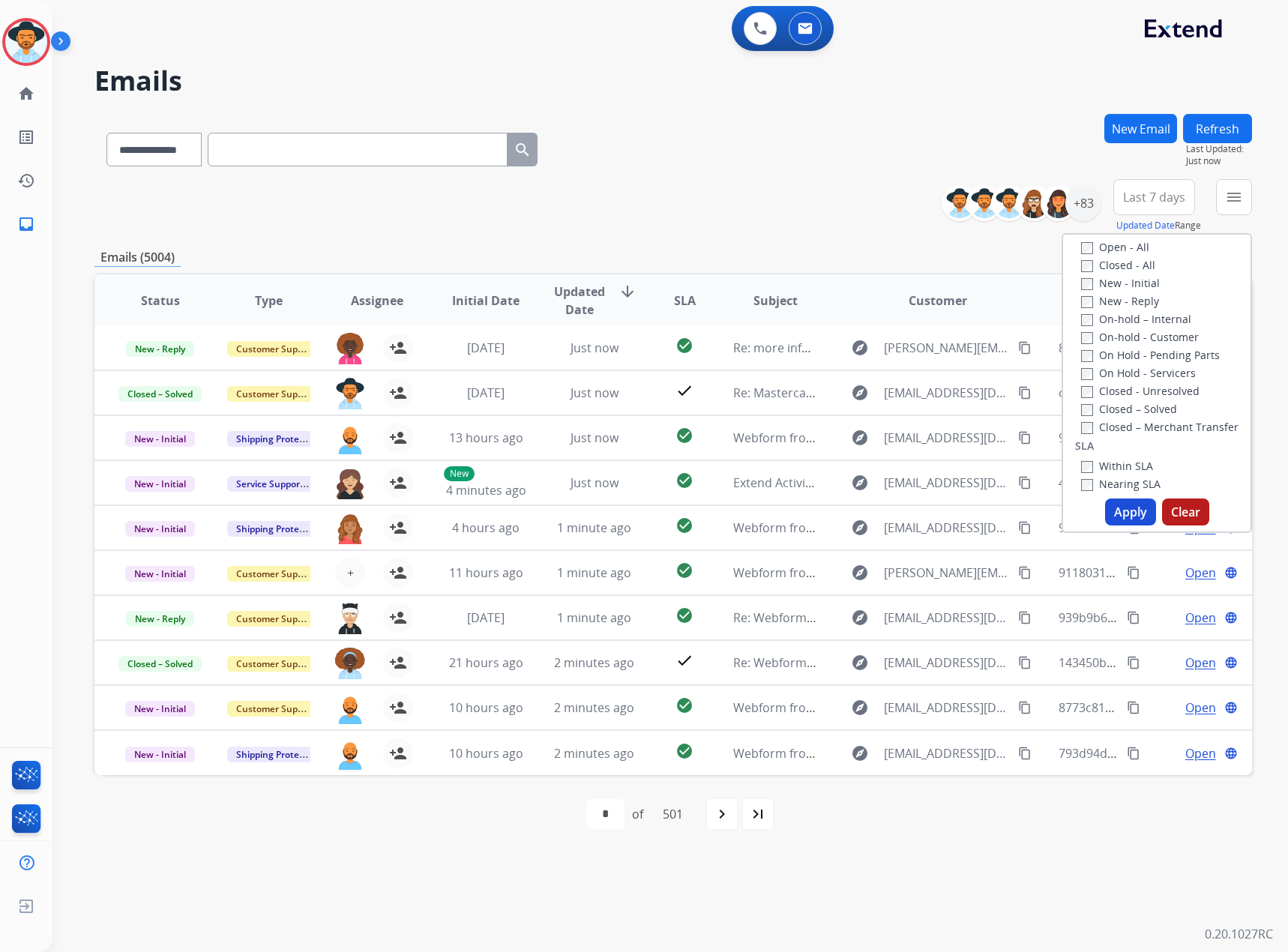
click at [854, 279] on label "New - Initial" at bounding box center [1119, 283] width 79 height 14
click at [854, 301] on label "New - Reply" at bounding box center [1119, 301] width 78 height 14
click at [854, 328] on label "Service Support" at bounding box center [1129, 325] width 97 height 14
click at [854, 510] on button "Apply" at bounding box center [1130, 512] width 51 height 27
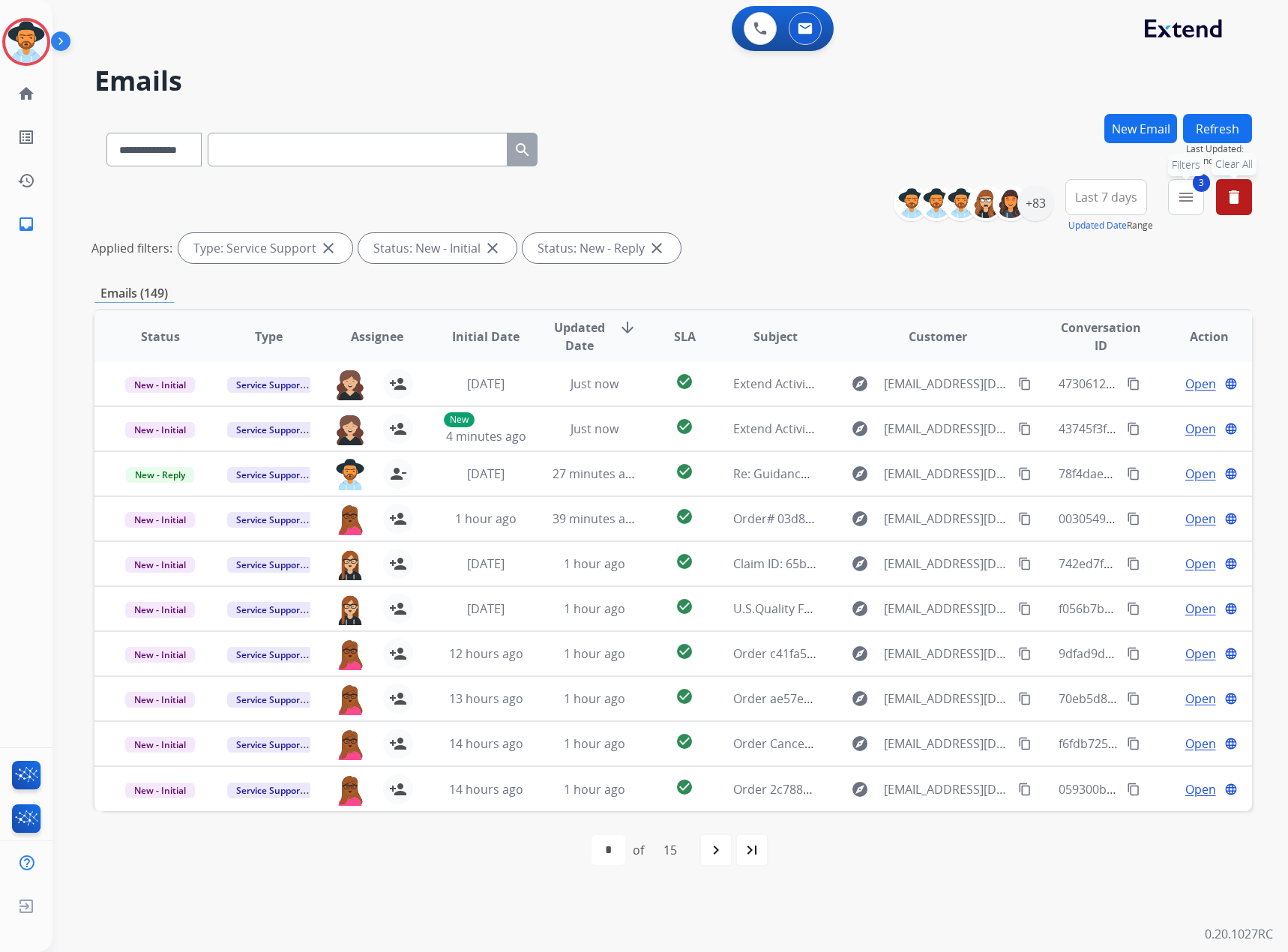
click at [854, 193] on mat-icon "menu" at bounding box center [1186, 197] width 18 height 18
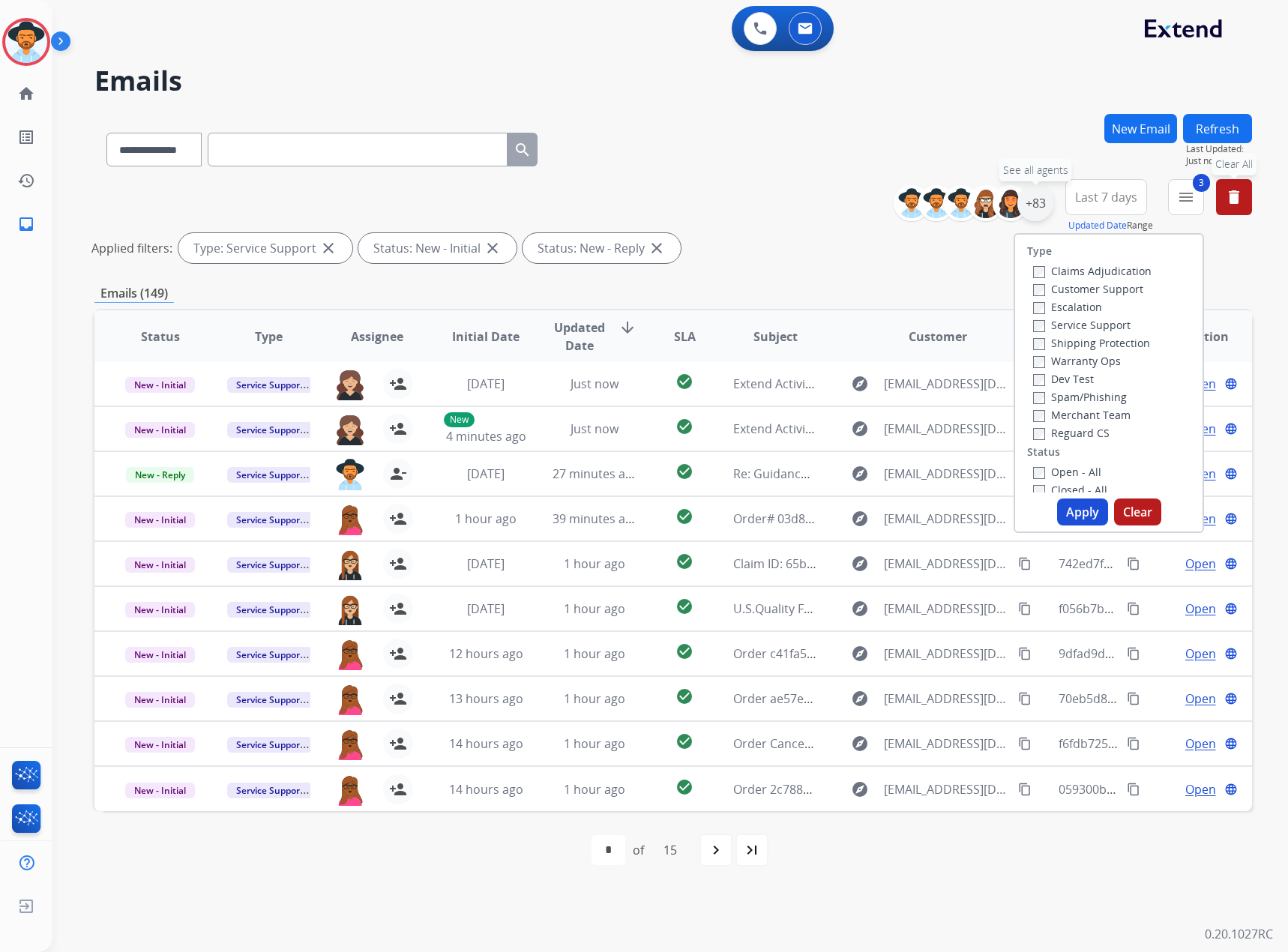
click at [854, 203] on div "+83" at bounding box center [1035, 203] width 36 height 36
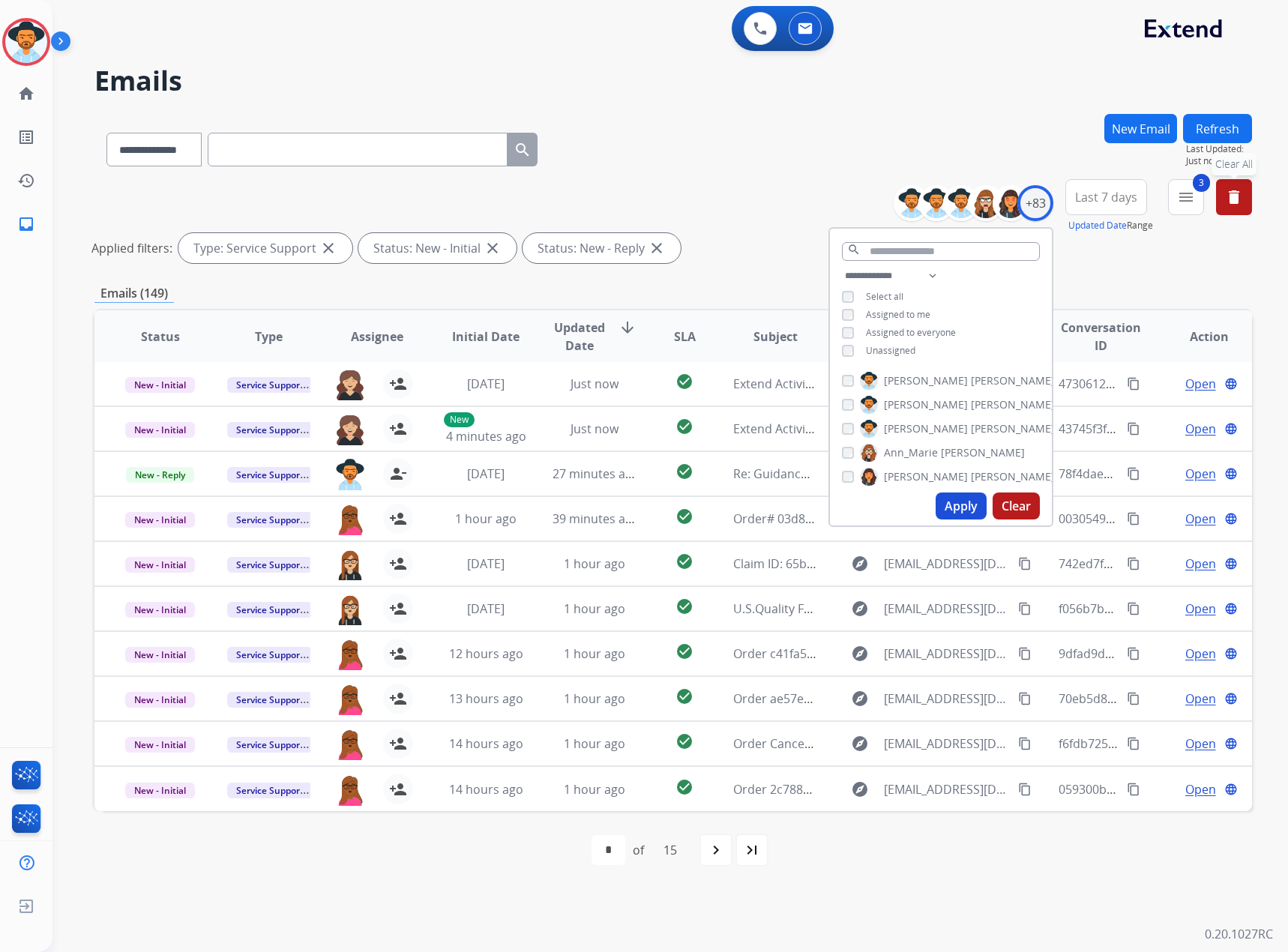
click at [854, 351] on span "Unassigned" at bounding box center [891, 351] width 49 height 12
click at [854, 495] on button "Apply" at bounding box center [961, 506] width 51 height 27
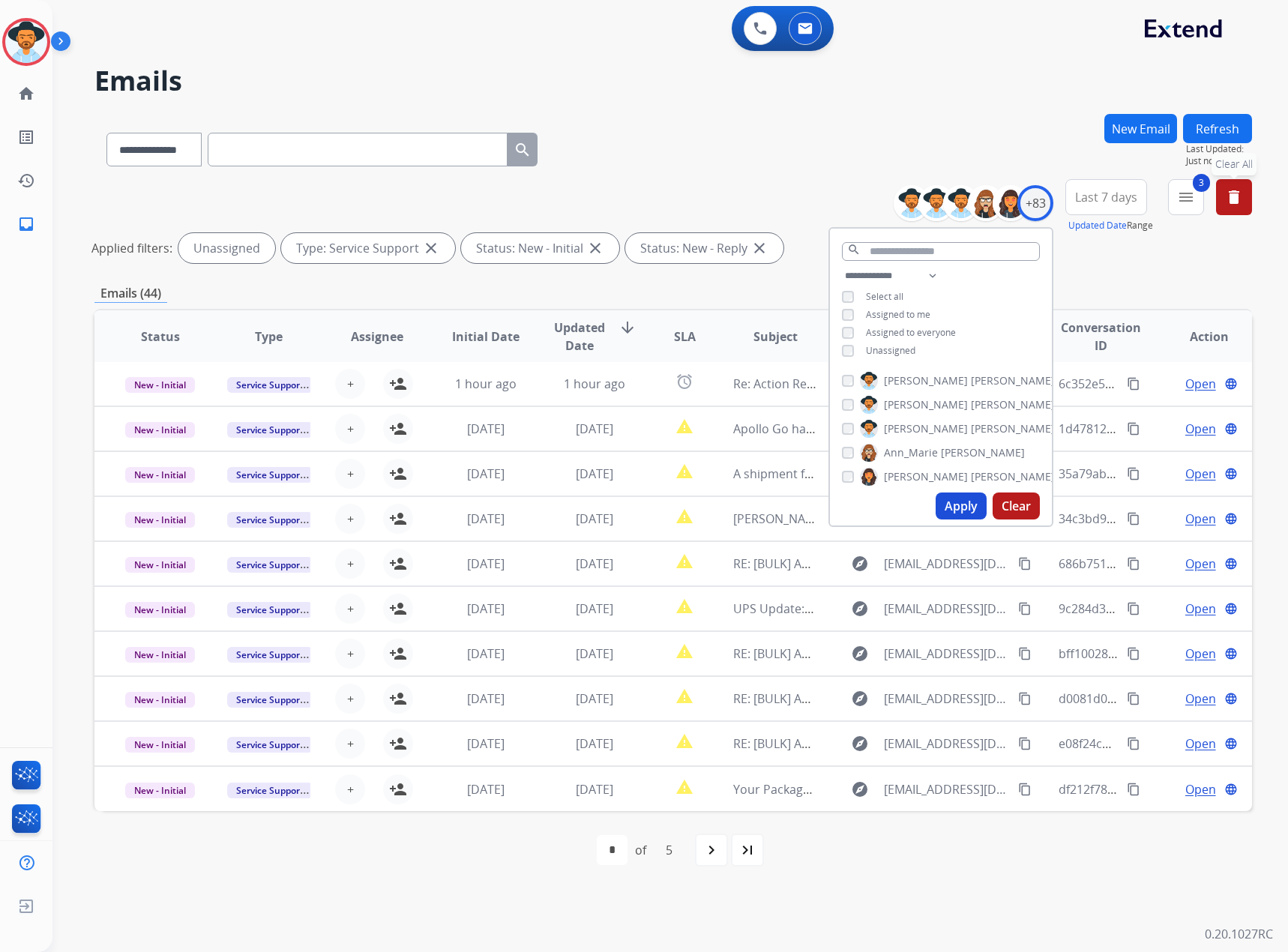
click at [826, 156] on div "**********" at bounding box center [673, 147] width 1157 height 65
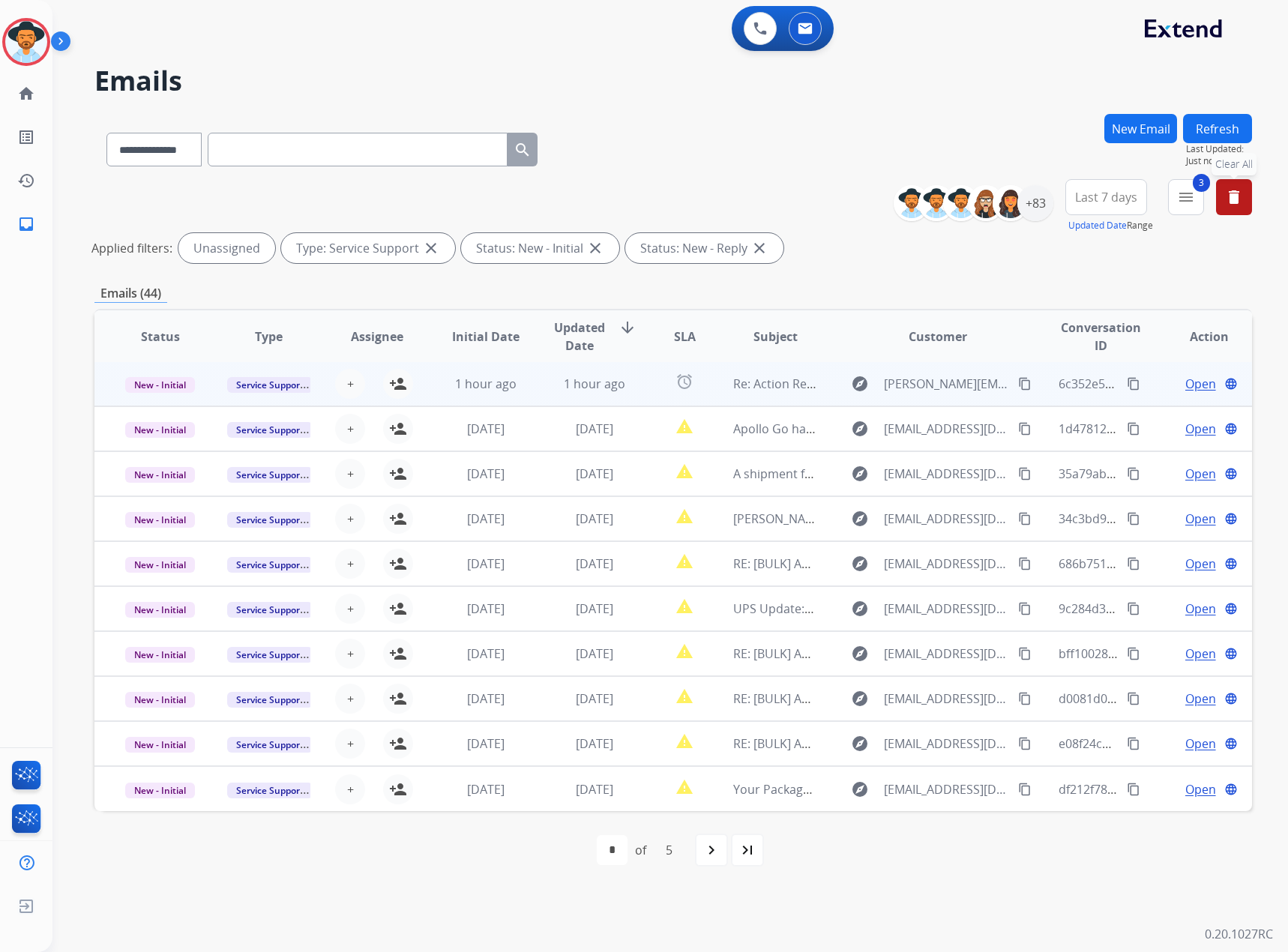
click at [854, 386] on span "Open" at bounding box center [1200, 383] width 31 height 18
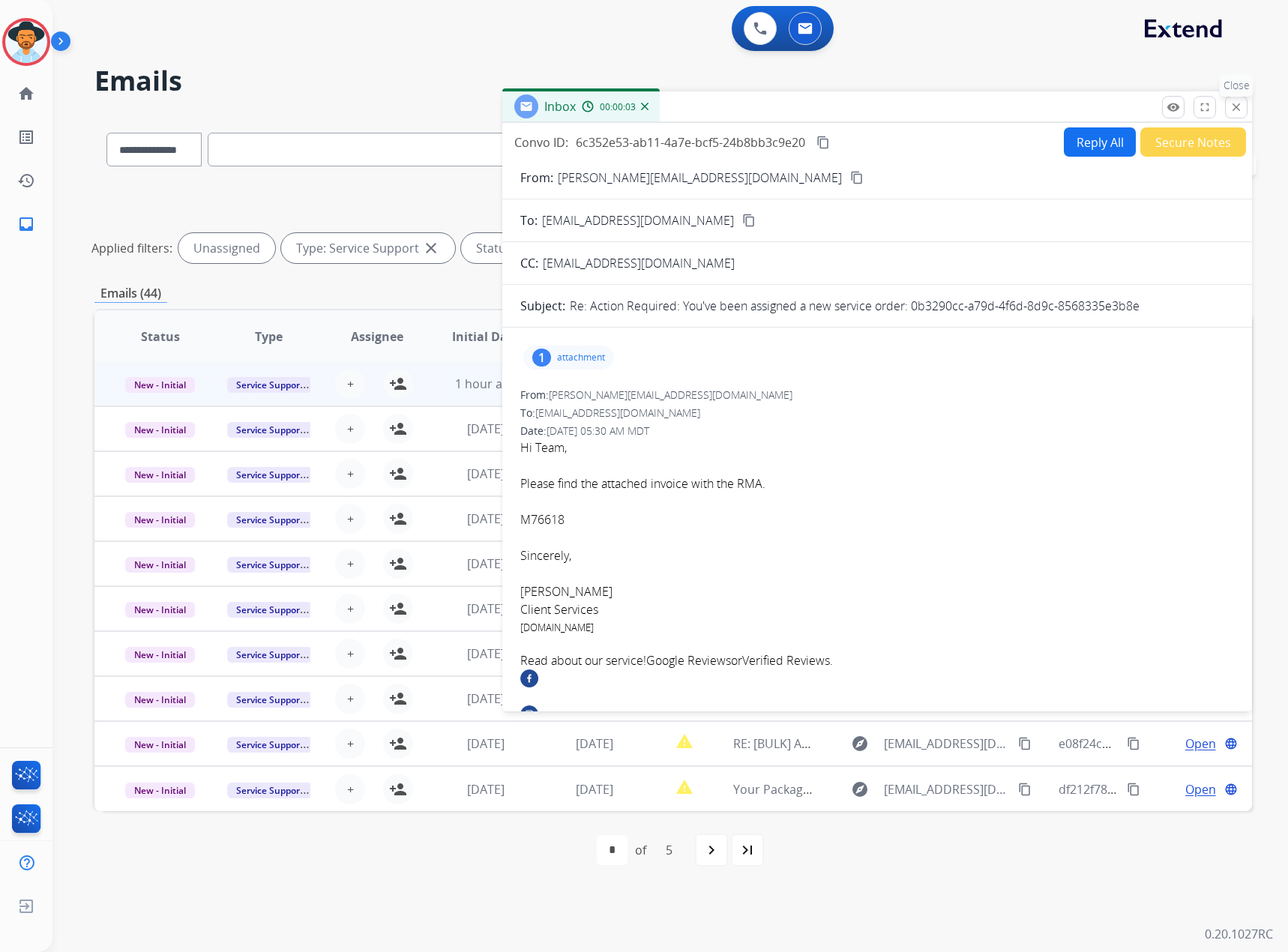
click at [854, 117] on button "close Close" at bounding box center [1235, 107] width 22 height 22
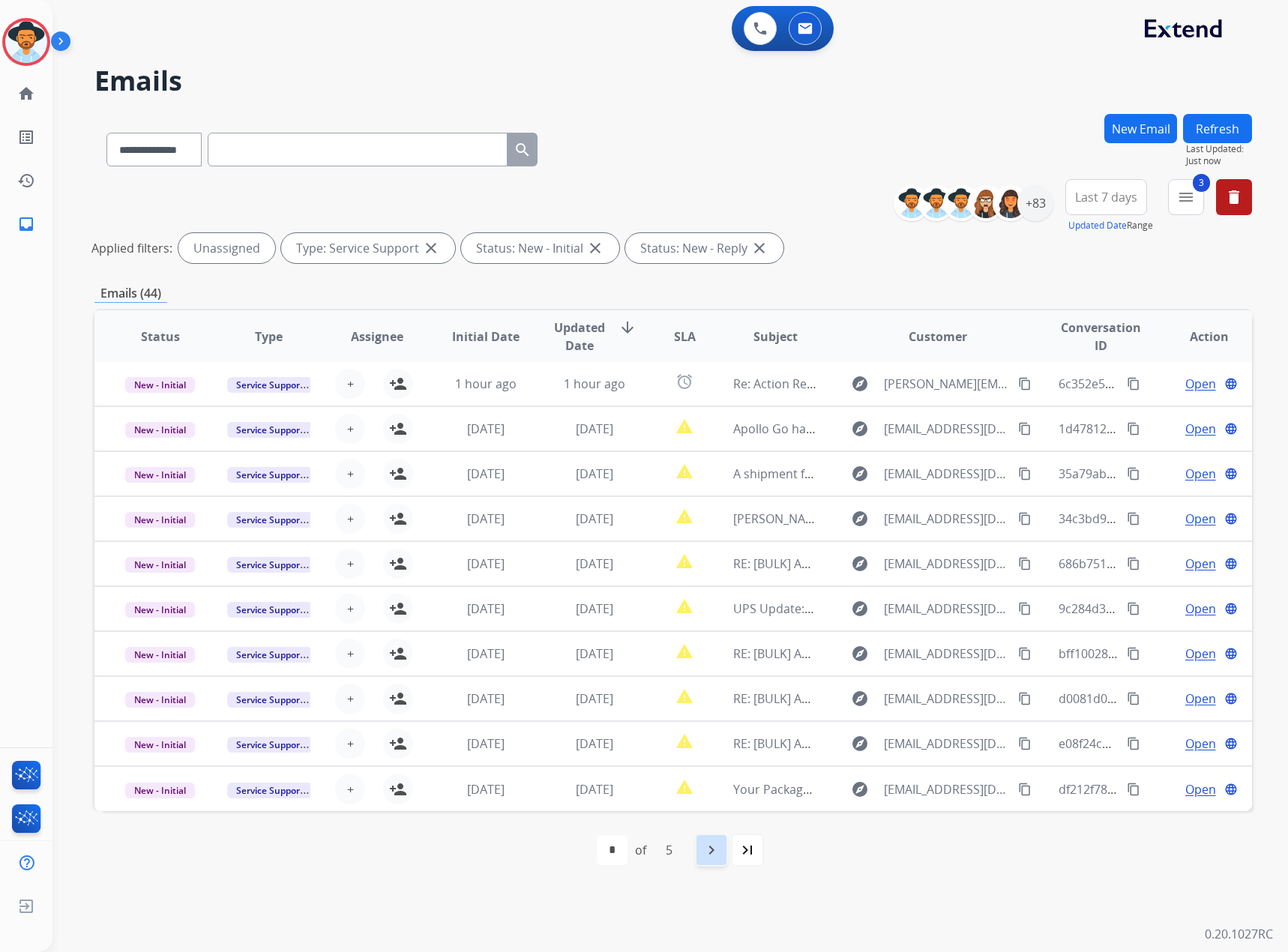
click at [705, 557] on mat-icon "navigate_next" at bounding box center [711, 850] width 18 height 18
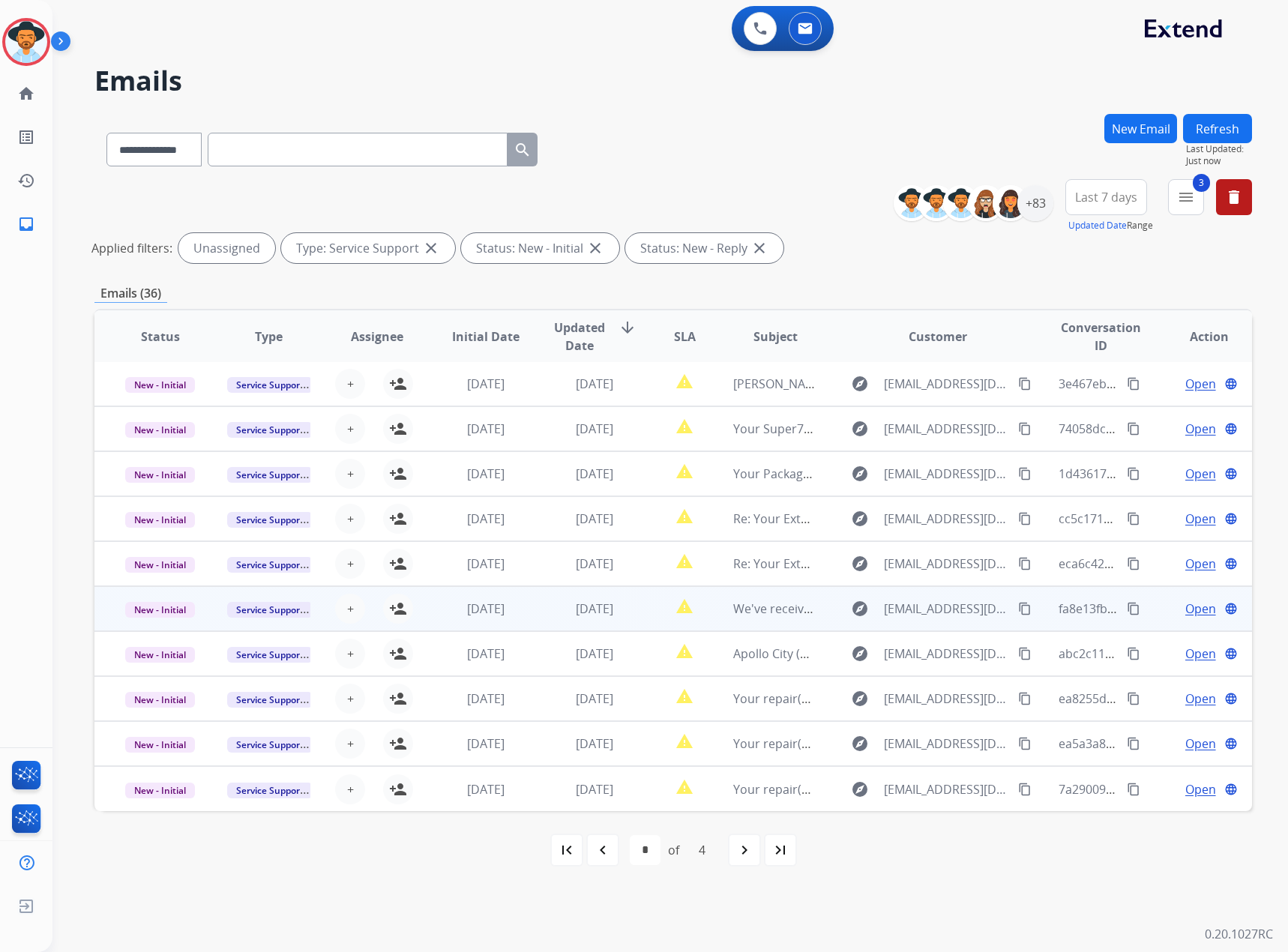
click at [854, 557] on span "Open" at bounding box center [1200, 608] width 31 height 18
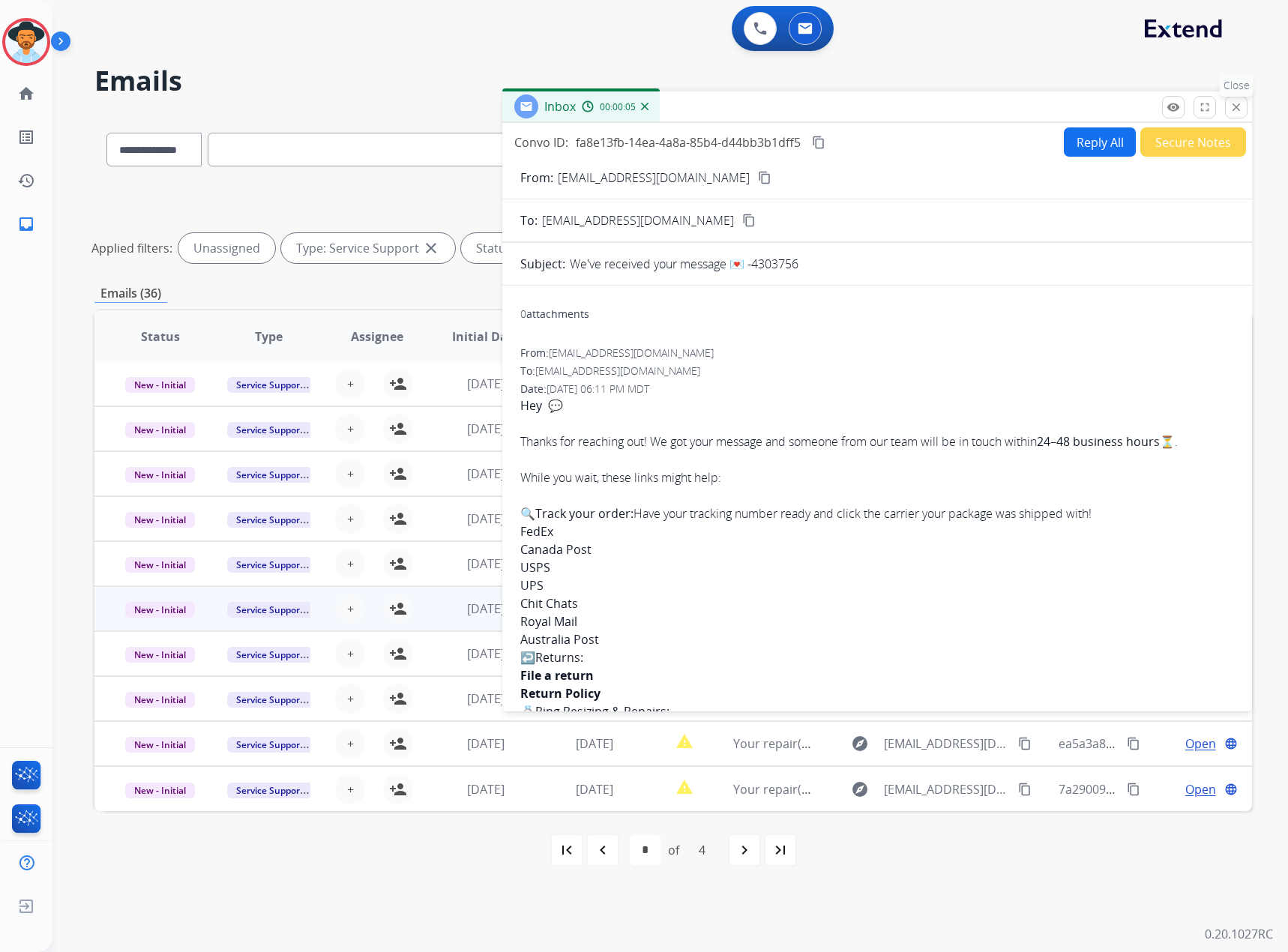
click at [854, 99] on button "close Close" at bounding box center [1235, 107] width 22 height 22
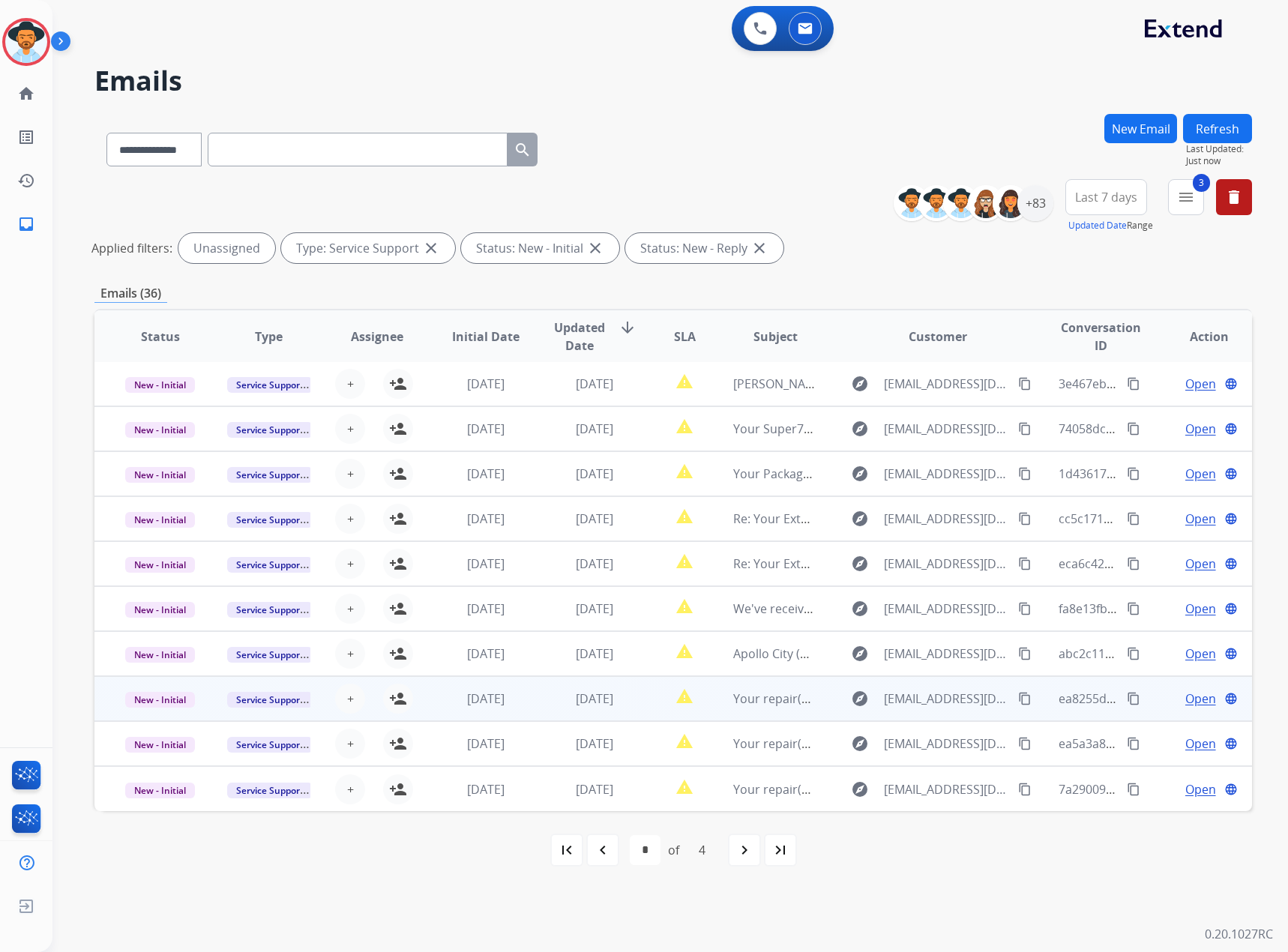
click at [854, 557] on span "Open" at bounding box center [1200, 699] width 31 height 18
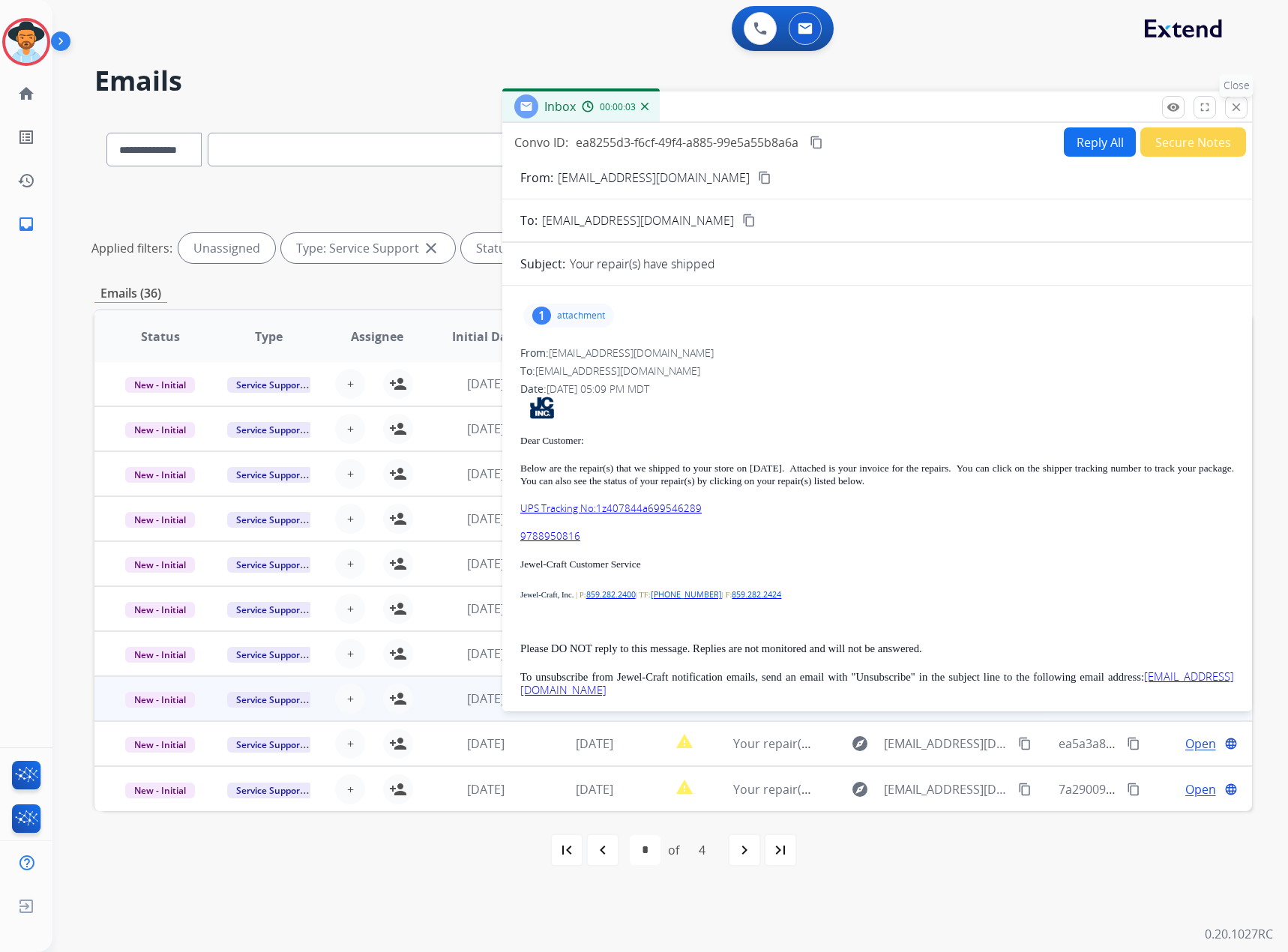
click at [854, 107] on mat-icon "close" at bounding box center [1235, 107] width 13 height 13
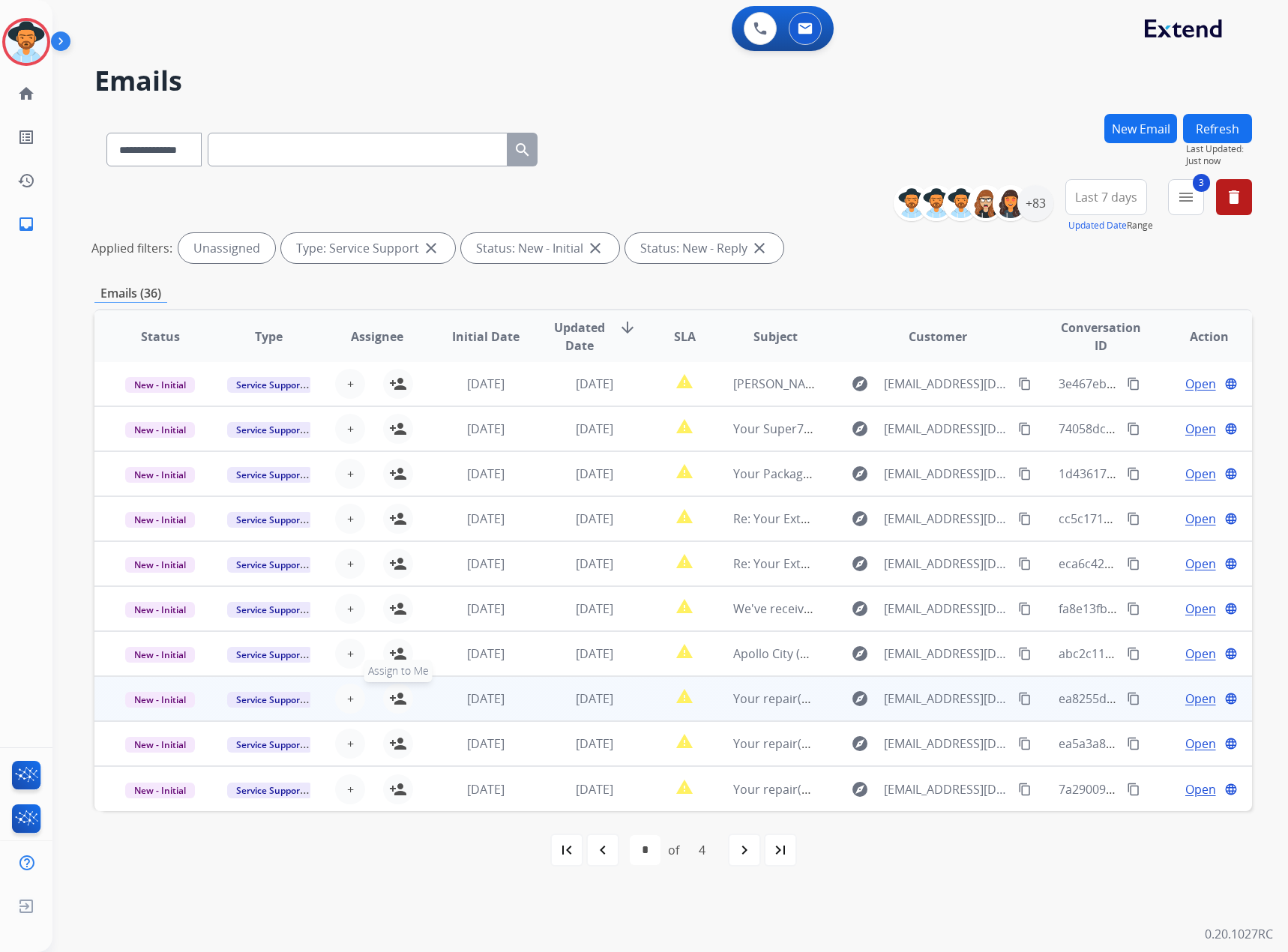
click at [395, 557] on mat-icon "person_add" at bounding box center [398, 699] width 18 height 18
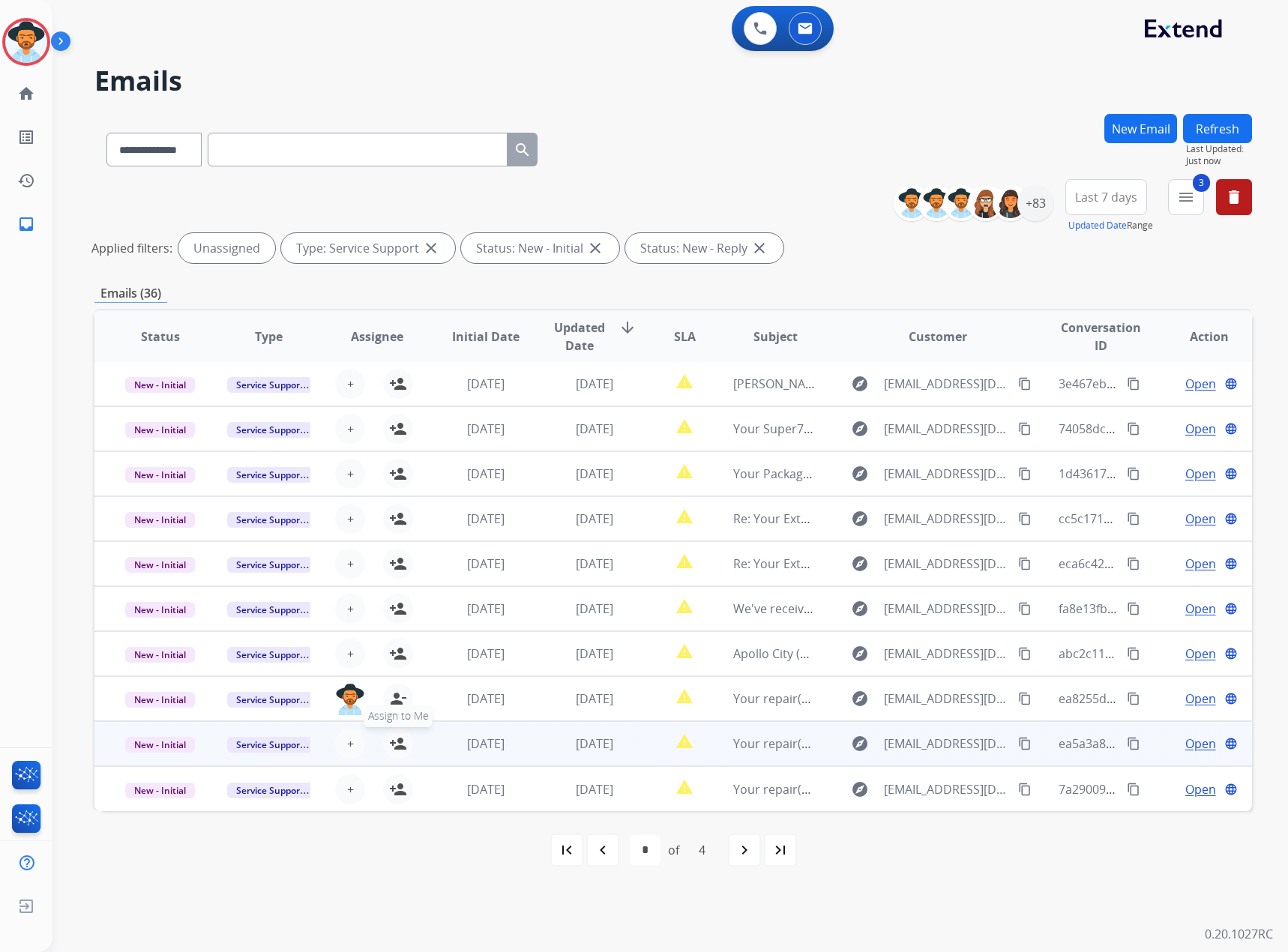
click at [398, 557] on mat-icon "person_add" at bounding box center [398, 744] width 18 height 18
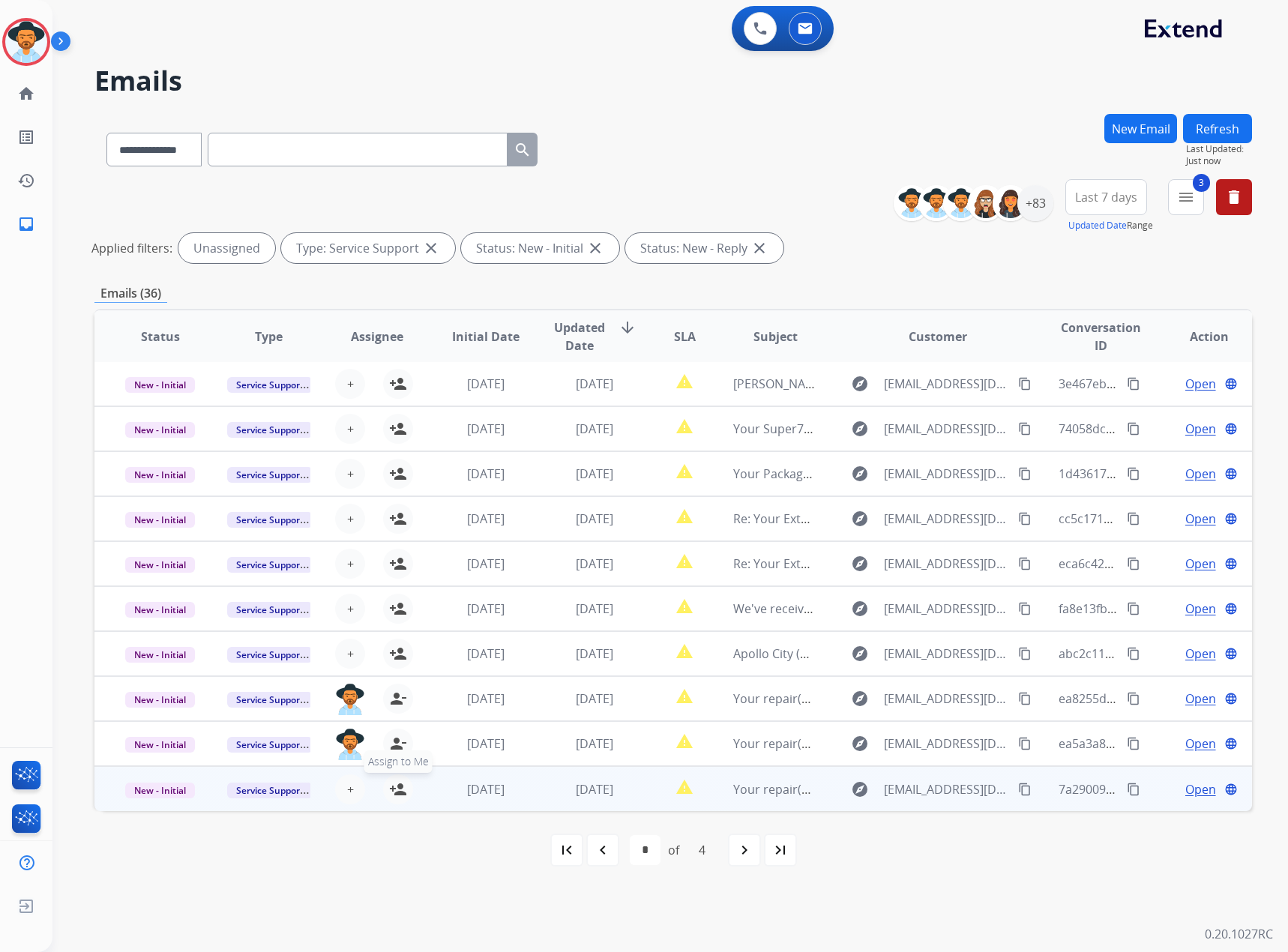
click at [398, 557] on button "person_add Assign to Me" at bounding box center [398, 790] width 30 height 30
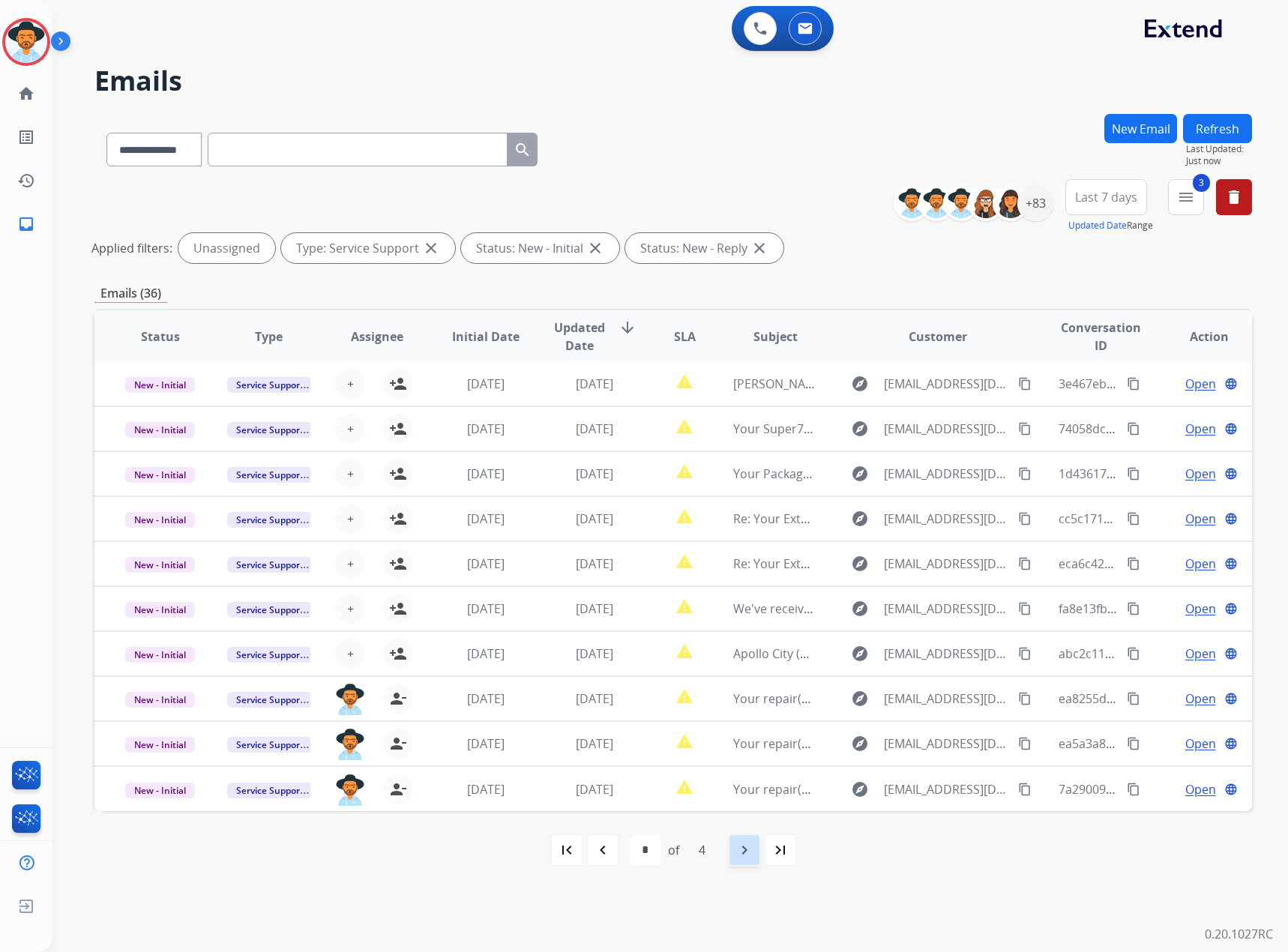
click at [739, 557] on mat-icon "navigate_next" at bounding box center [744, 850] width 18 height 18
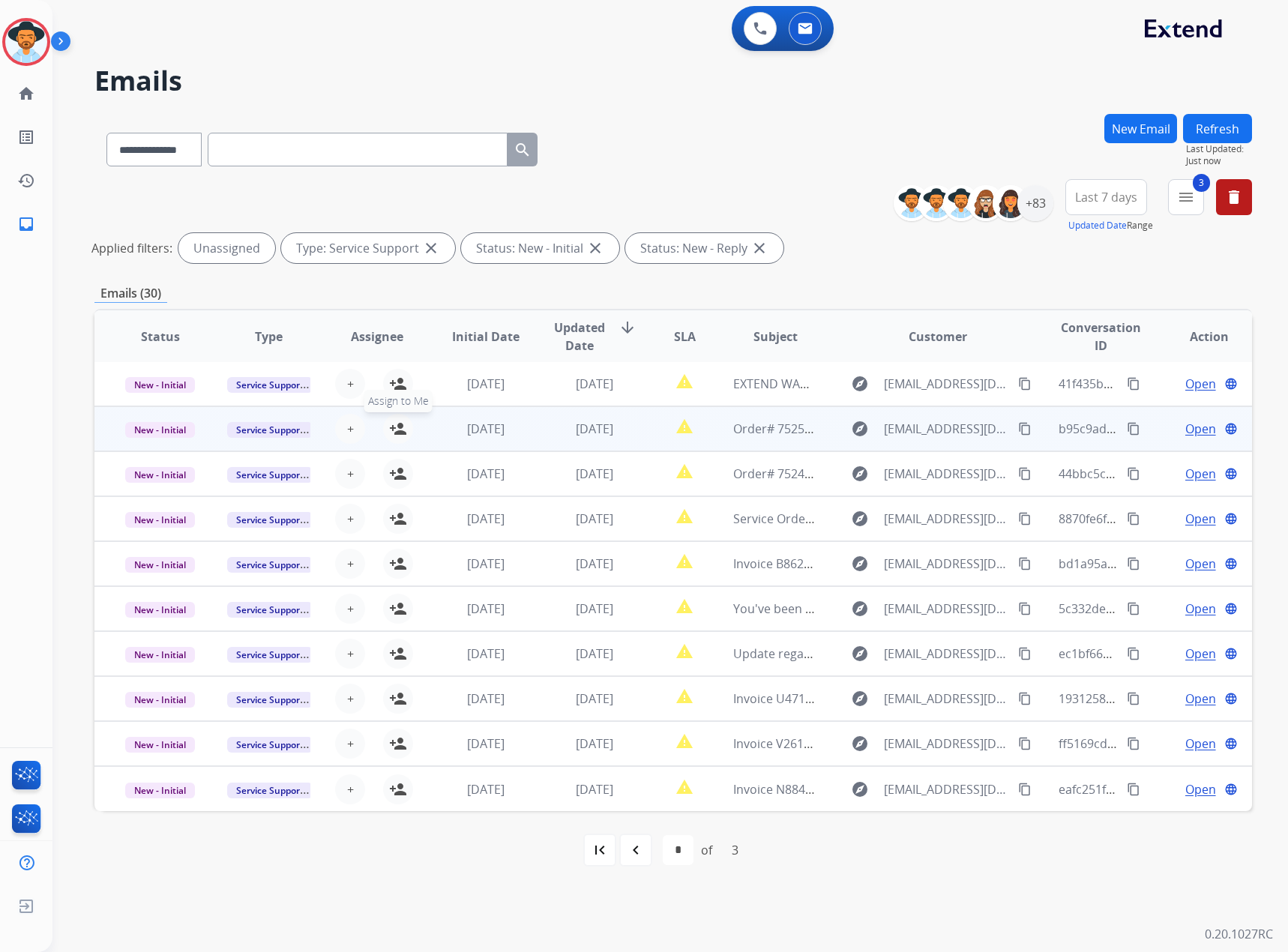
click at [395, 427] on mat-icon "person_add" at bounding box center [398, 428] width 18 height 18
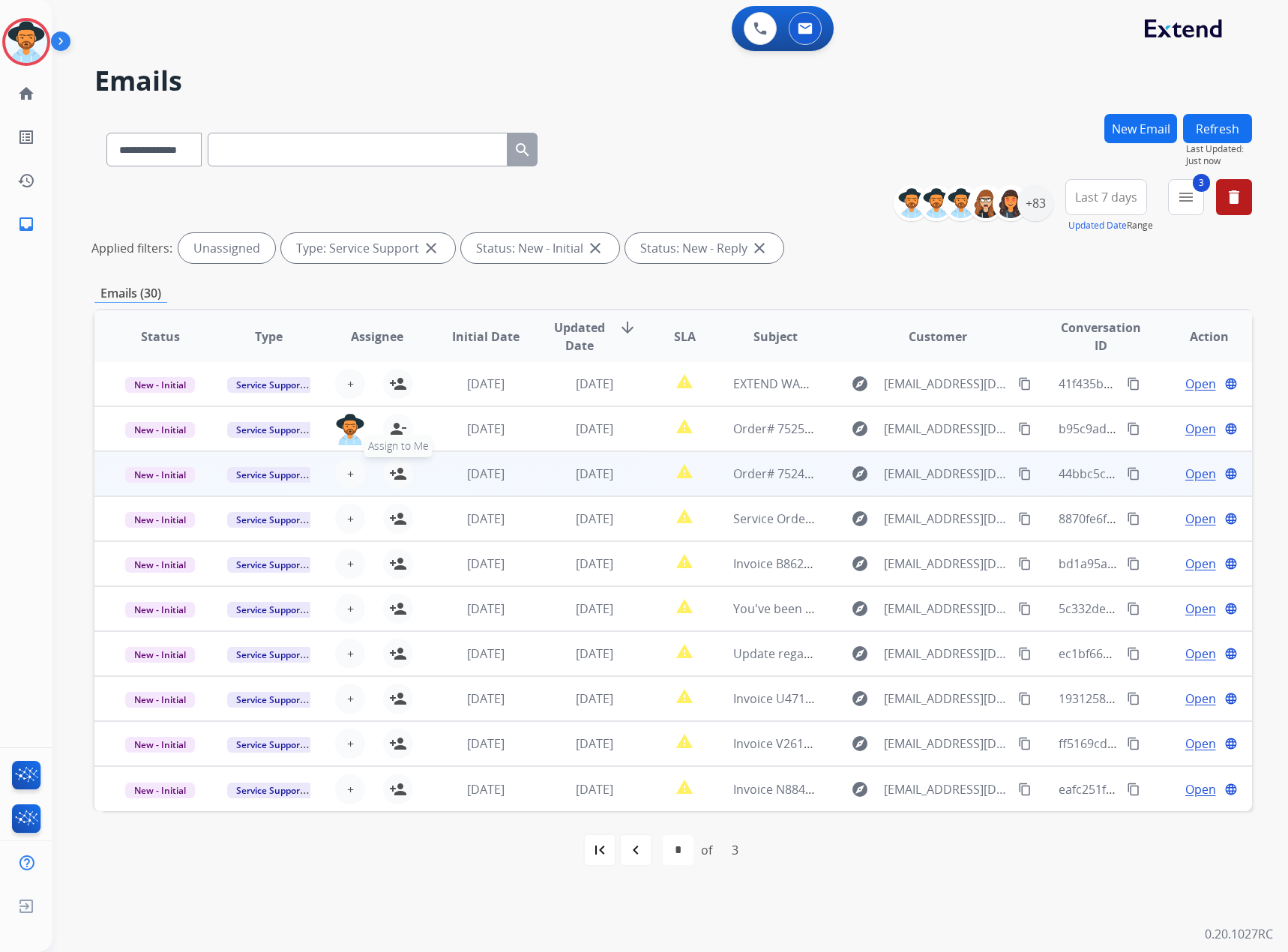
click at [396, 469] on mat-icon "person_add" at bounding box center [398, 473] width 18 height 18
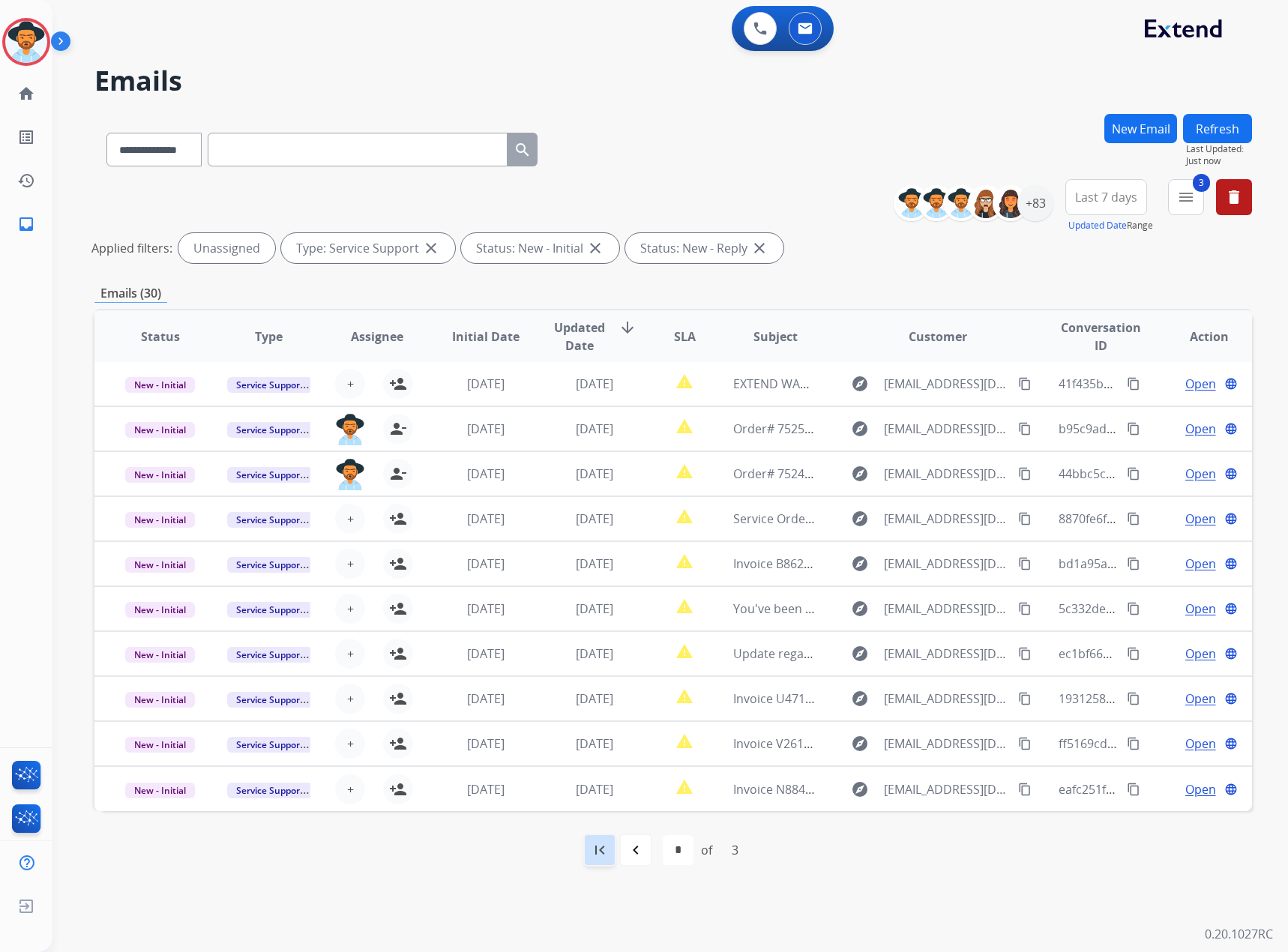
click at [603, 557] on mat-icon "first_page" at bounding box center [599, 850] width 18 height 18
click at [854, 202] on mat-icon "menu" at bounding box center [1186, 197] width 18 height 18
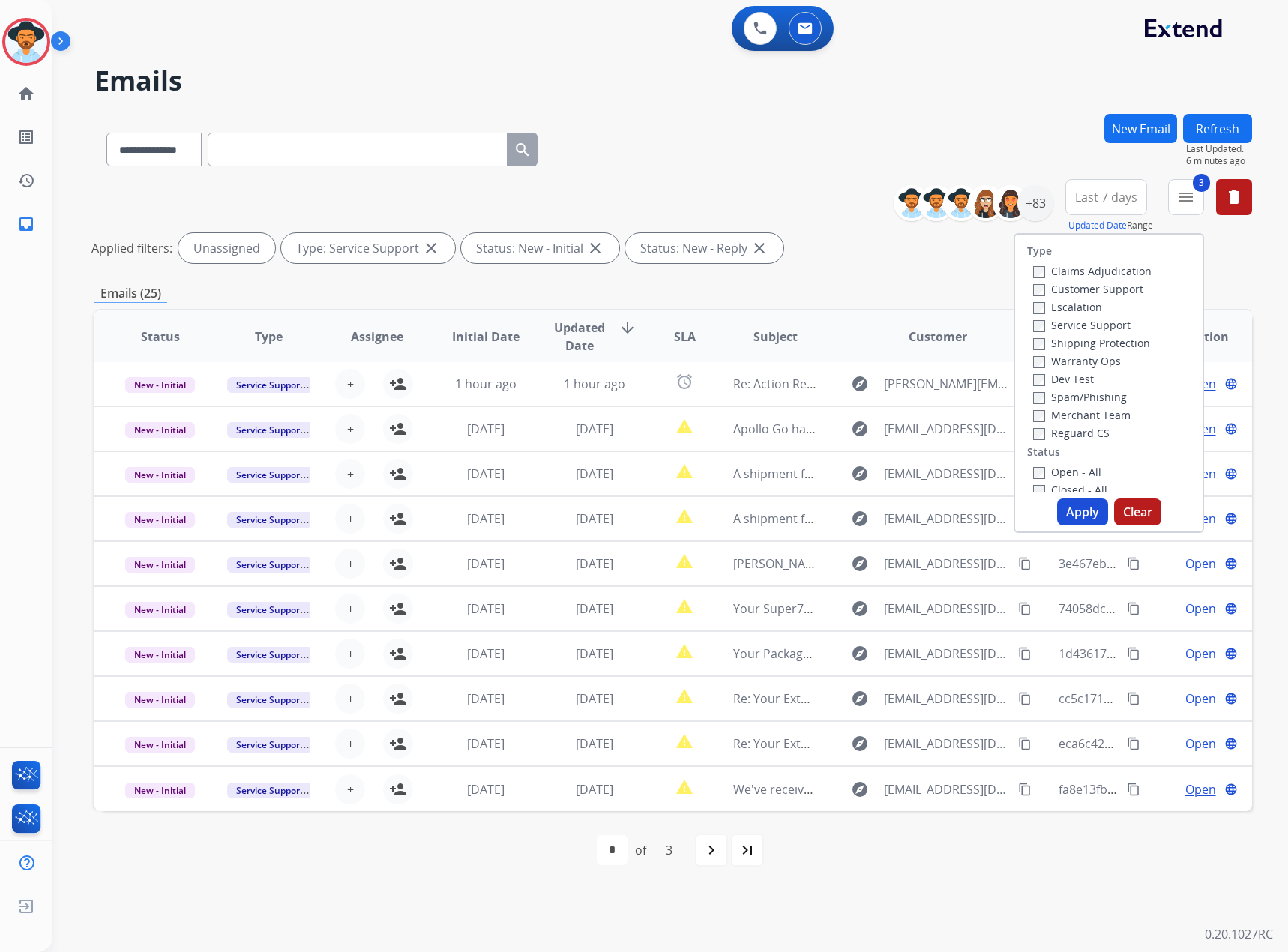
click at [854, 324] on label "Service Support" at bounding box center [1081, 325] width 97 height 14
click at [854, 514] on button "Apply" at bounding box center [1082, 512] width 51 height 27
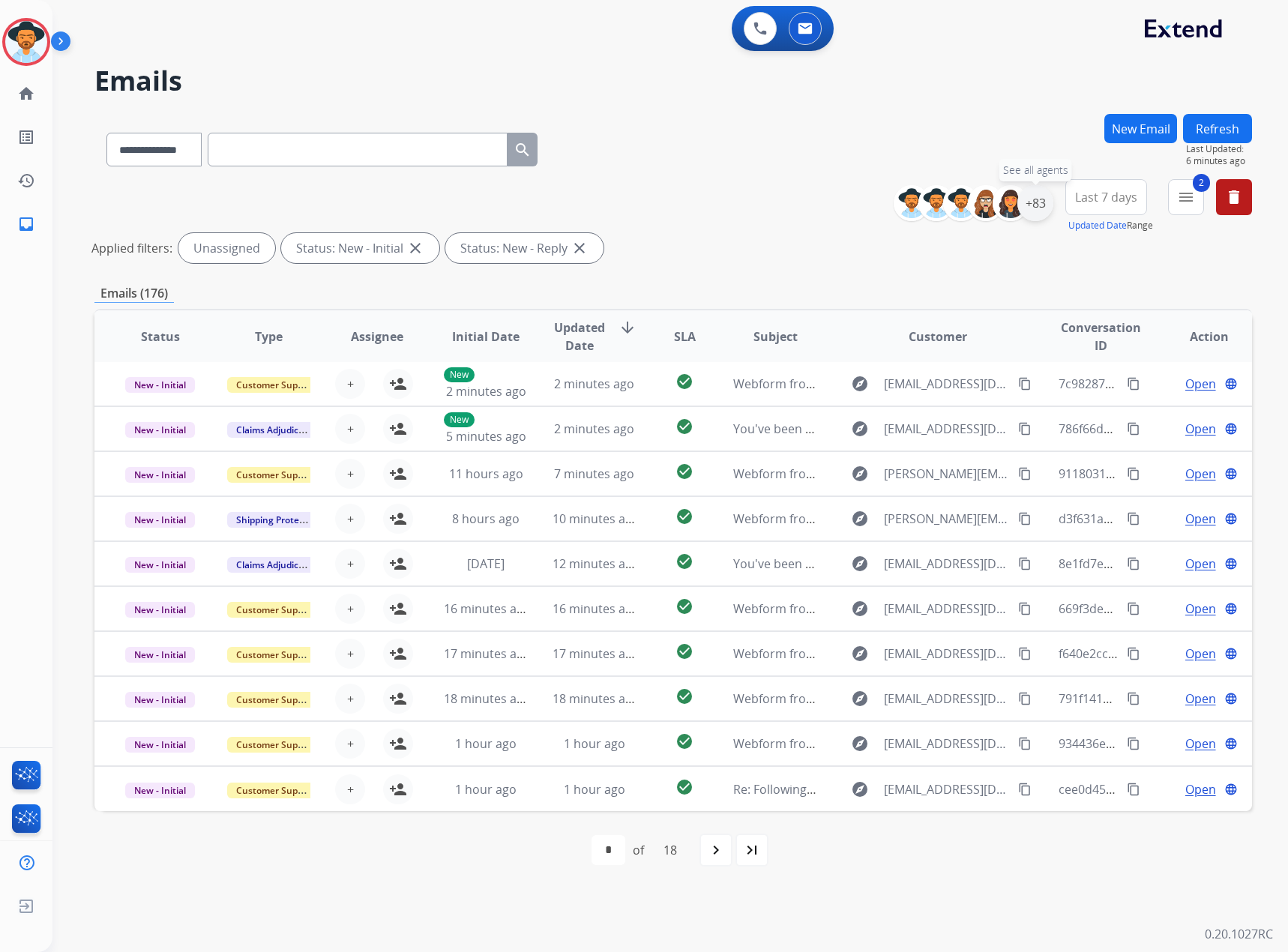
click at [854, 200] on div "+83" at bounding box center [1035, 203] width 36 height 36
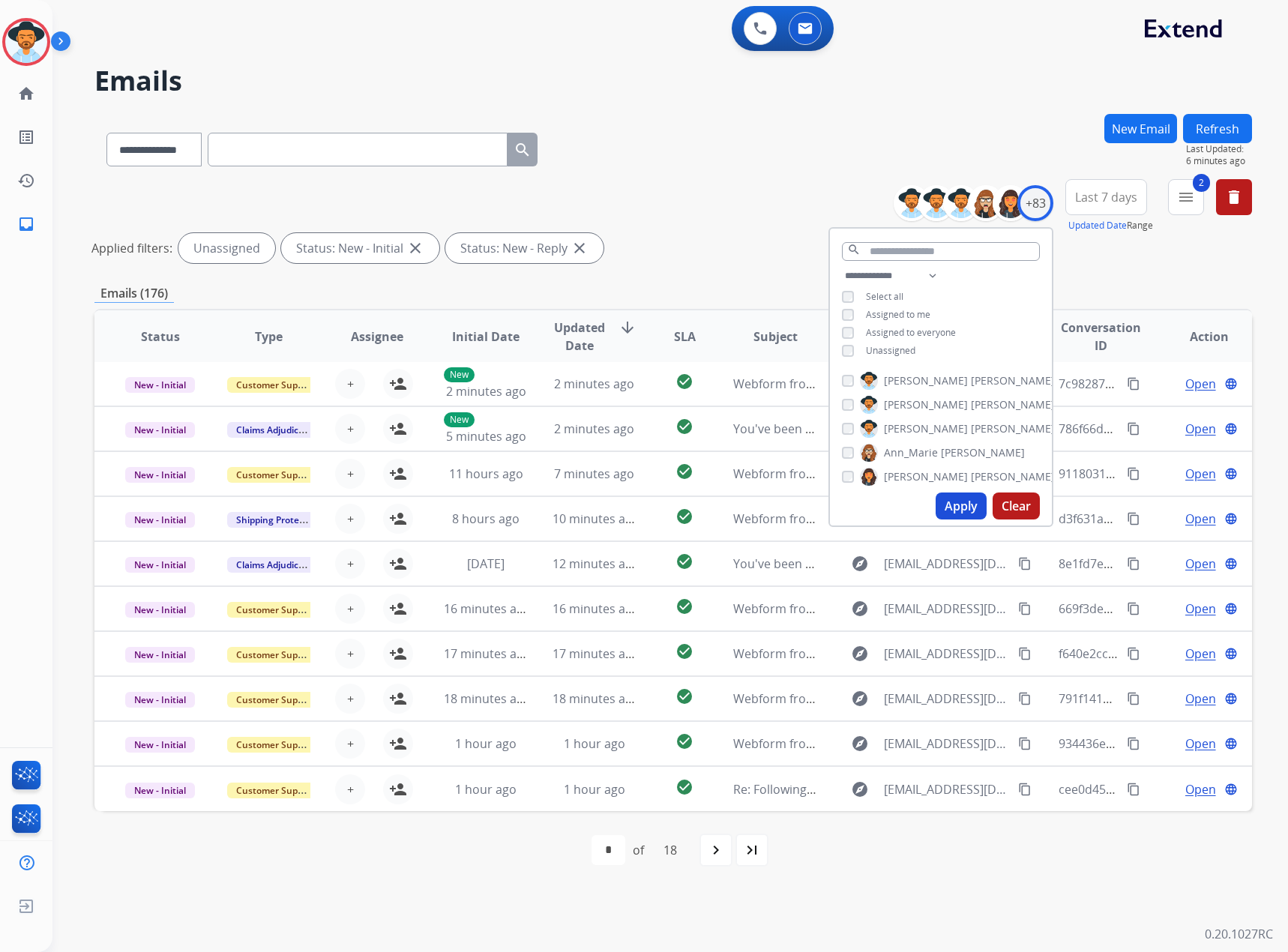
click at [854, 349] on span "Unassigned" at bounding box center [891, 351] width 49 height 12
click at [854, 310] on span "Assigned to me" at bounding box center [898, 314] width 64 height 12
click at [854, 514] on button "Apply" at bounding box center [961, 506] width 51 height 27
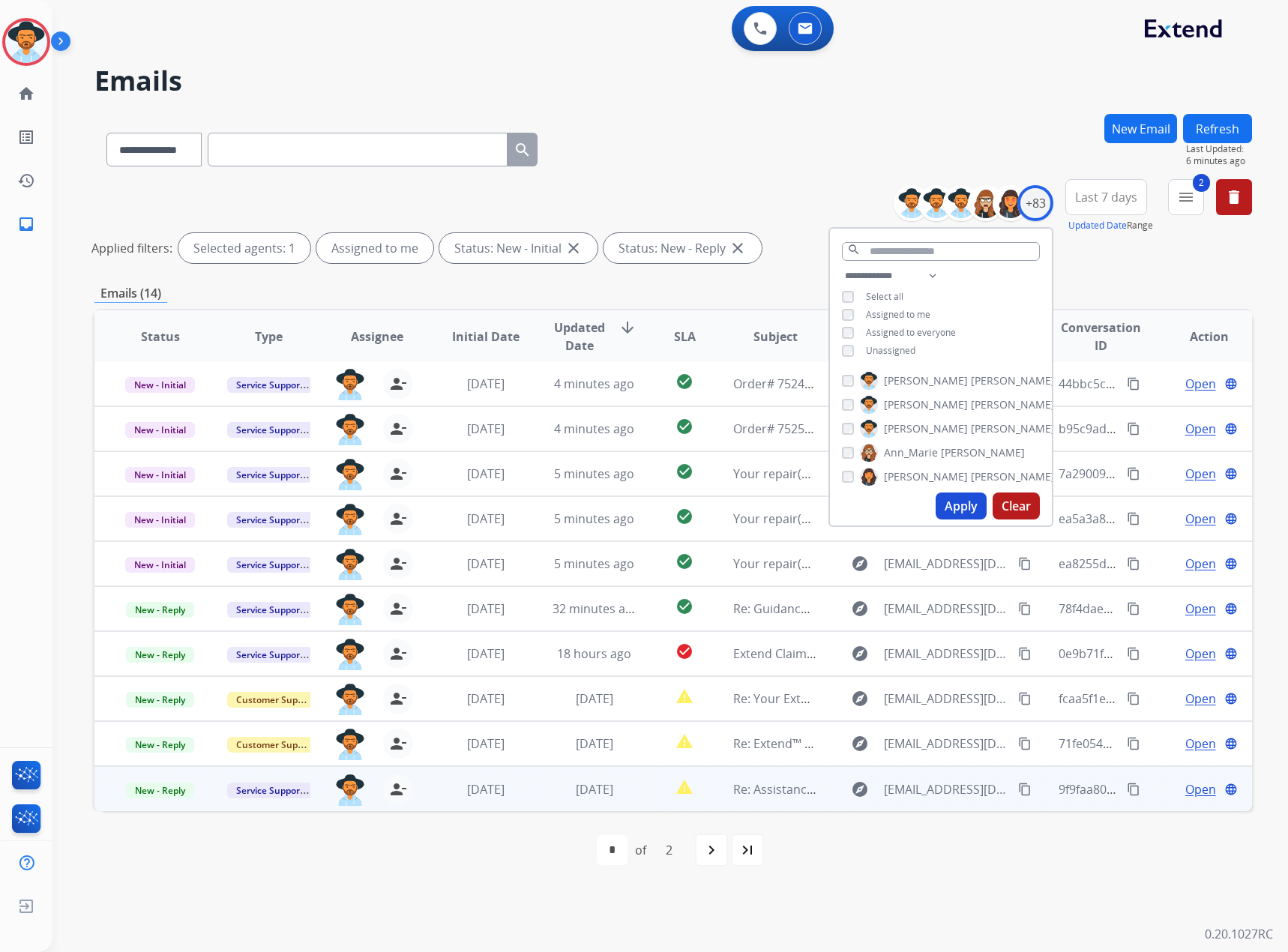
click at [384, 557] on div "[PERSON_NAME][EMAIL_ADDRESS][PERSON_NAME][DOMAIN_NAME] person_remove Unassign t…" at bounding box center [365, 789] width 108 height 42
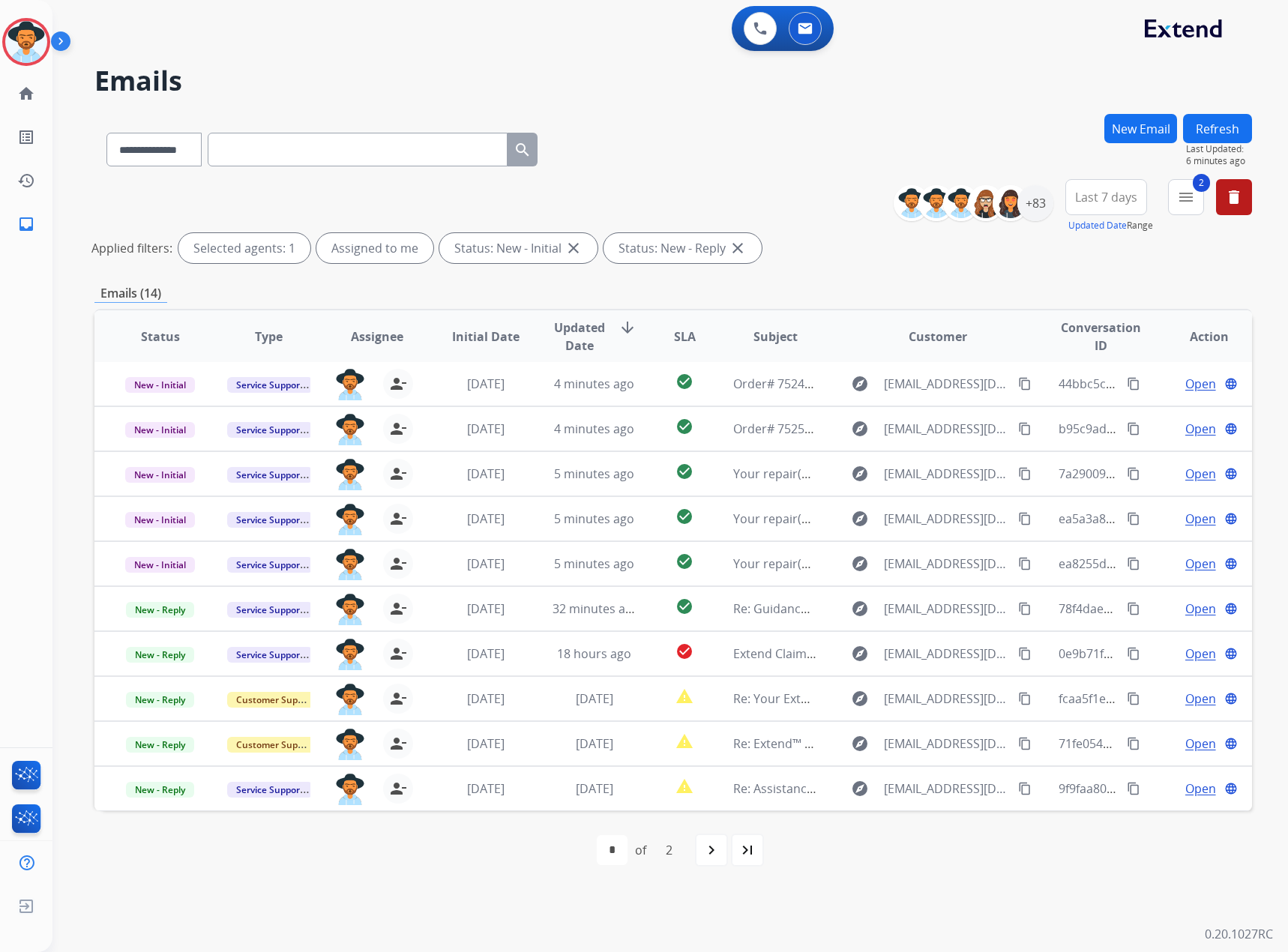
click at [420, 557] on div "first_page navigate_before * * of 2 navigate_next last_page" at bounding box center [673, 850] width 1157 height 78
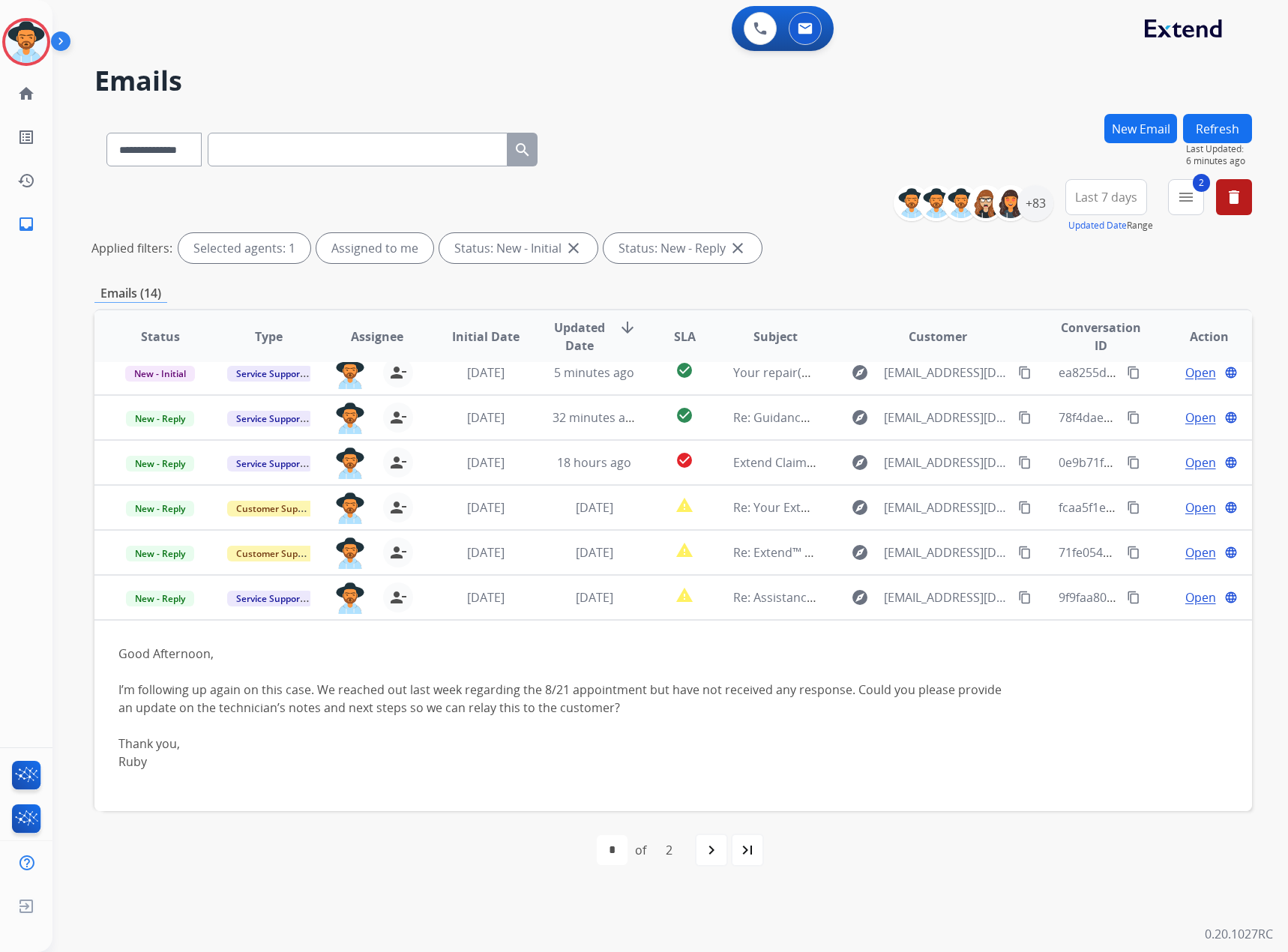
scroll to position [194, 0]
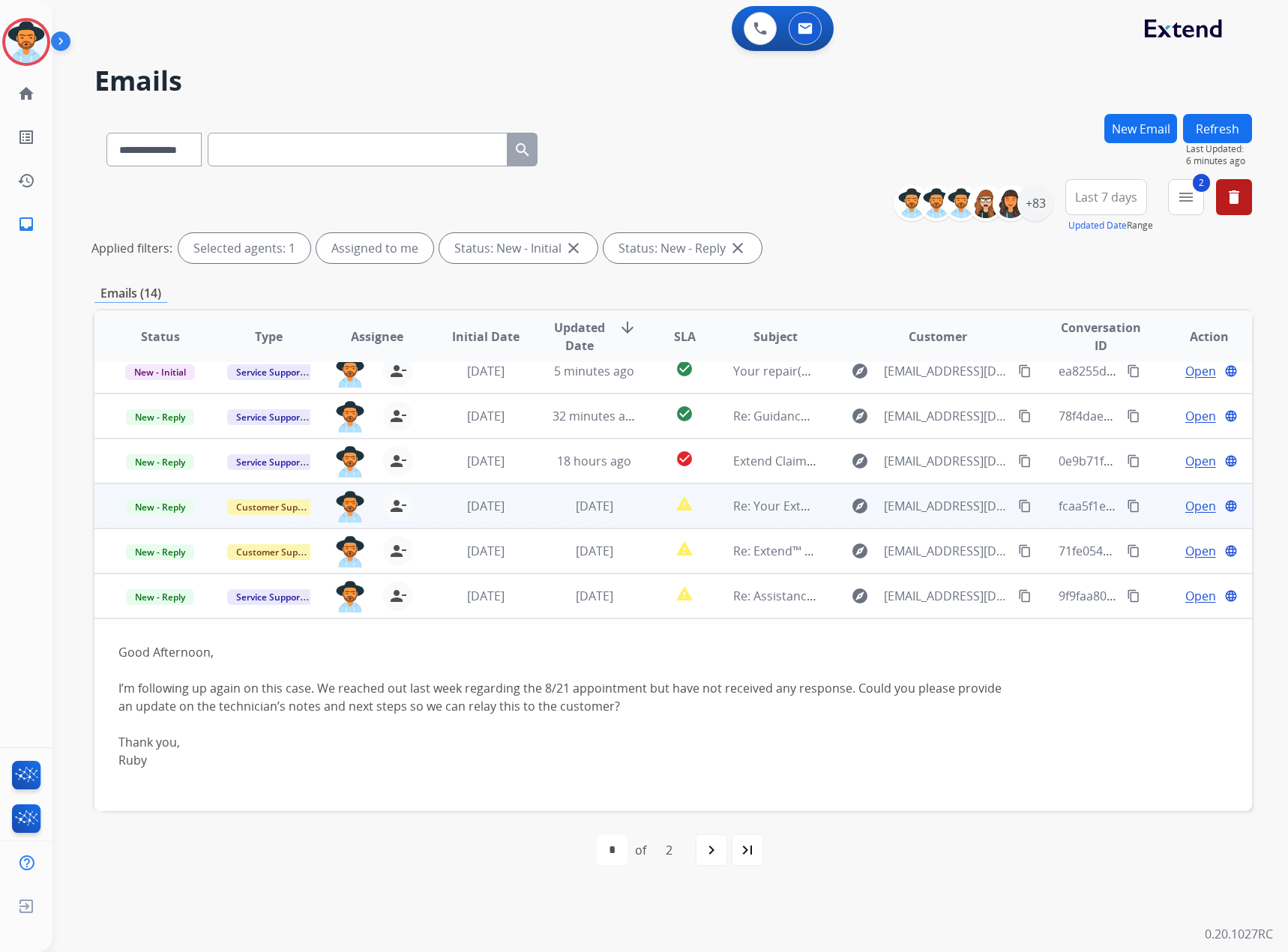
click at [854, 508] on span "Open" at bounding box center [1200, 506] width 31 height 18
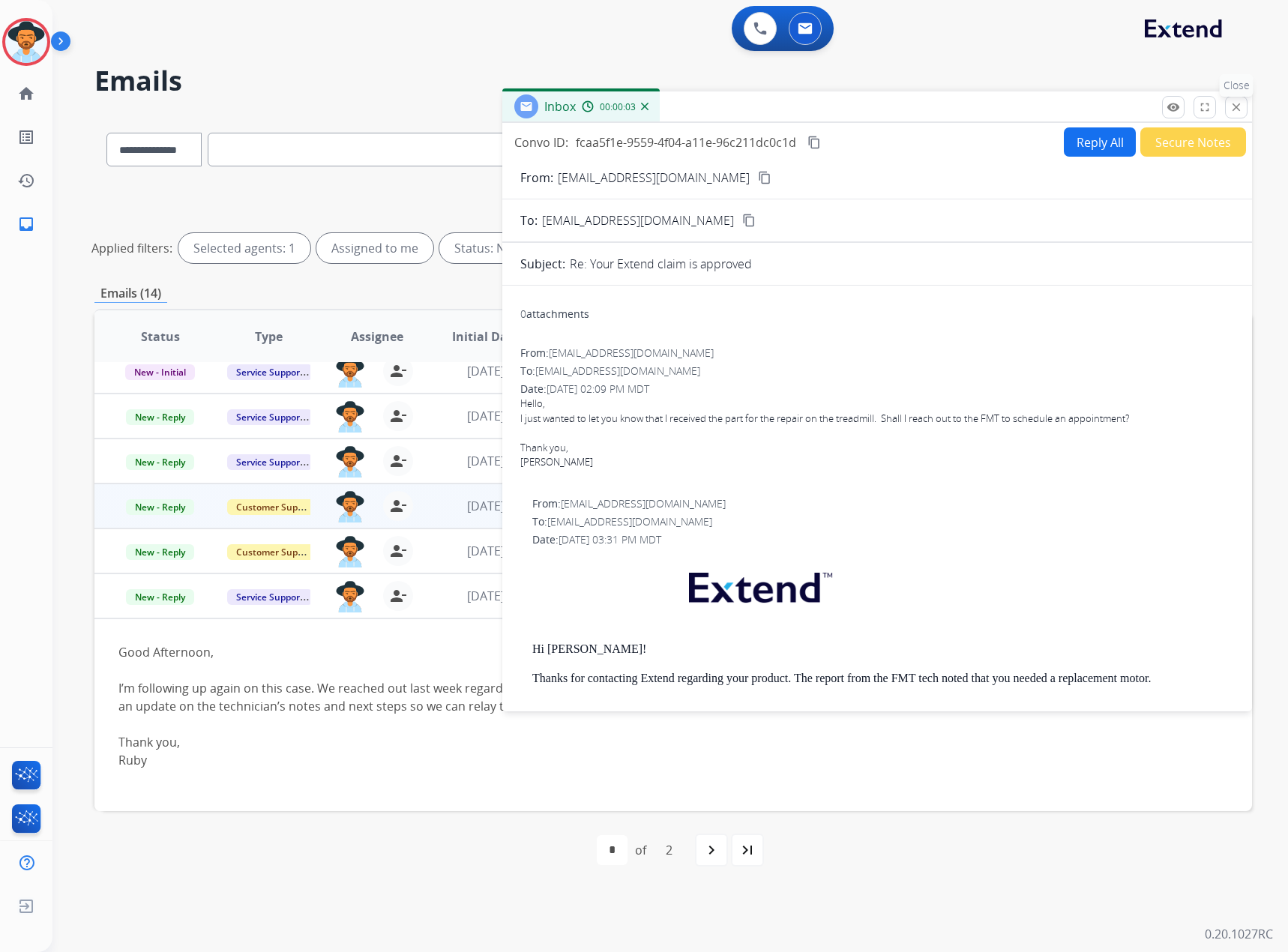
click at [854, 105] on mat-icon "close" at bounding box center [1235, 107] width 13 height 13
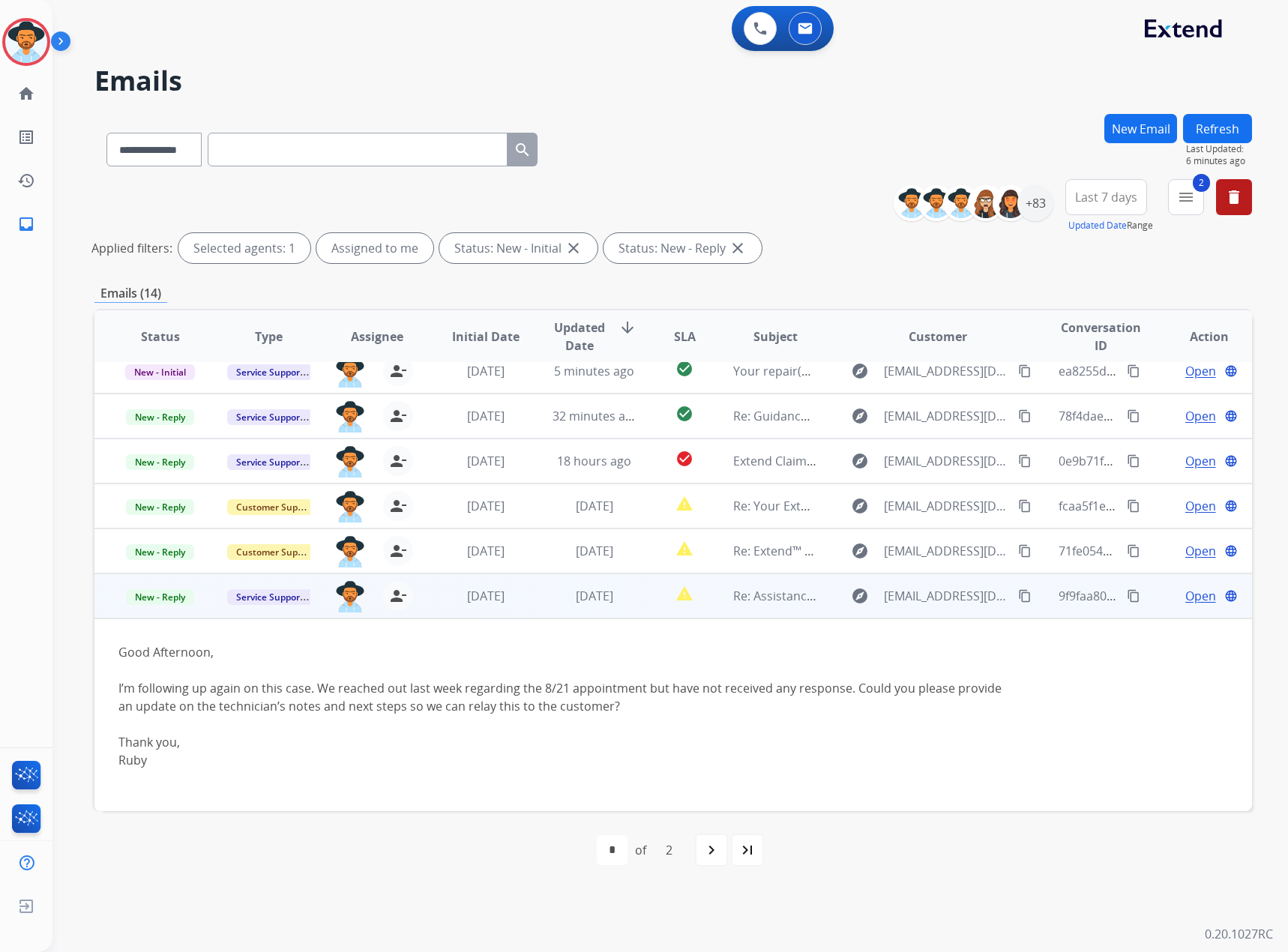
click at [854, 557] on span "Open" at bounding box center [1200, 596] width 31 height 18
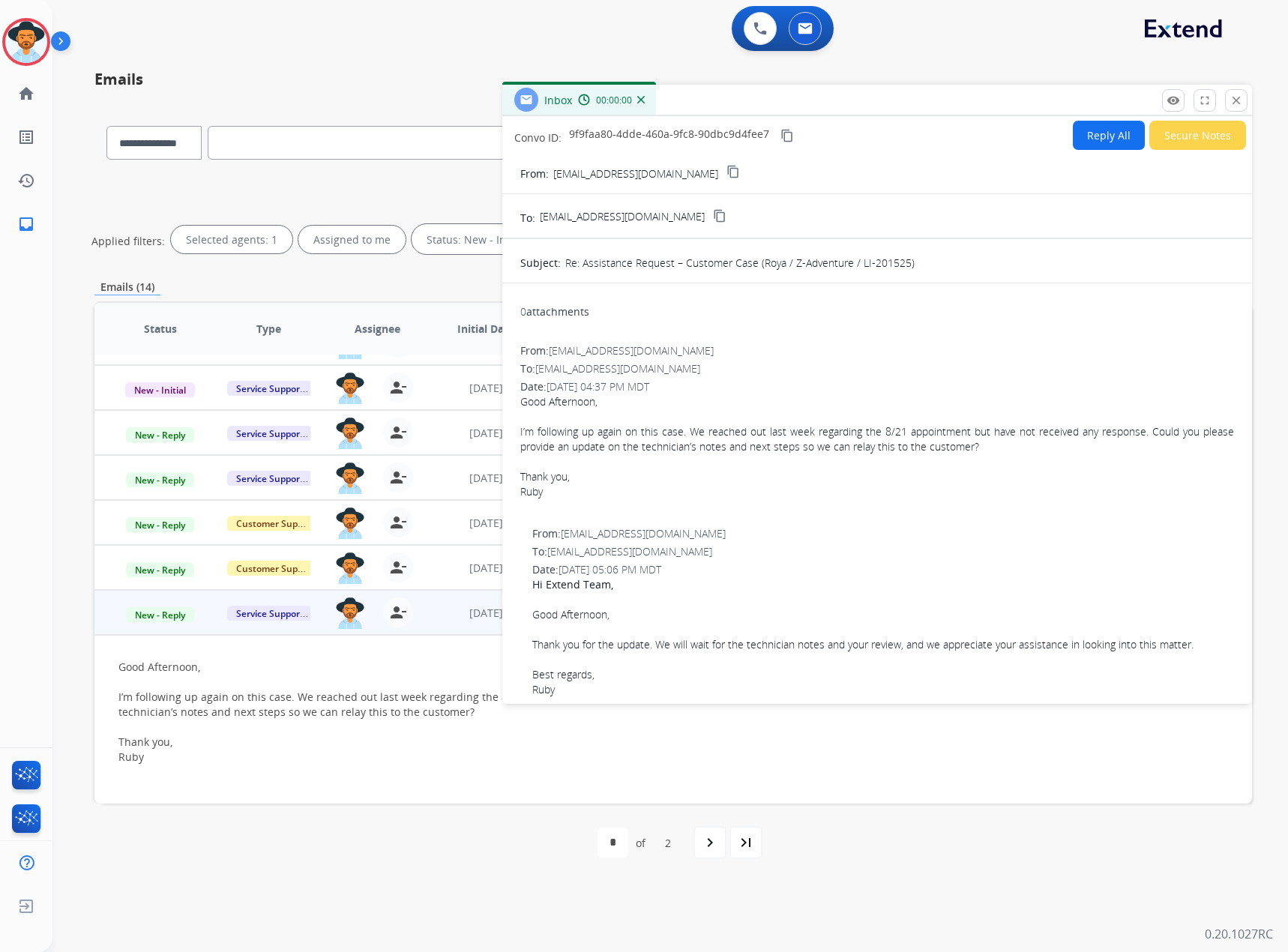
scroll to position [170, 0]
click at [854, 98] on mat-icon "close" at bounding box center [1235, 100] width 13 height 13
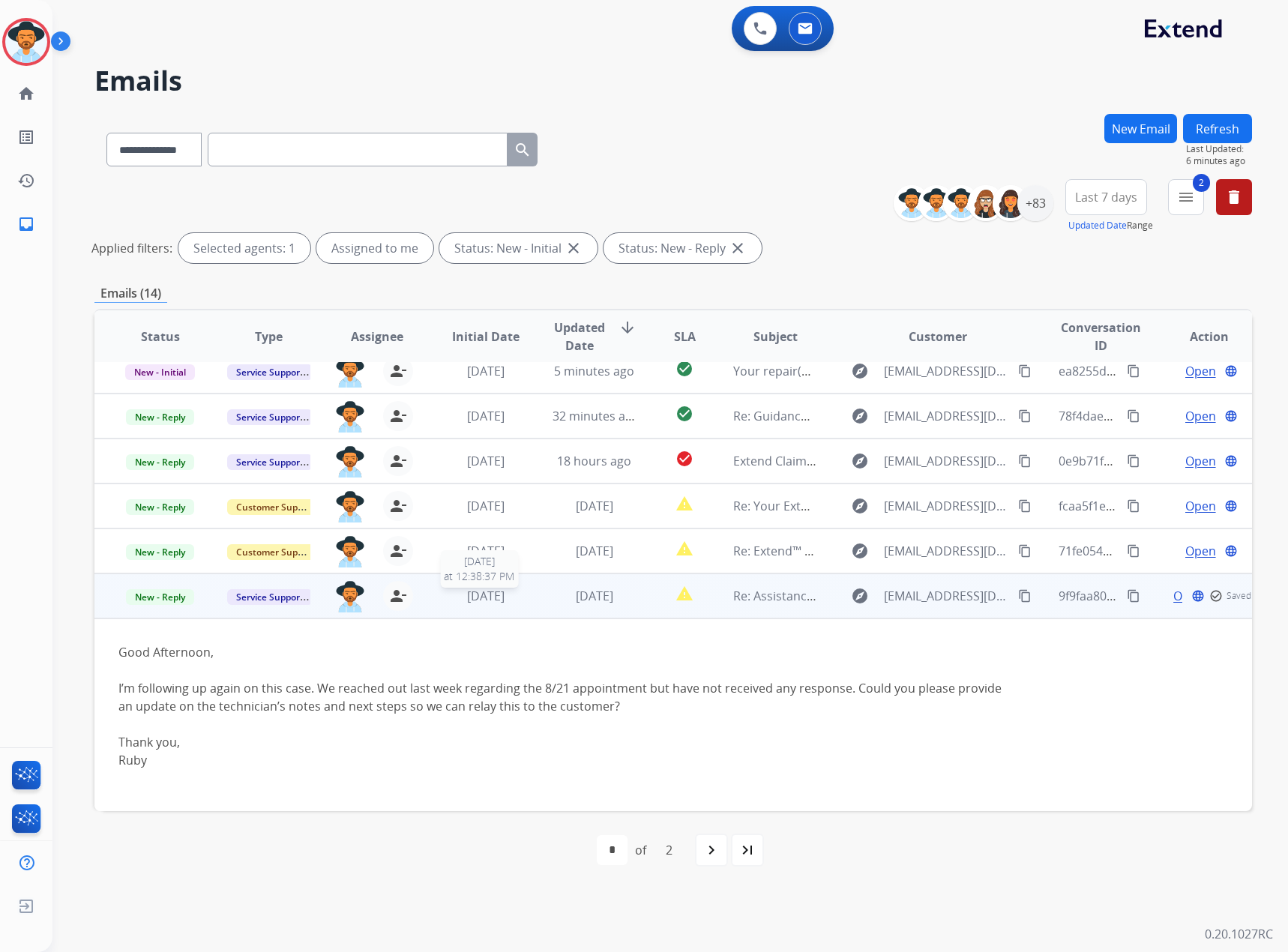
click at [474, 557] on span "[DATE]" at bounding box center [486, 596] width 37 height 17
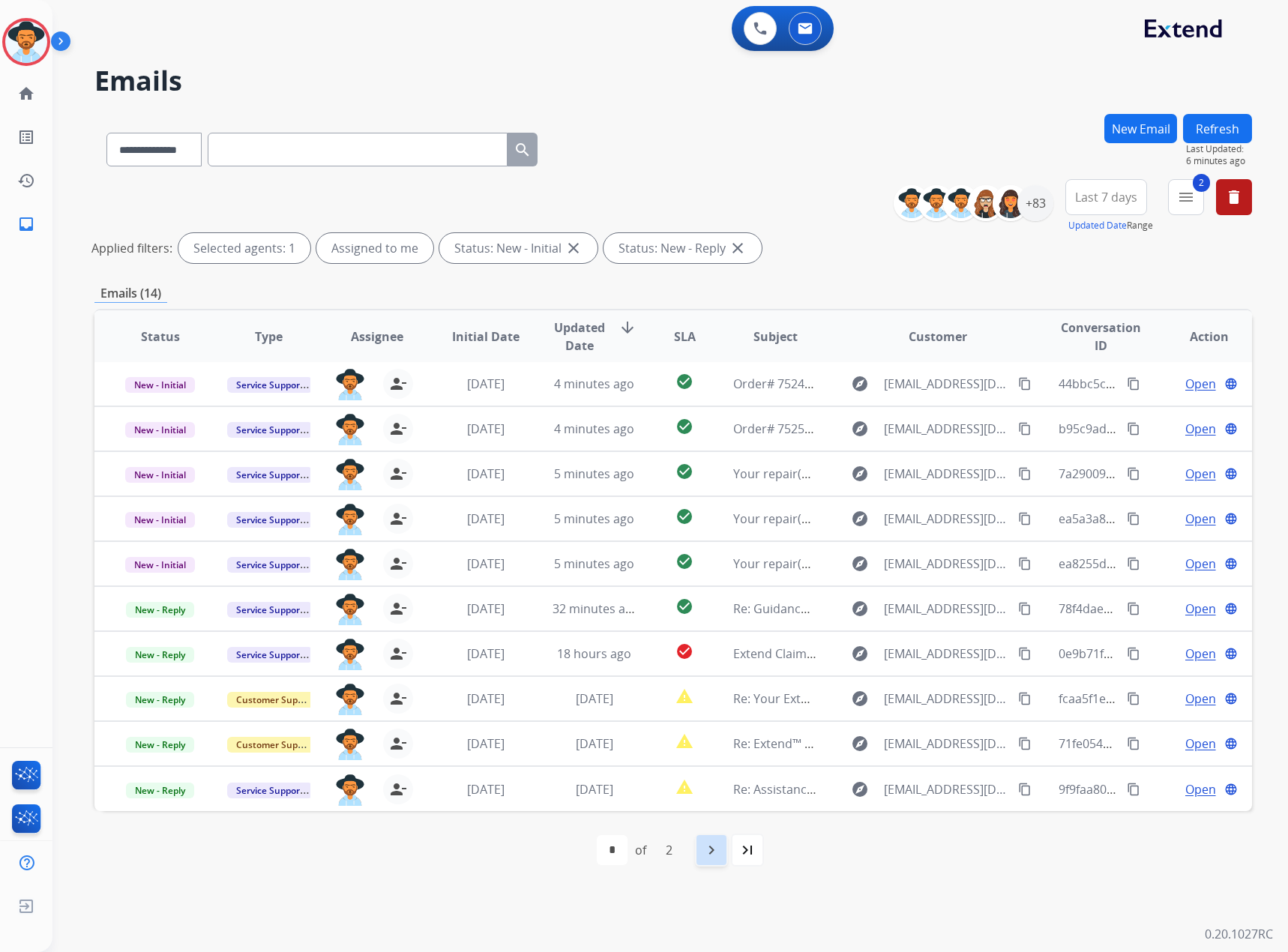
click at [708, 557] on mat-icon "navigate_next" at bounding box center [711, 850] width 18 height 18
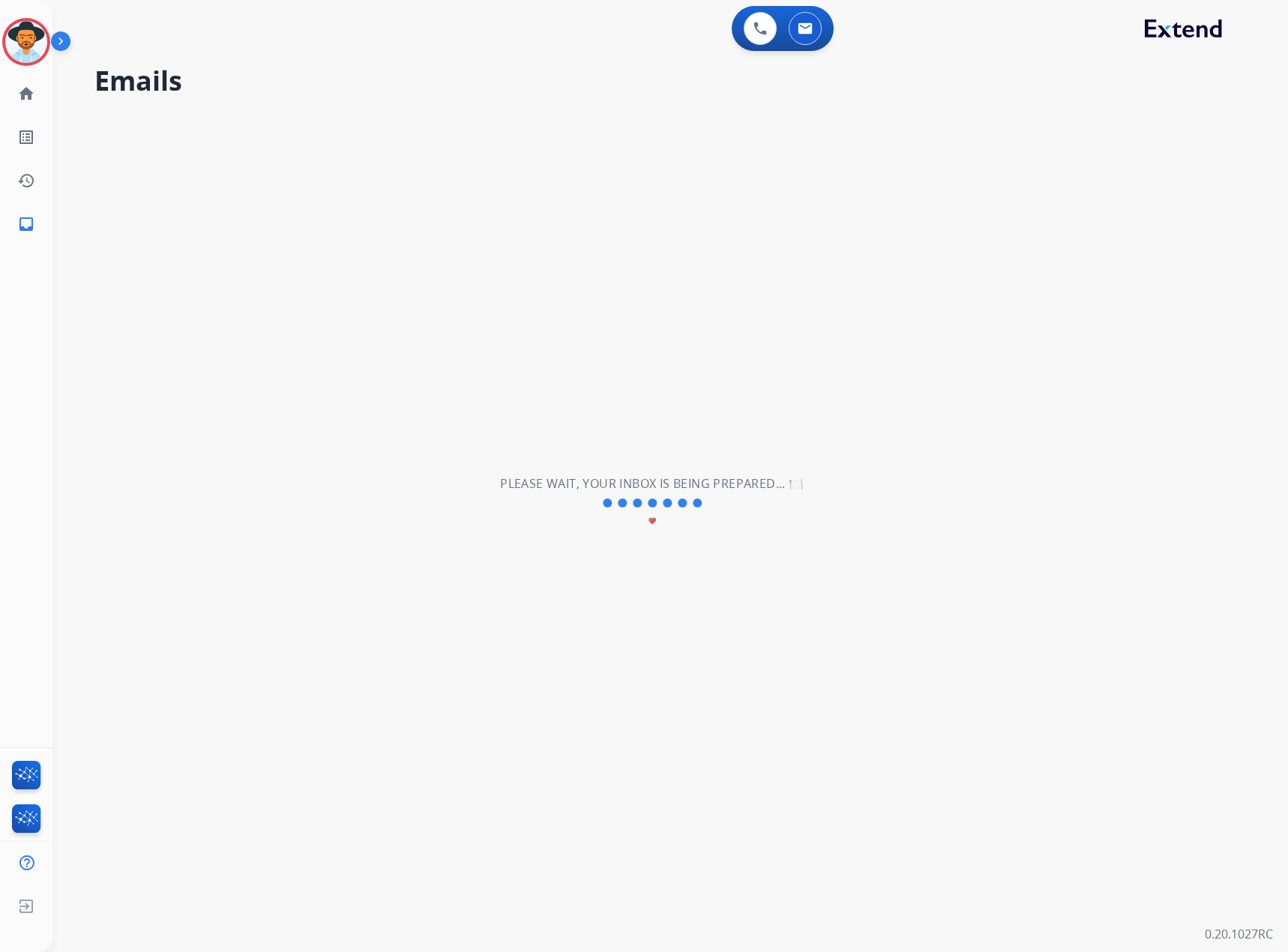
scroll to position [0, 0]
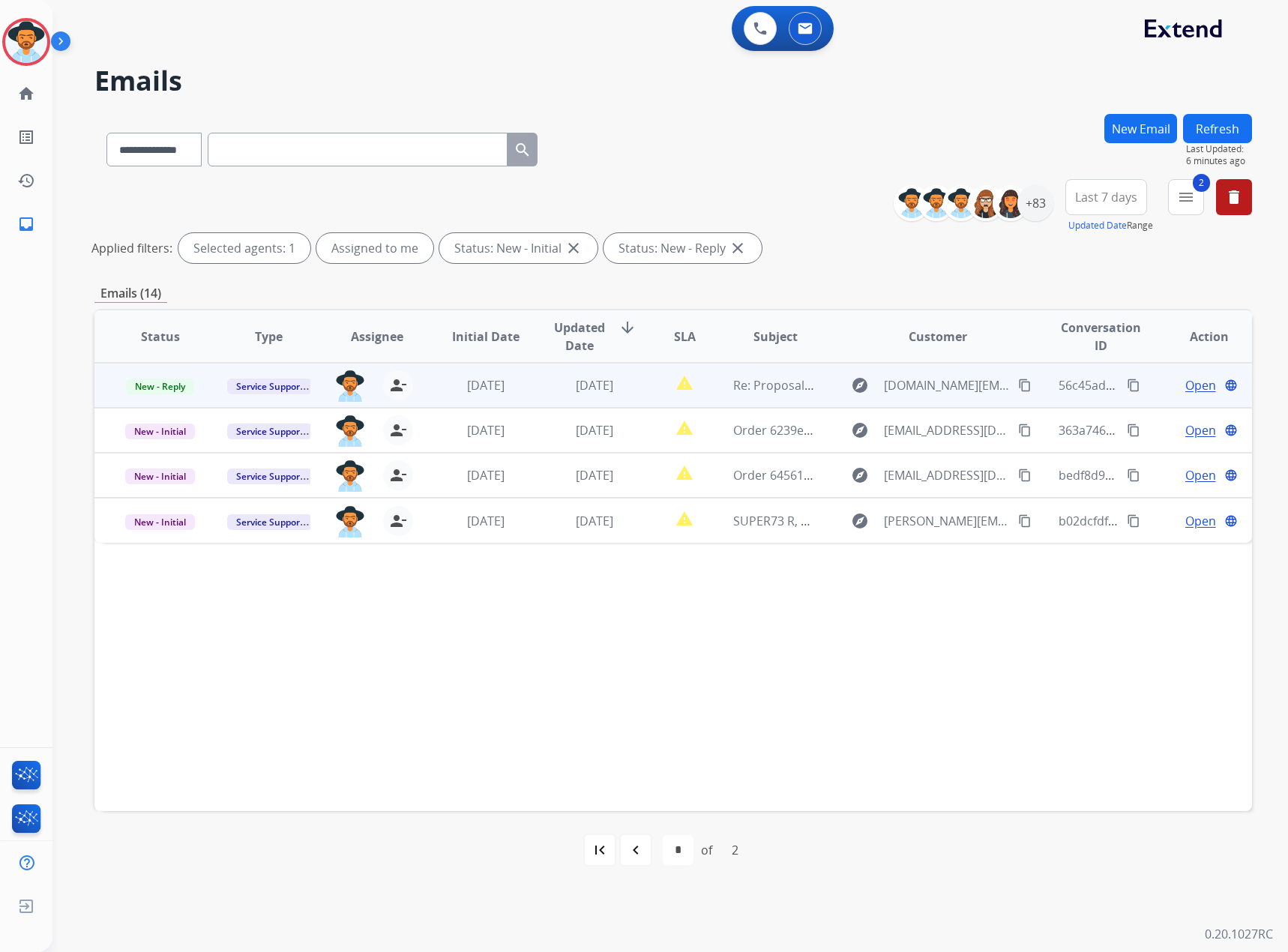
click at [854, 382] on span "Open" at bounding box center [1200, 385] width 31 height 18
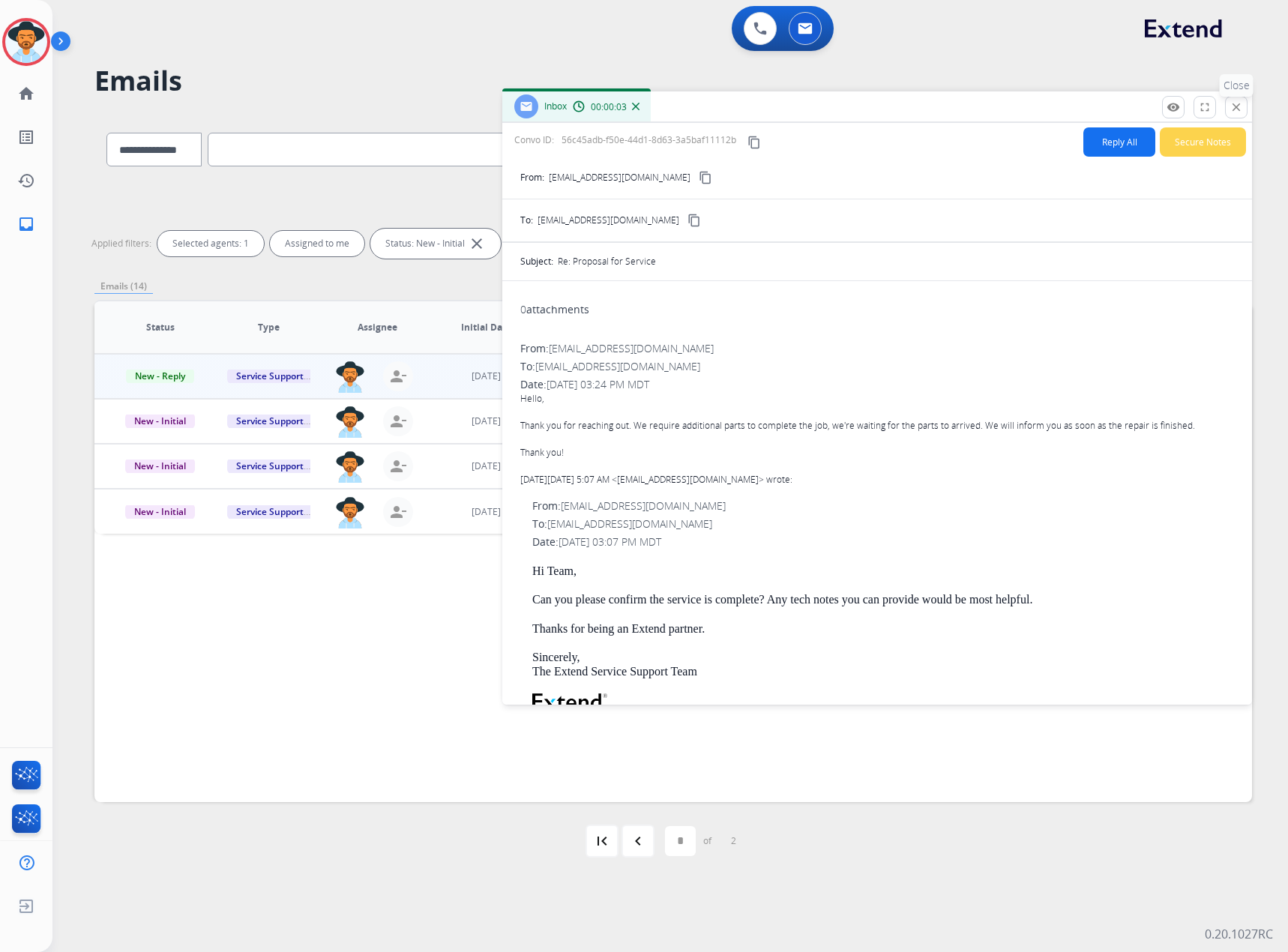
click at [854, 110] on mat-icon "close" at bounding box center [1235, 107] width 13 height 13
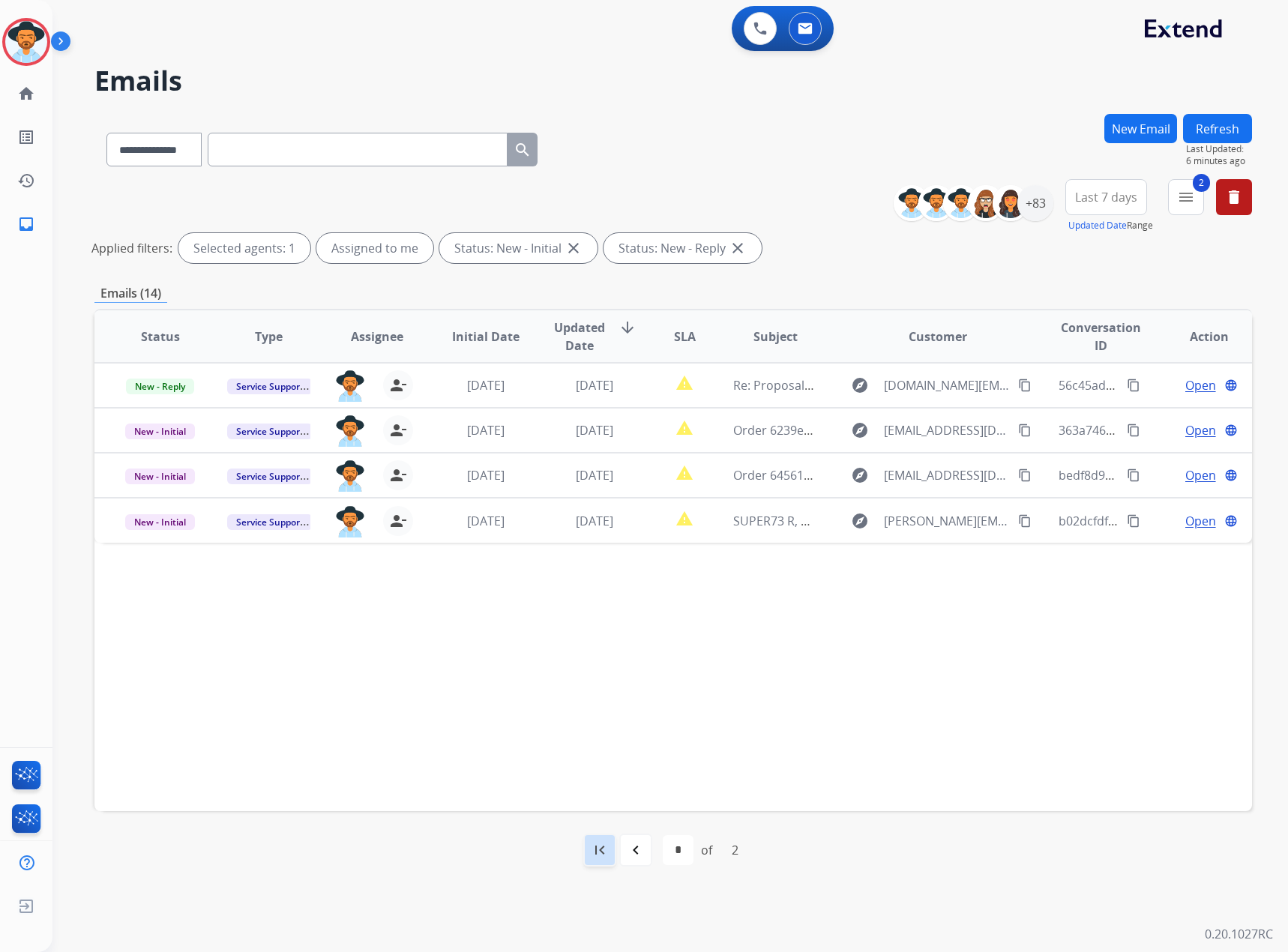
click at [608, 557] on div "first_page" at bounding box center [599, 850] width 33 height 33
select select "*"
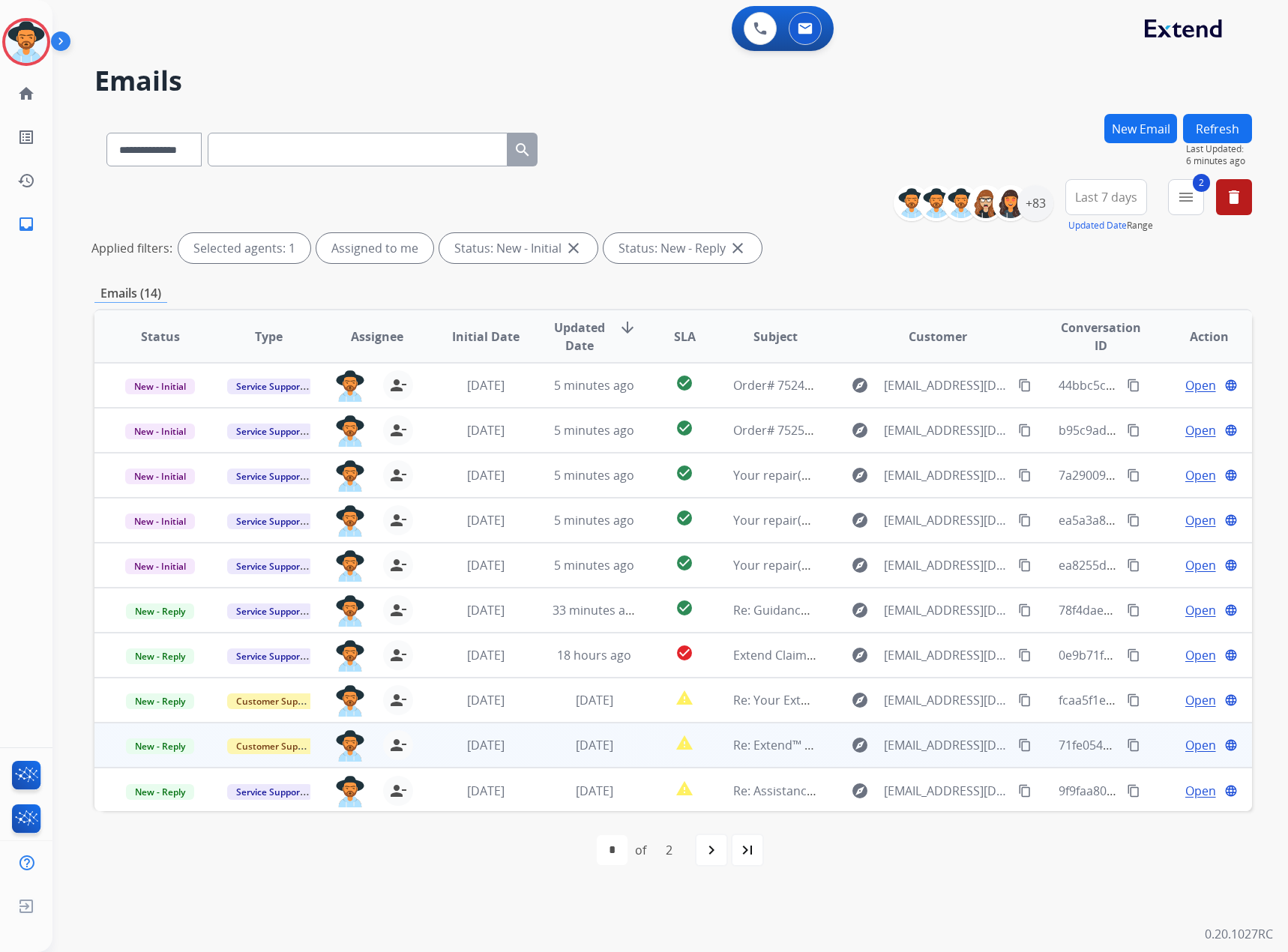
click at [854, 557] on span "Open" at bounding box center [1200, 745] width 31 height 18
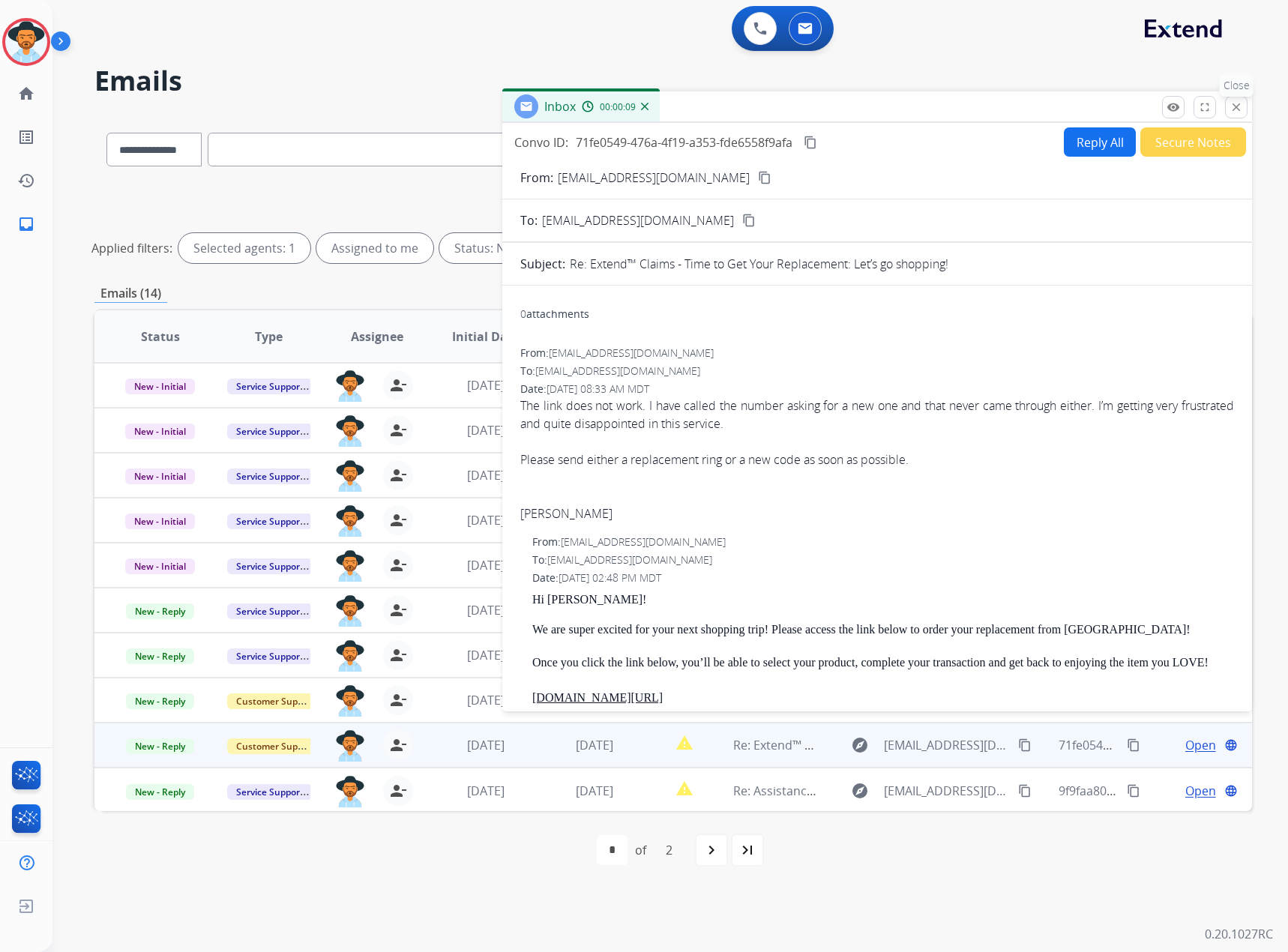
click at [854, 102] on mat-icon "close" at bounding box center [1235, 107] width 13 height 13
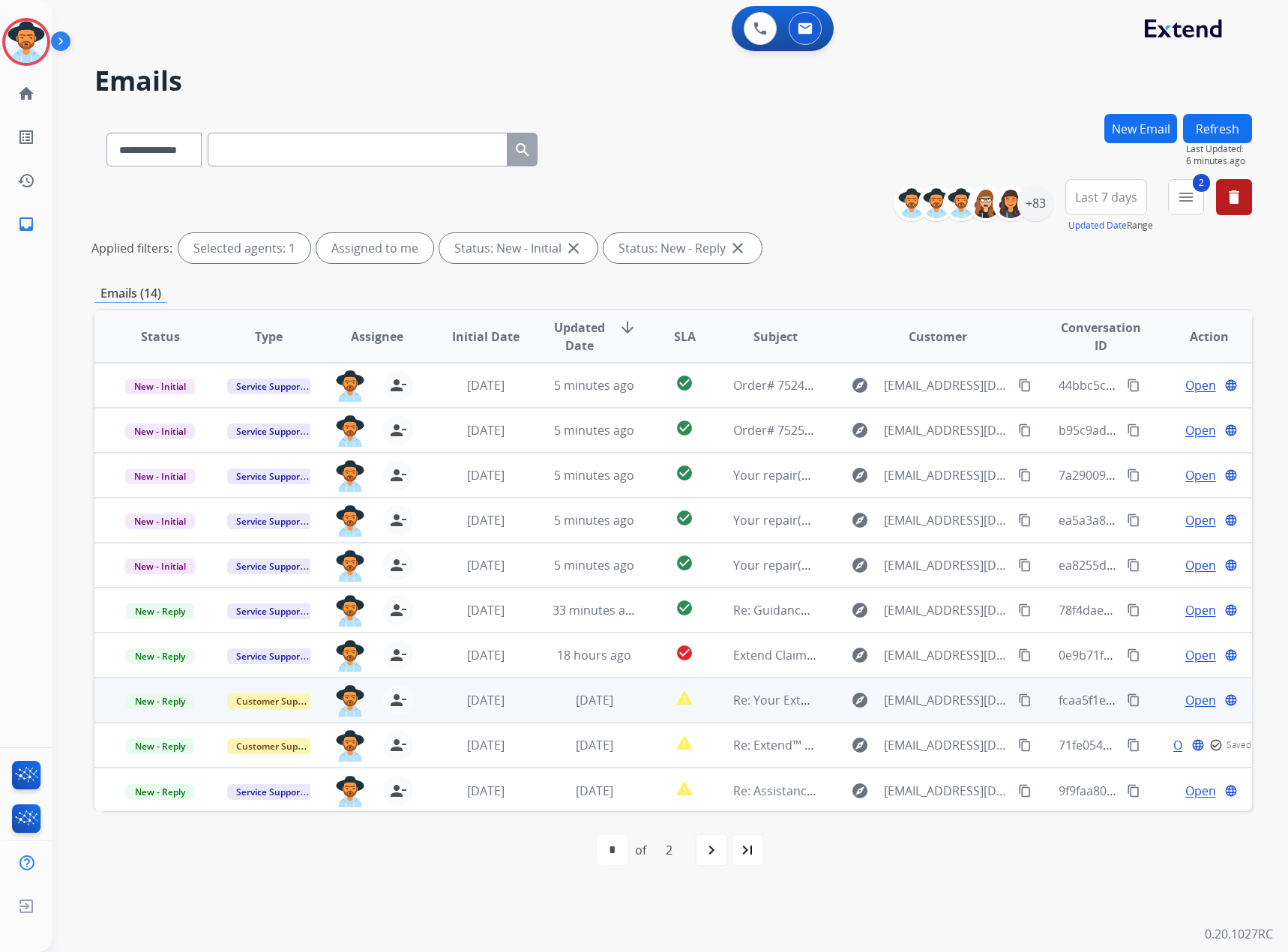
click at [854, 557] on span "Open" at bounding box center [1200, 700] width 31 height 18
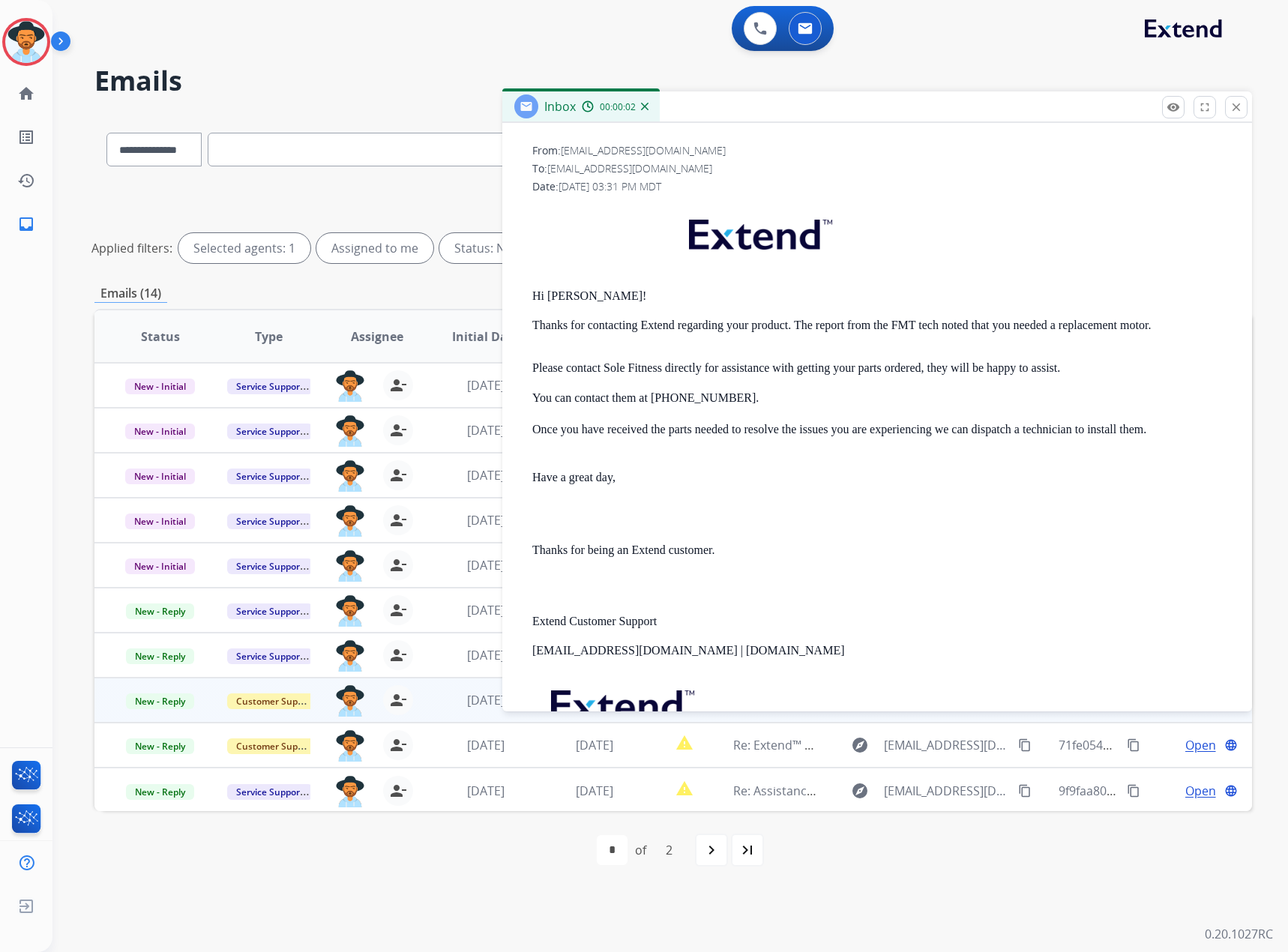
scroll to position [374, 0]
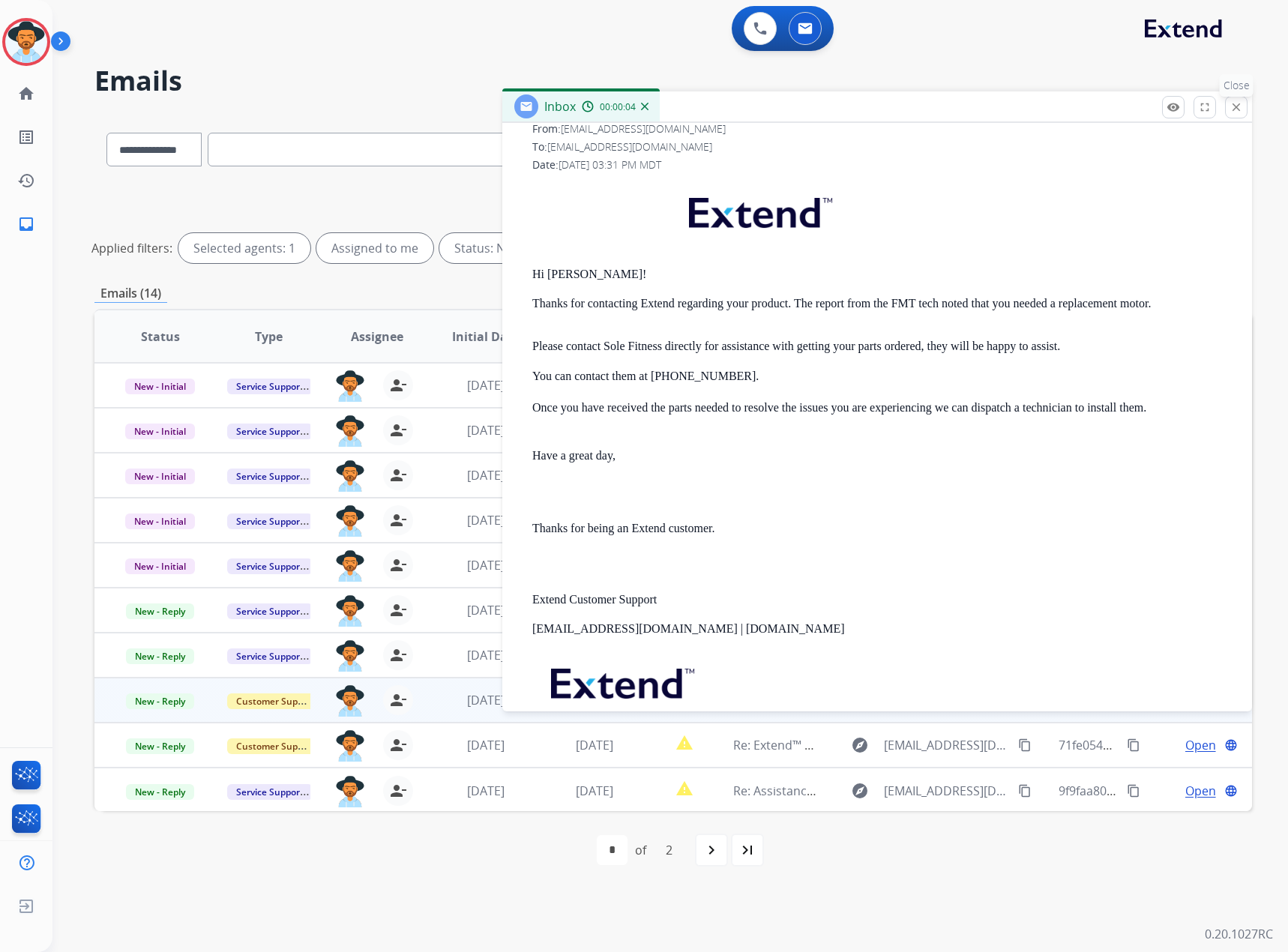
click at [854, 102] on mat-icon "close" at bounding box center [1235, 107] width 13 height 13
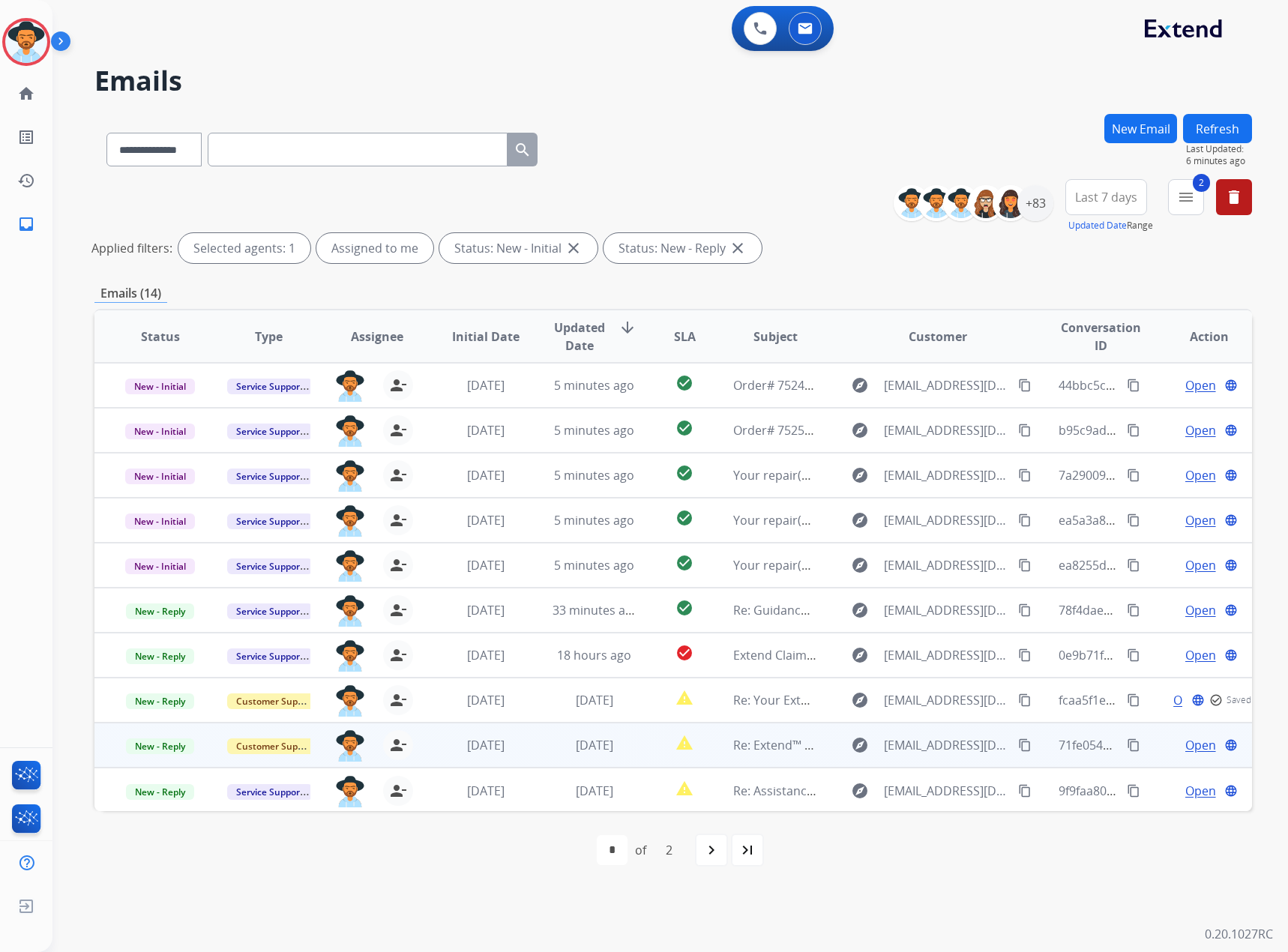
click at [854, 557] on span "Open" at bounding box center [1200, 745] width 31 height 18
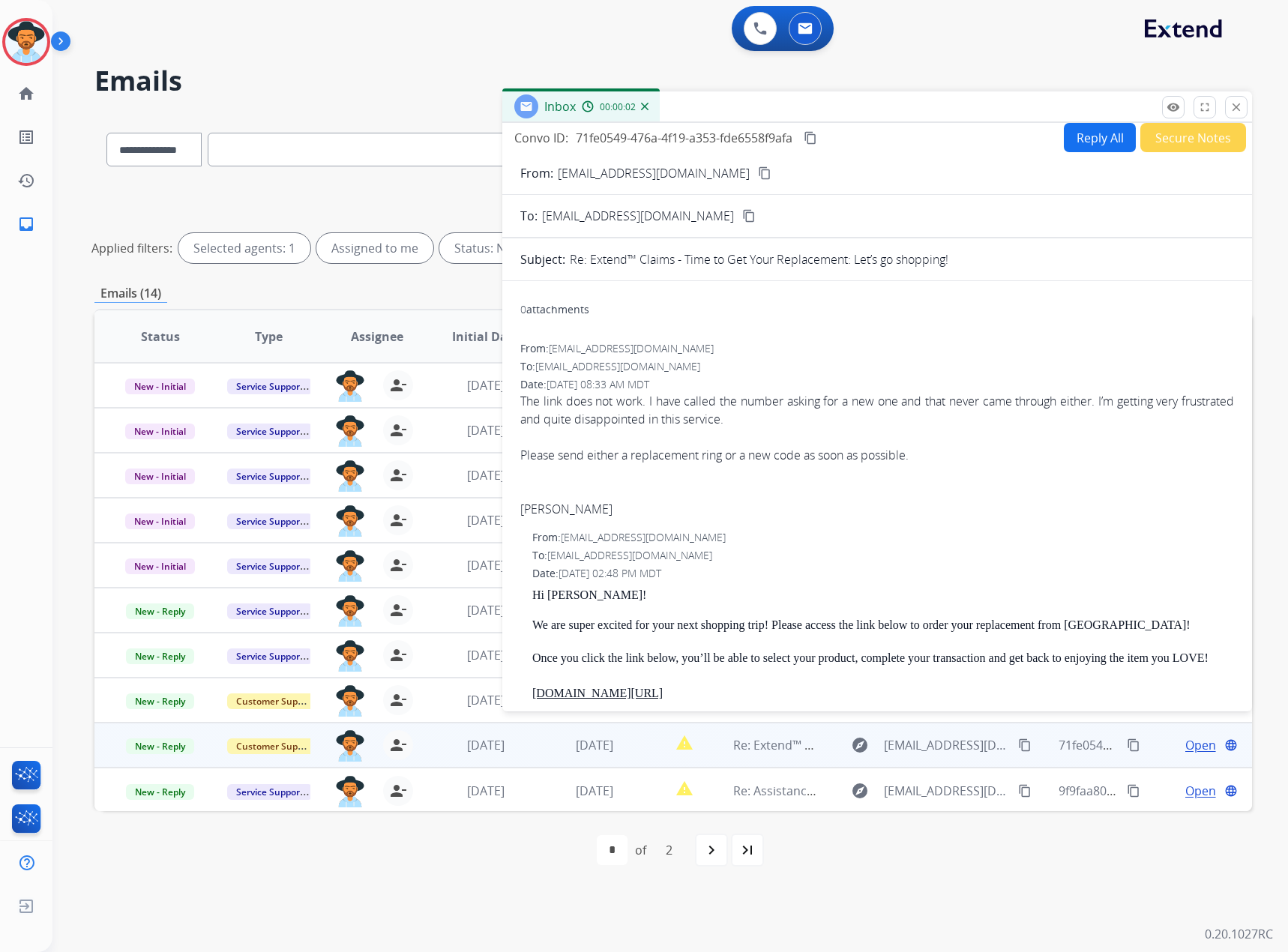
scroll to position [0, 0]
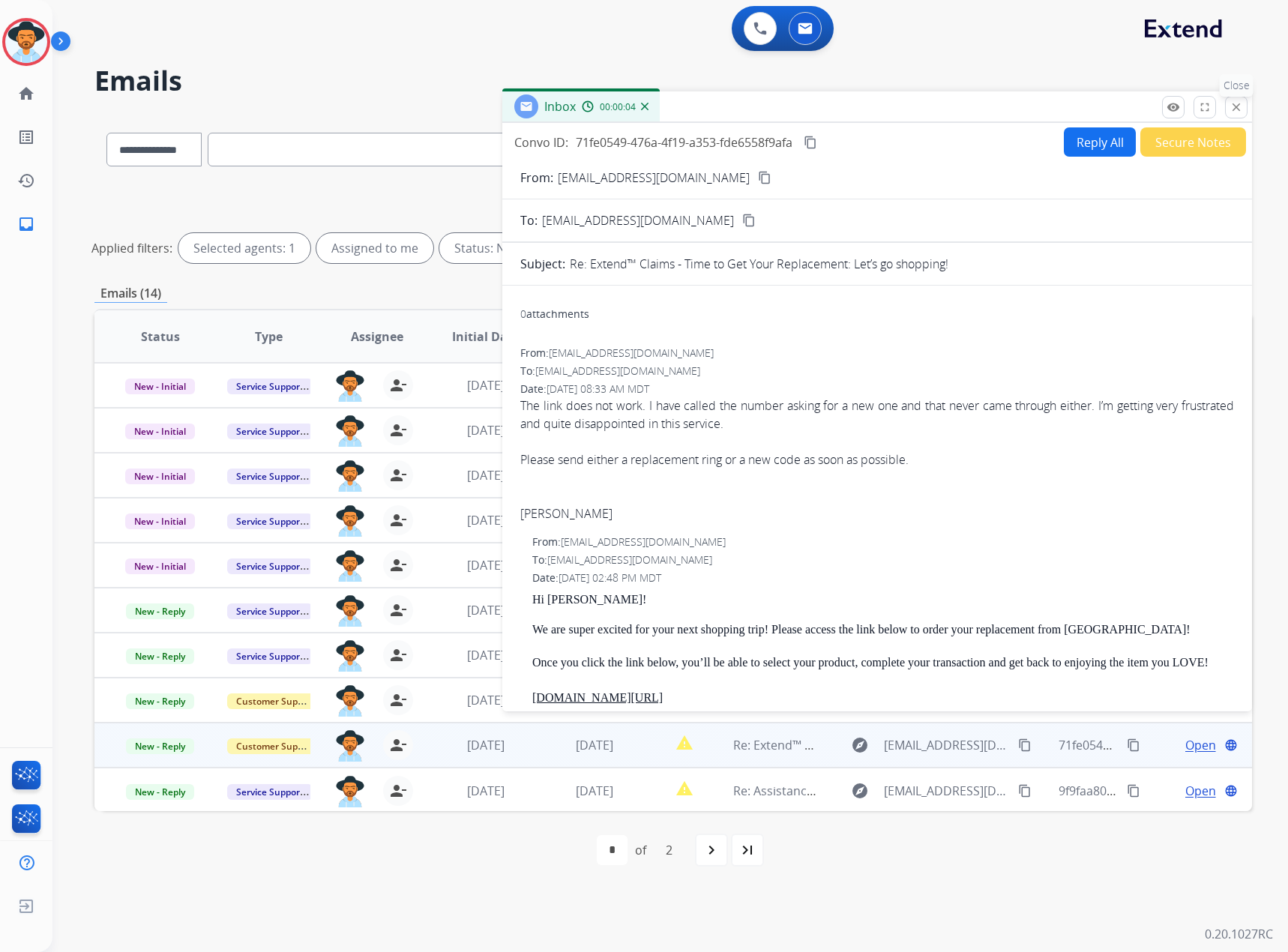
click at [854, 109] on mat-icon "close" at bounding box center [1235, 107] width 13 height 13
